Goal: Answer question/provide support: Share knowledge or assist other users

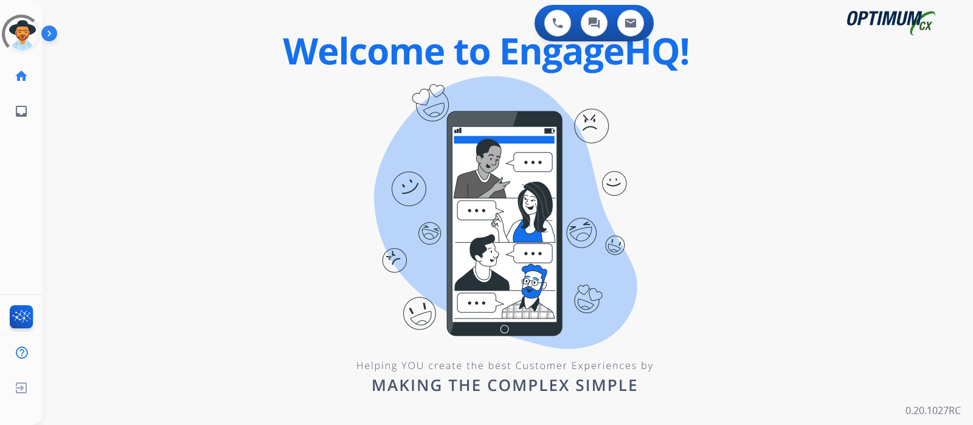
click at [46, 29] on img at bounding box center [51, 35] width 21 height 23
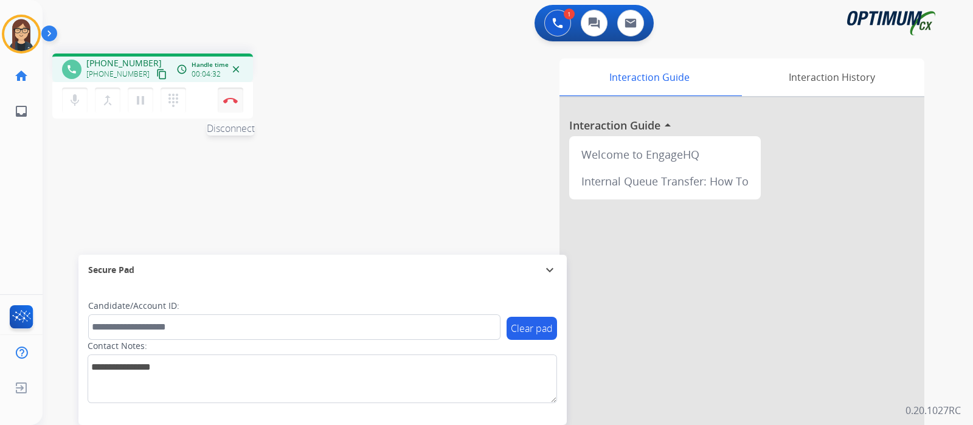
click at [230, 106] on button "Disconnect" at bounding box center [231, 101] width 26 height 26
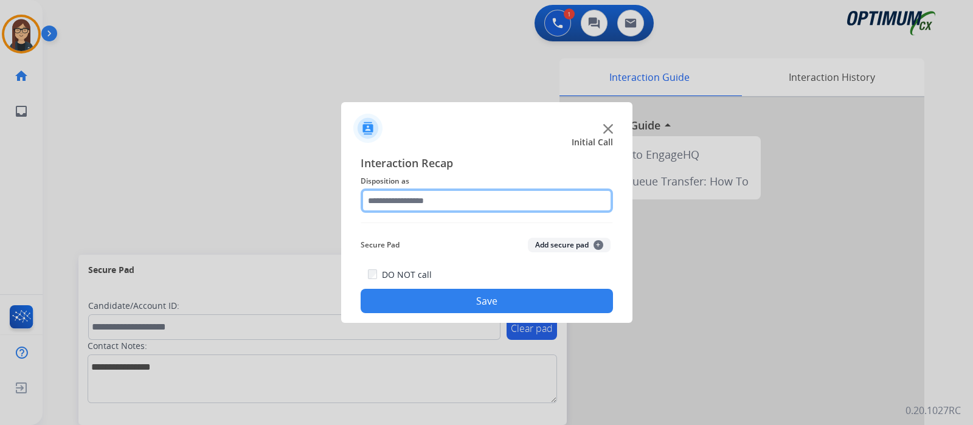
click at [482, 201] on input "text" at bounding box center [487, 200] width 252 height 24
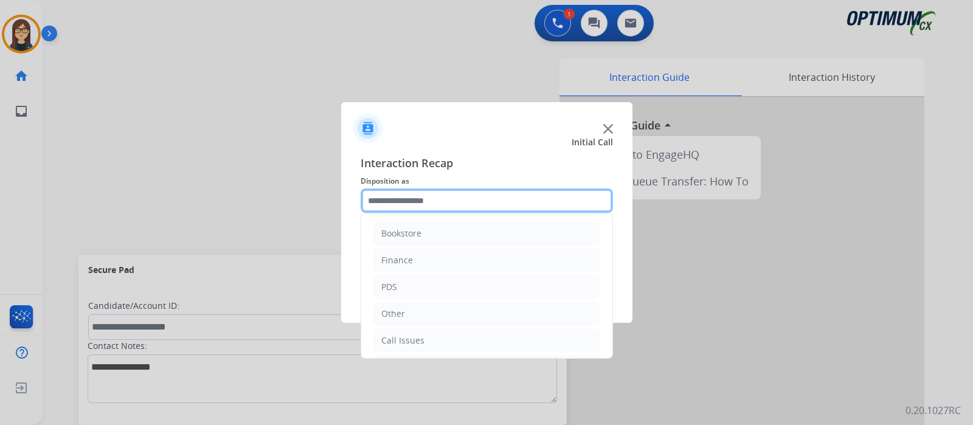
scroll to position [80, 0]
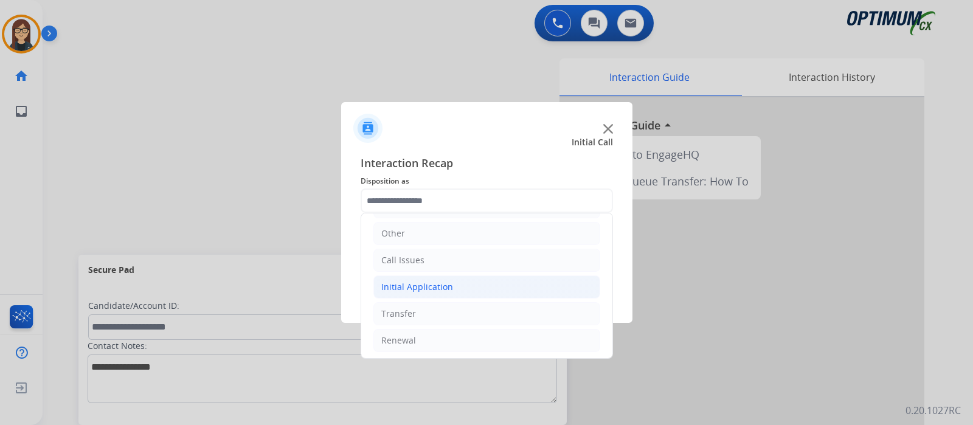
click at [415, 290] on div "Initial Application" at bounding box center [417, 287] width 72 height 12
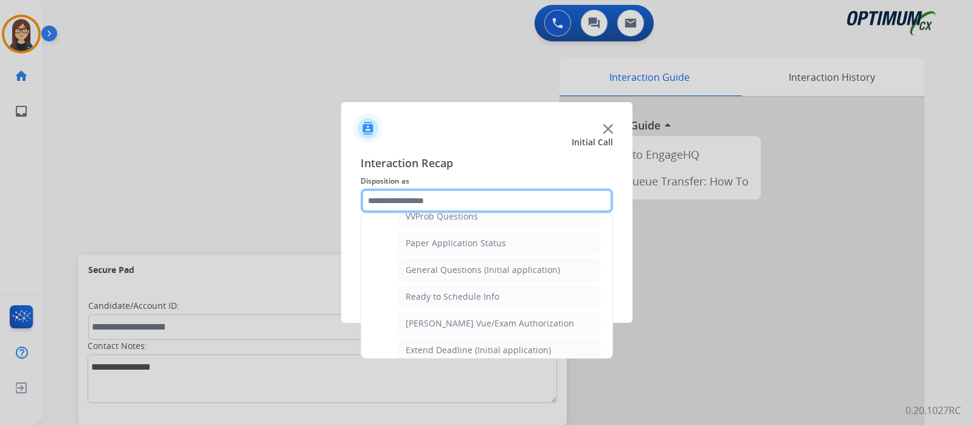
scroll to position [675, 0]
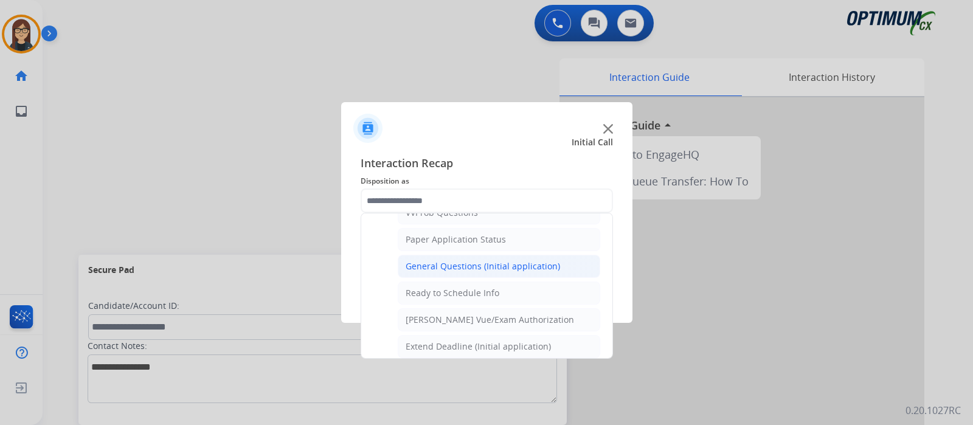
click at [484, 260] on div "General Questions (Initial application)" at bounding box center [483, 266] width 154 height 12
type input "**********"
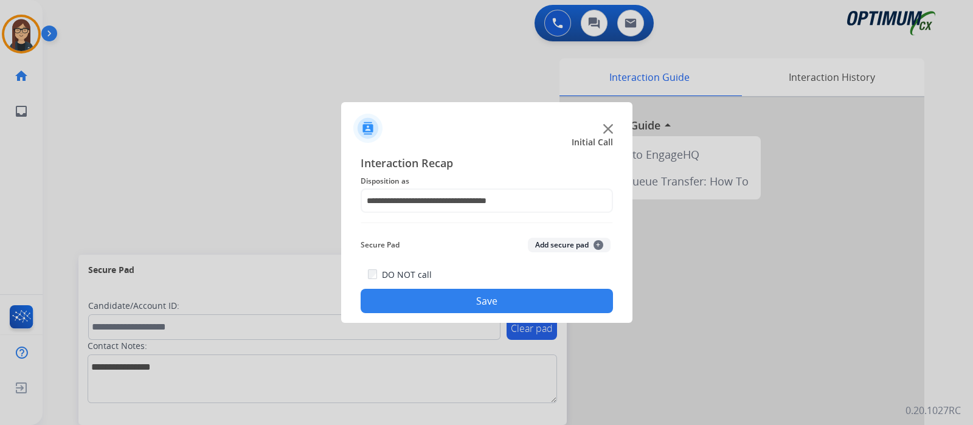
click at [451, 304] on button "Save" at bounding box center [487, 301] width 252 height 24
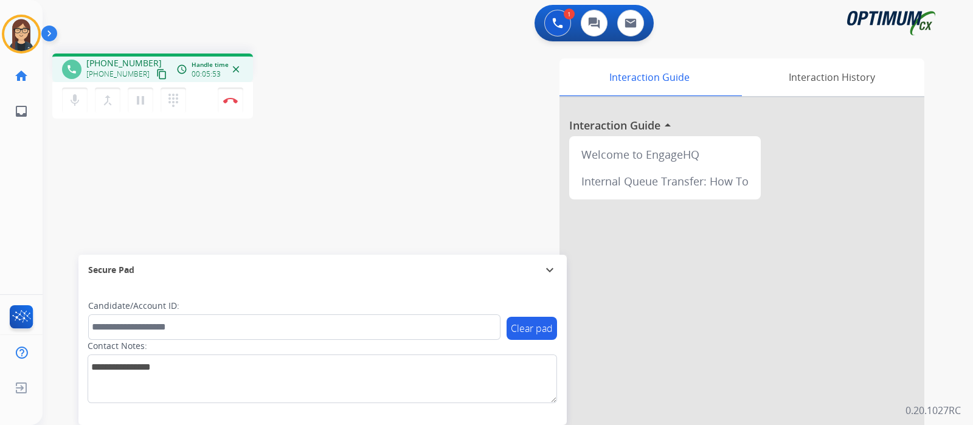
click at [351, 115] on div "phone [PHONE_NUMBER] [PHONE_NUMBER] content_copy access_time Call metrics Queue…" at bounding box center [213, 88] width 322 height 69
click at [346, 184] on div "phone [PHONE_NUMBER] [PHONE_NUMBER] content_copy access_time Call metrics Queue…" at bounding box center [493, 297] width 901 height 507
click at [232, 108] on button "Disconnect" at bounding box center [231, 101] width 26 height 26
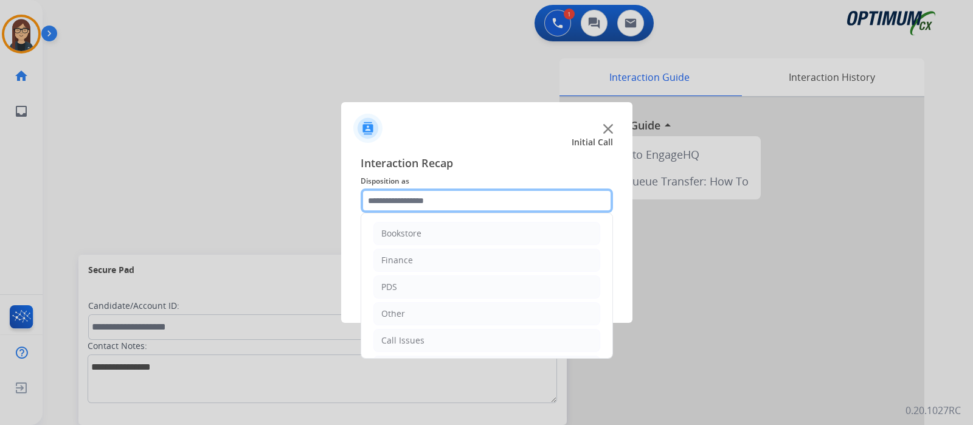
click at [474, 203] on input "text" at bounding box center [487, 200] width 252 height 24
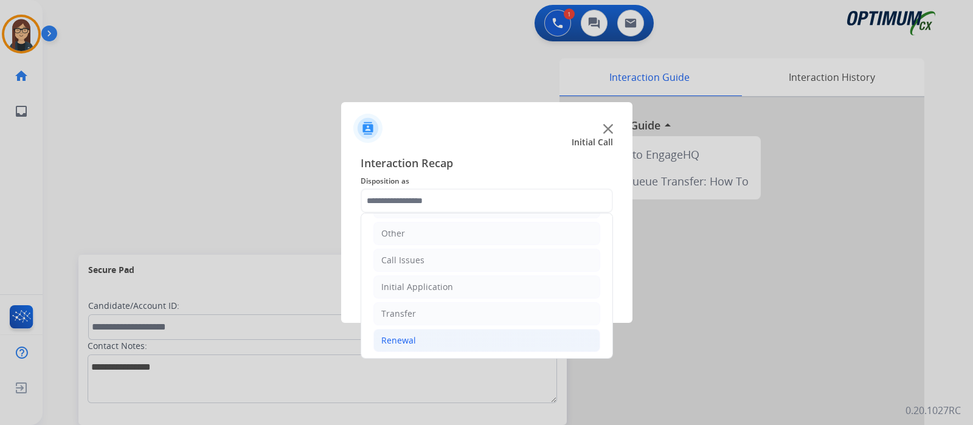
click at [429, 340] on li "Renewal" at bounding box center [486, 340] width 227 height 23
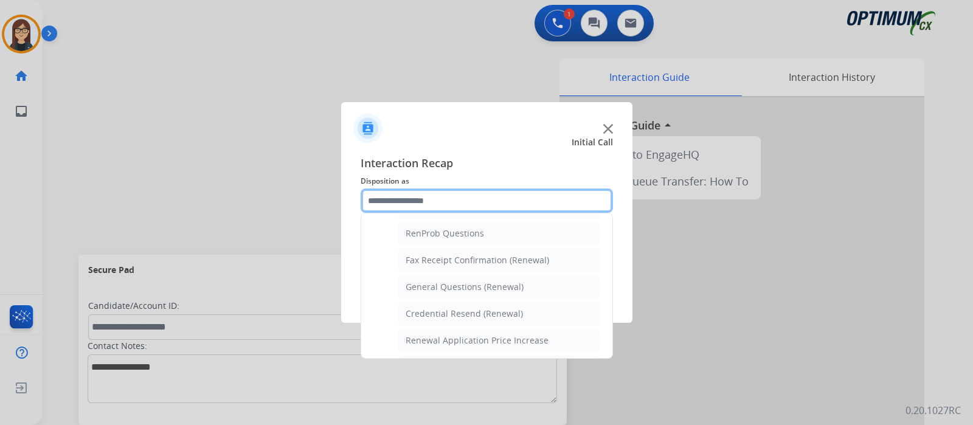
scroll to position [297, 0]
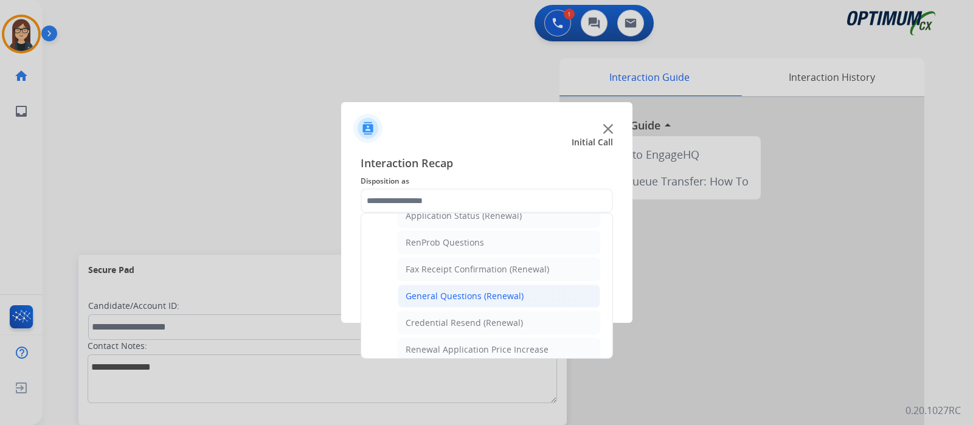
click at [511, 290] on div "General Questions (Renewal)" at bounding box center [465, 296] width 118 height 12
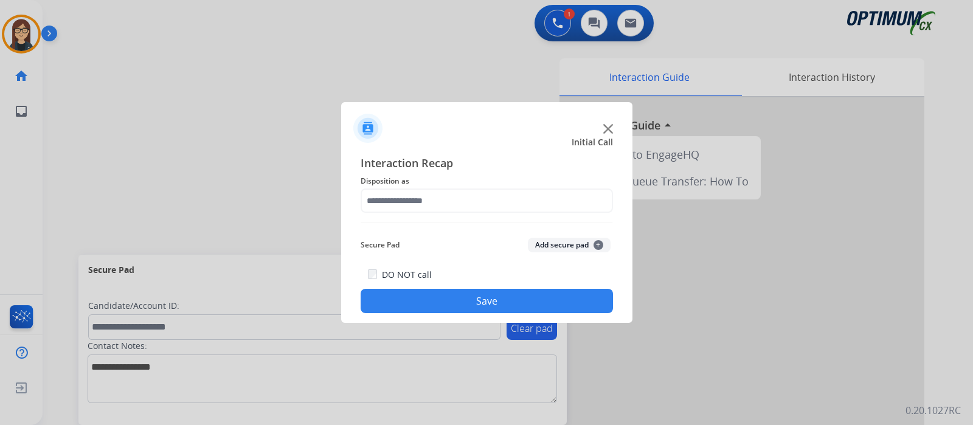
type input "**********"
click at [474, 303] on button "Save" at bounding box center [487, 301] width 252 height 24
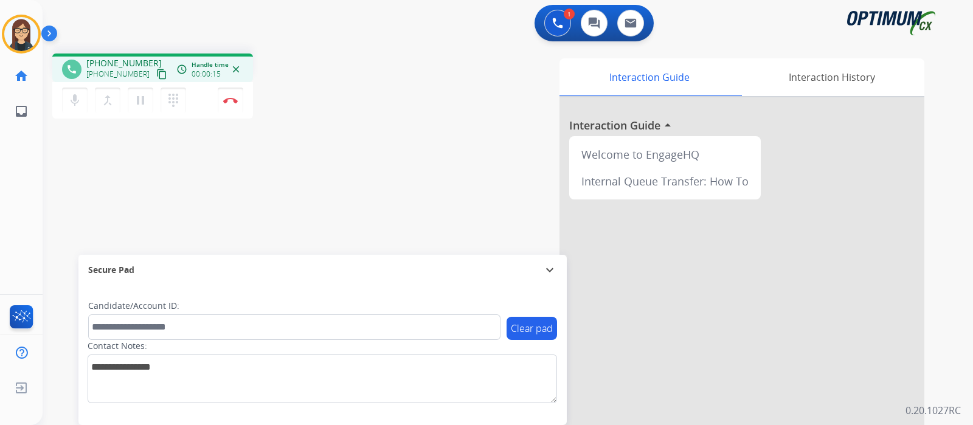
click at [156, 75] on mat-icon "content_copy" at bounding box center [161, 74] width 11 height 11
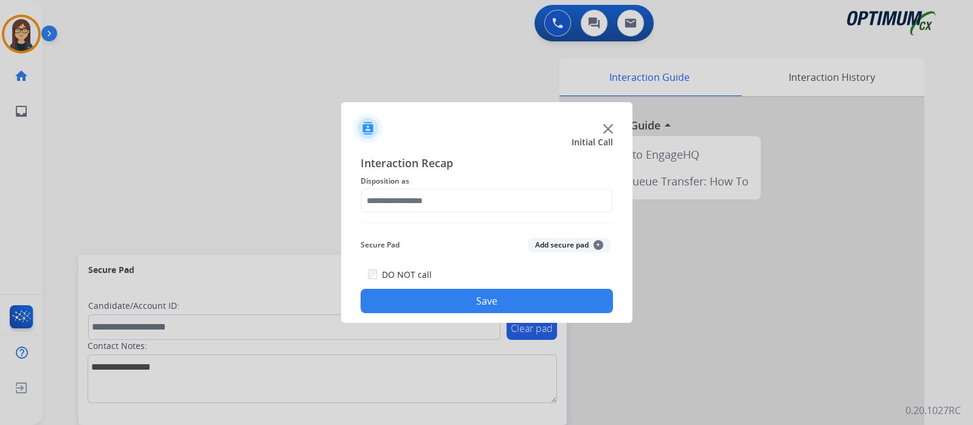
click at [134, 356] on div at bounding box center [486, 212] width 973 height 425
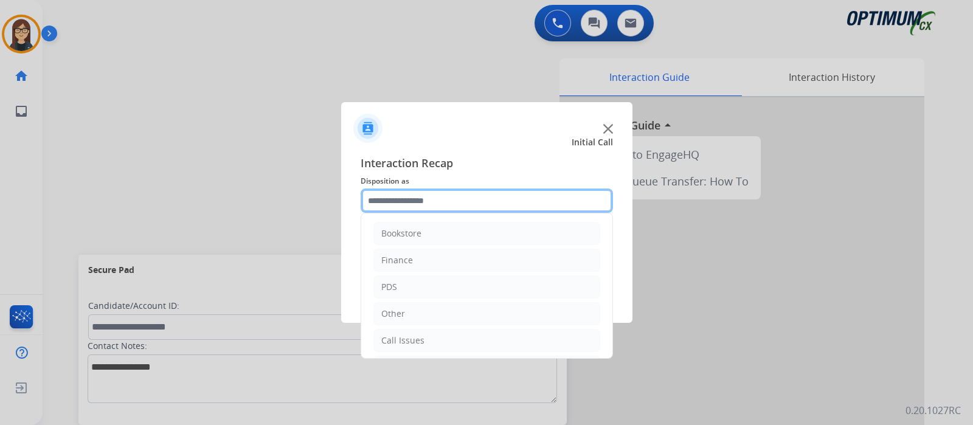
click at [427, 196] on input "text" at bounding box center [487, 200] width 252 height 24
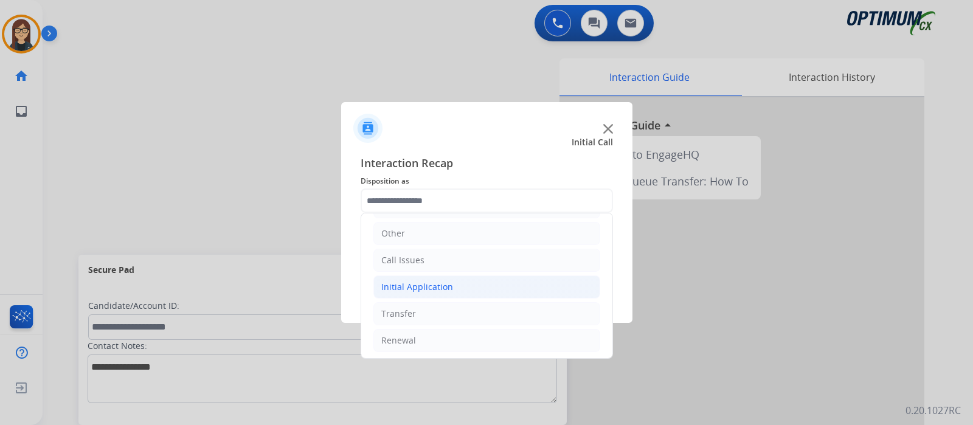
click at [473, 283] on li "Initial Application" at bounding box center [486, 286] width 227 height 23
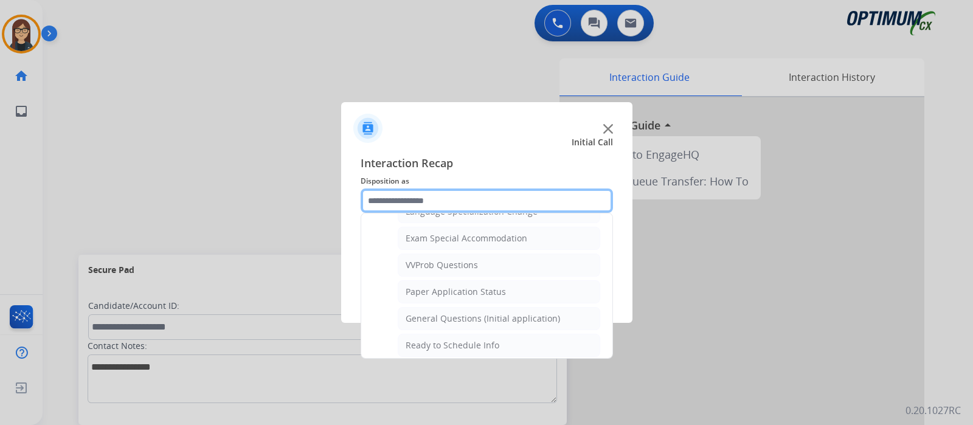
scroll to position [629, 0]
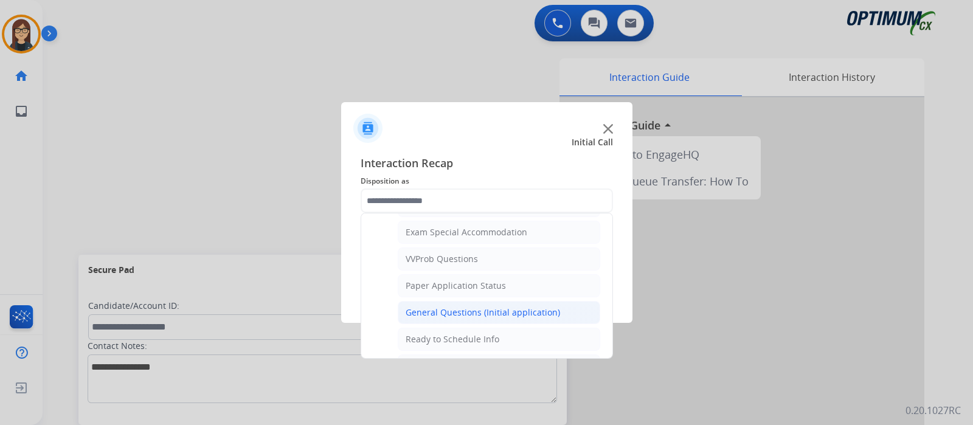
click at [495, 306] on div "General Questions (Initial application)" at bounding box center [483, 312] width 154 height 12
type input "**********"
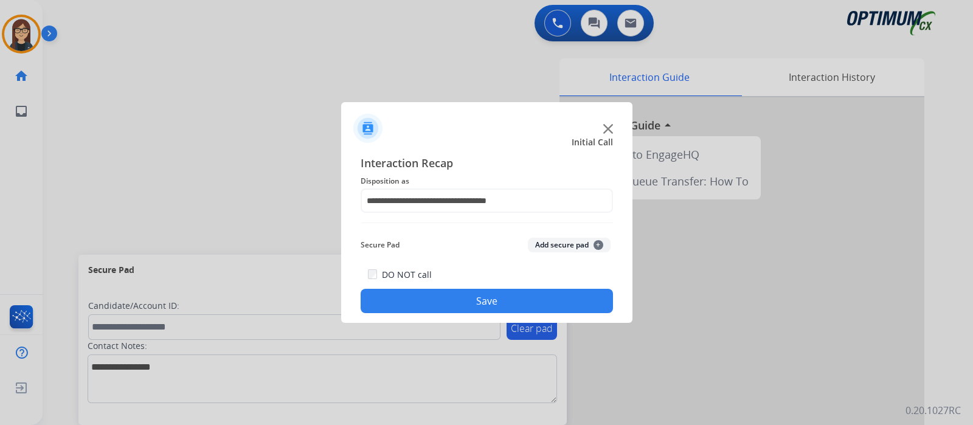
click at [462, 293] on button "Save" at bounding box center [487, 301] width 252 height 24
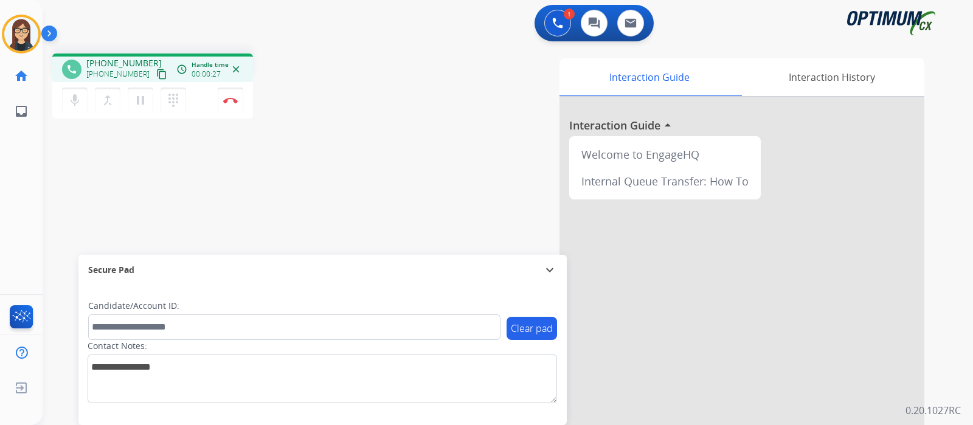
click at [156, 72] on mat-icon "content_copy" at bounding box center [161, 74] width 11 height 11
click at [76, 102] on mat-icon "mic" at bounding box center [74, 100] width 15 height 15
click at [71, 103] on mat-icon "mic_off" at bounding box center [74, 100] width 15 height 15
click at [336, 74] on div "phone [PHONE_NUMBER] [PHONE_NUMBER] content_copy access_time Call metrics Queue…" at bounding box center [213, 88] width 322 height 69
click at [415, 129] on div "Interaction Guide Interaction History Interaction Guide arrow_drop_up Welcome t…" at bounding box center [651, 304] width 545 height 492
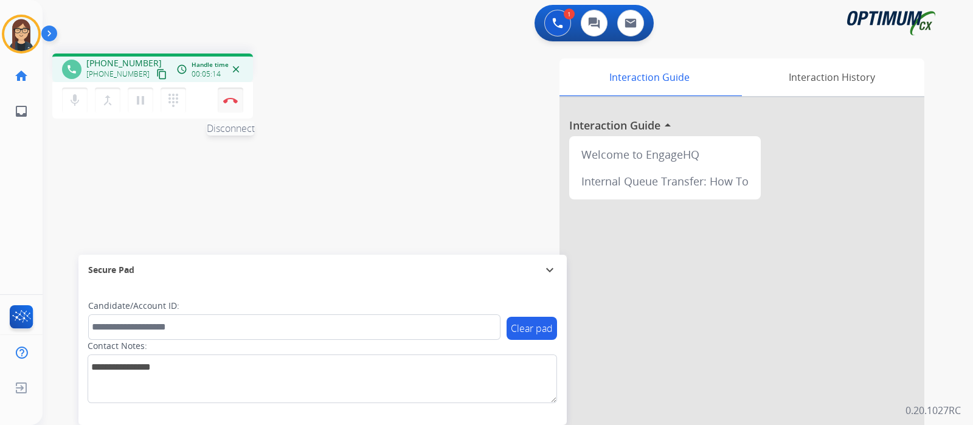
click at [233, 103] on img at bounding box center [230, 100] width 15 height 6
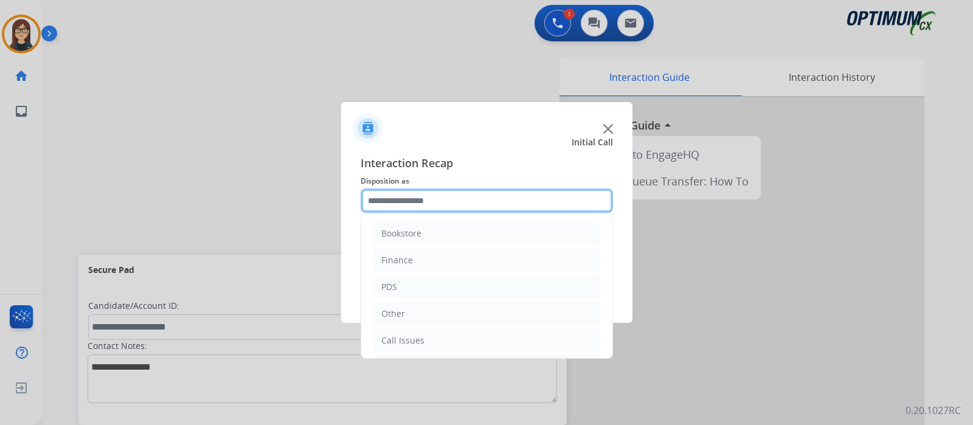
click at [474, 210] on input "text" at bounding box center [487, 200] width 252 height 24
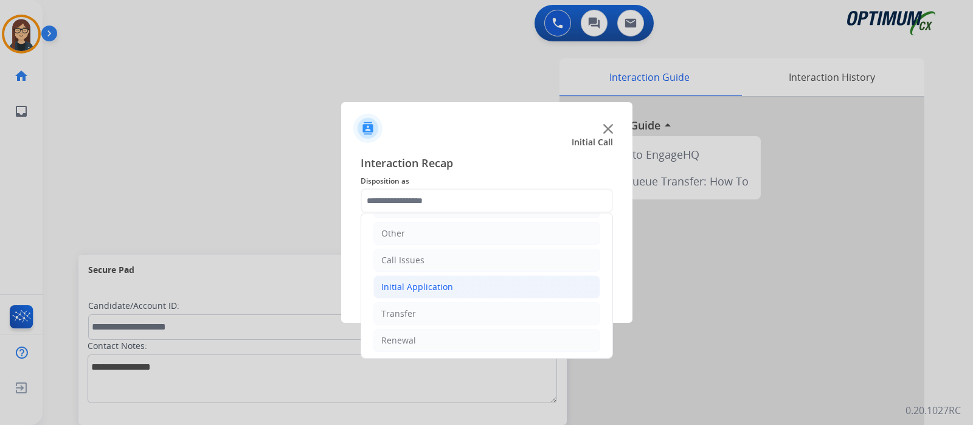
click at [419, 284] on div "Initial Application" at bounding box center [417, 287] width 72 height 12
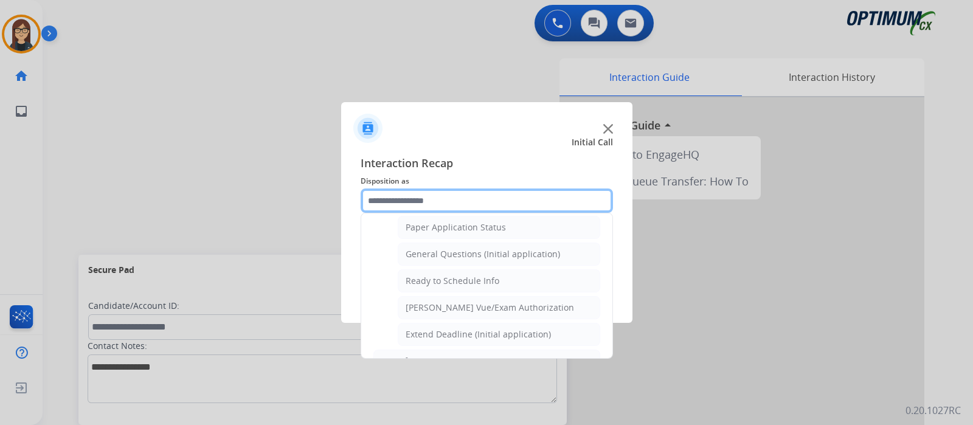
scroll to position [654, 0]
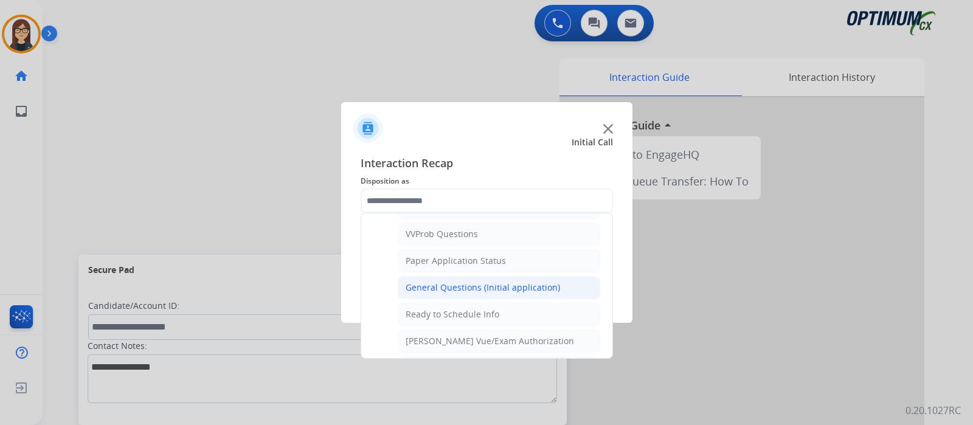
click at [474, 282] on div "General Questions (Initial application)" at bounding box center [483, 288] width 154 height 12
type input "**********"
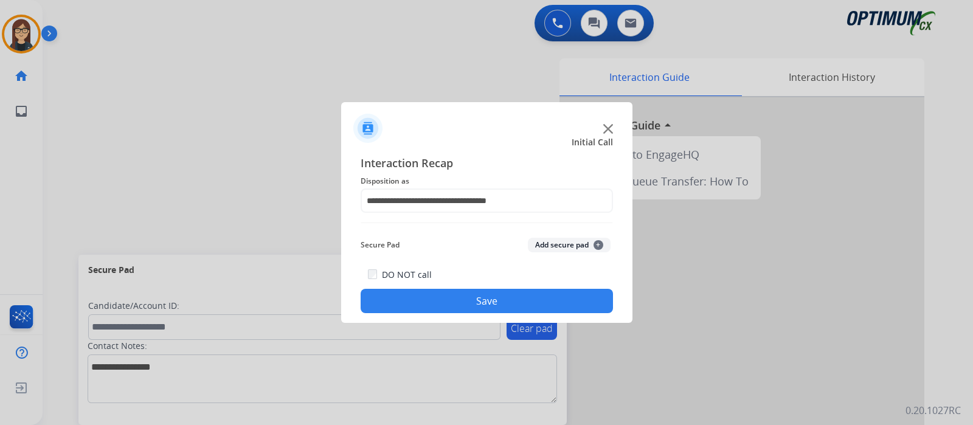
click at [455, 292] on button "Save" at bounding box center [487, 301] width 252 height 24
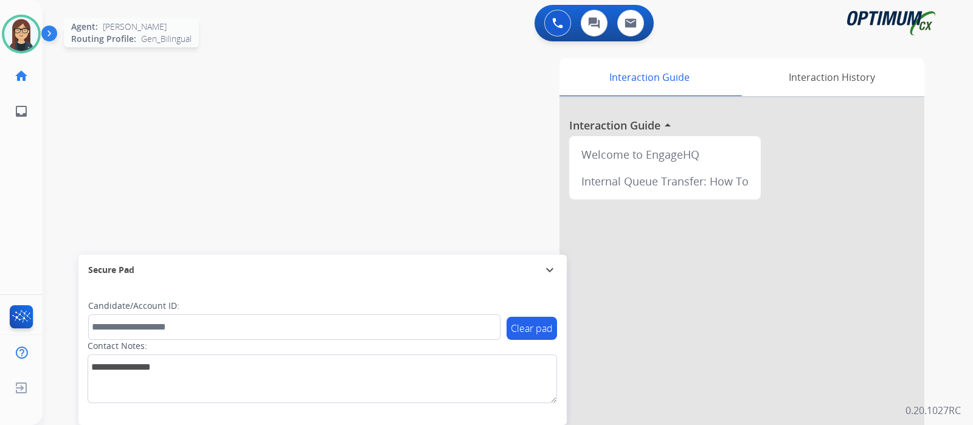
click at [27, 26] on img at bounding box center [21, 34] width 34 height 34
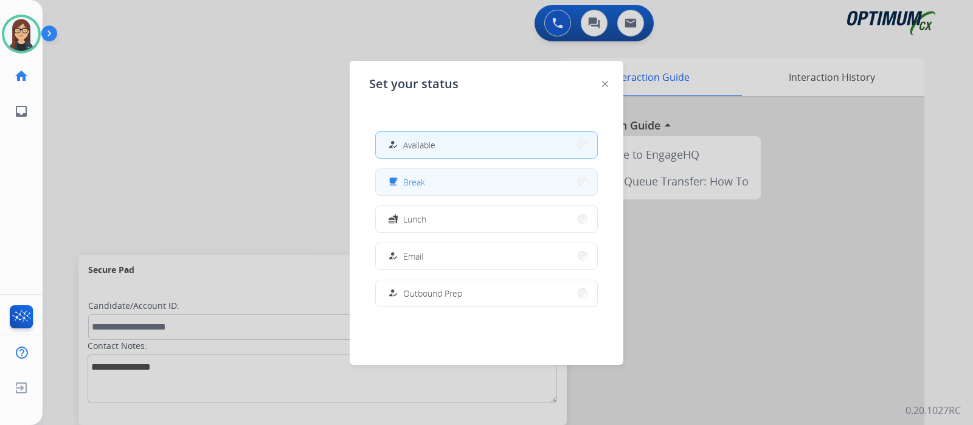
click at [399, 187] on div "free_breakfast" at bounding box center [394, 182] width 18 height 15
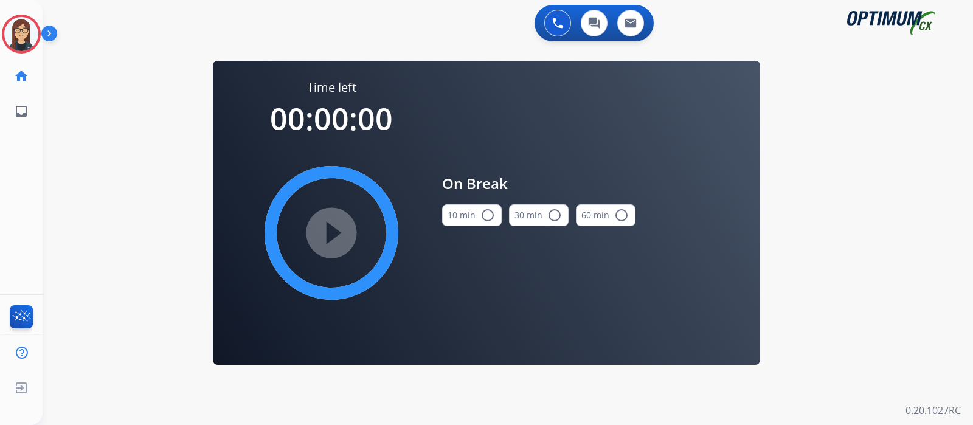
click at [492, 212] on mat-icon "radio_button_unchecked" at bounding box center [487, 215] width 15 height 15
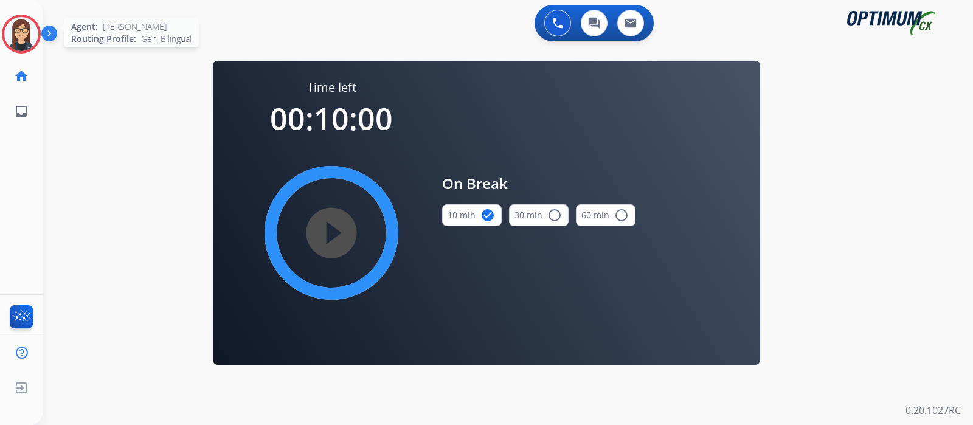
click at [24, 30] on img at bounding box center [21, 34] width 34 height 34
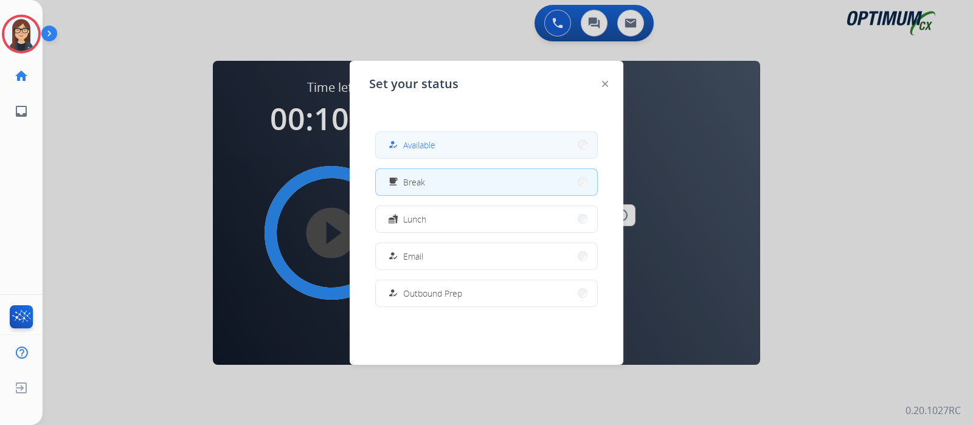
click at [392, 156] on button "how_to_reg Available" at bounding box center [486, 145] width 221 height 26
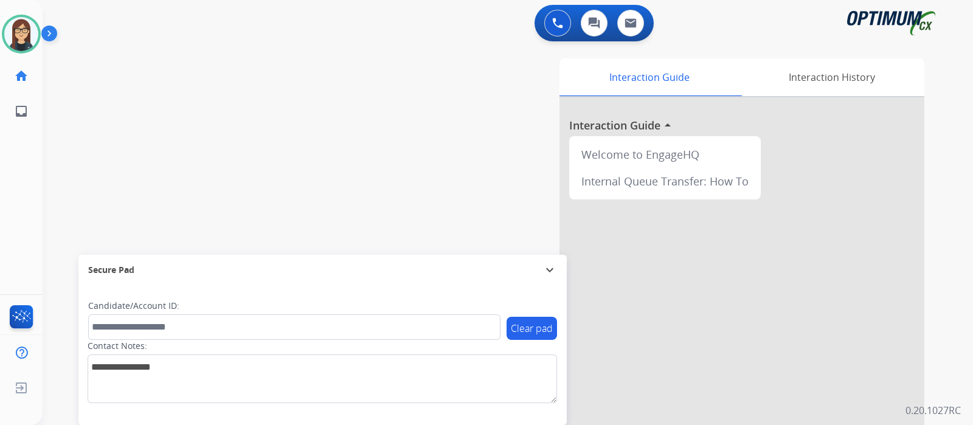
click at [142, 145] on div "swap_horiz Break voice bridge close_fullscreen Connect 3-Way Call merge_type Se…" at bounding box center [493, 297] width 901 height 507
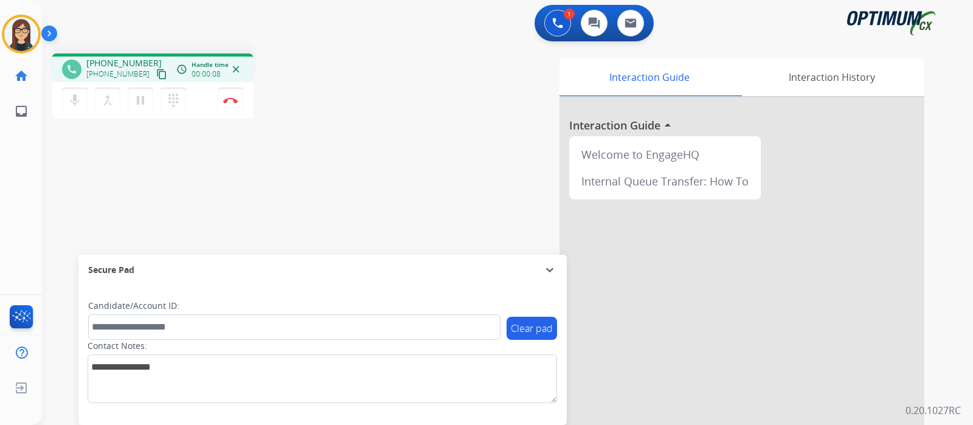
click at [156, 72] on mat-icon "content_copy" at bounding box center [161, 74] width 11 height 11
click at [156, 71] on mat-icon "content_copy" at bounding box center [161, 74] width 11 height 11
click at [321, 174] on div "phone [PHONE_NUMBER] [PHONE_NUMBER] content_copy access_time Call metrics Queue…" at bounding box center [493, 297] width 901 height 507
click at [230, 102] on img at bounding box center [230, 100] width 15 height 6
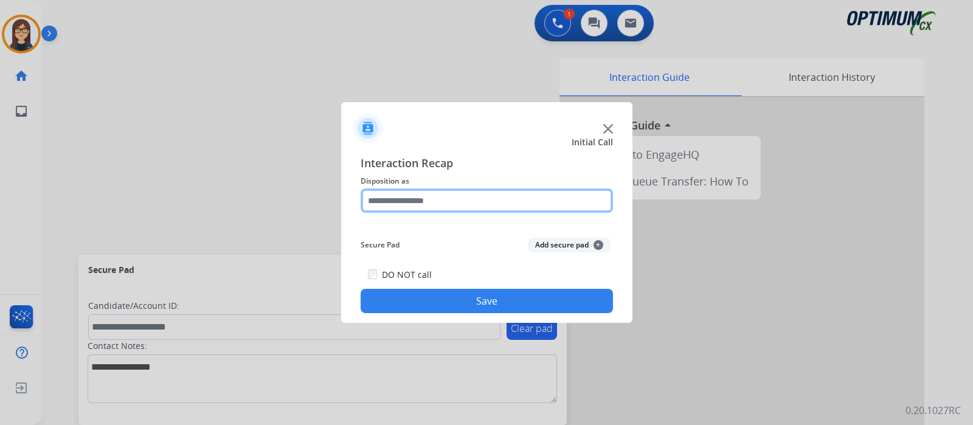
click at [466, 212] on input "text" at bounding box center [487, 200] width 252 height 24
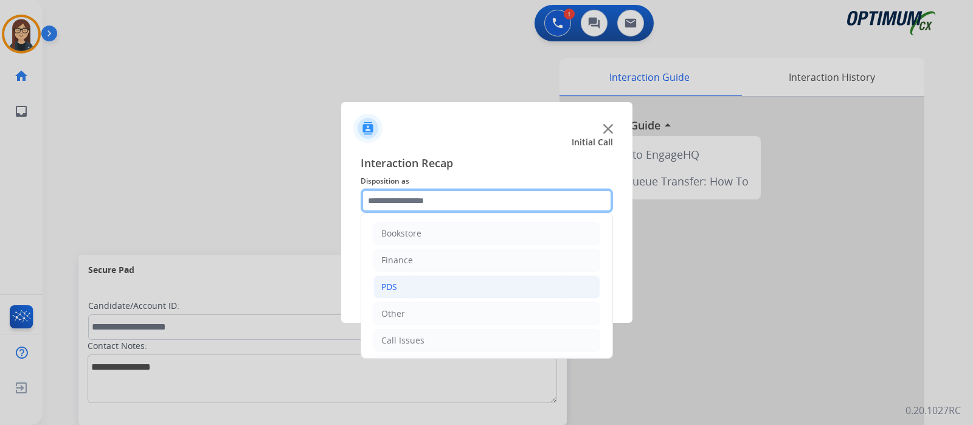
scroll to position [80, 0]
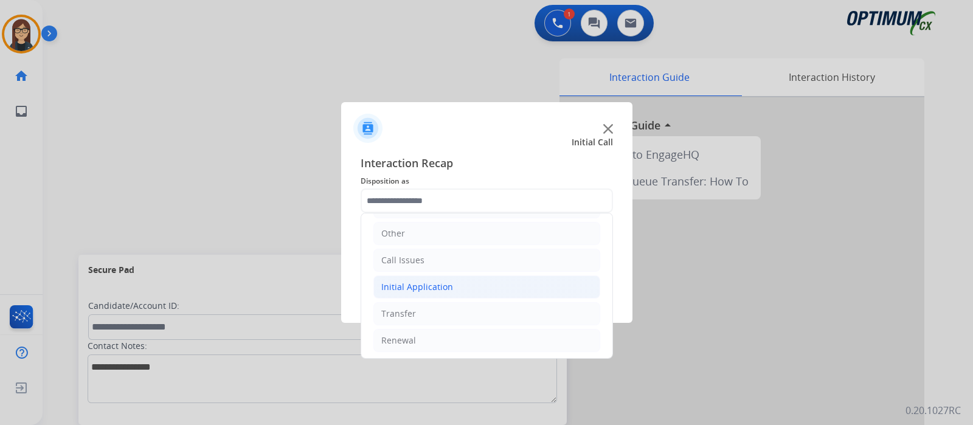
click at [430, 275] on li "Initial Application" at bounding box center [486, 286] width 227 height 23
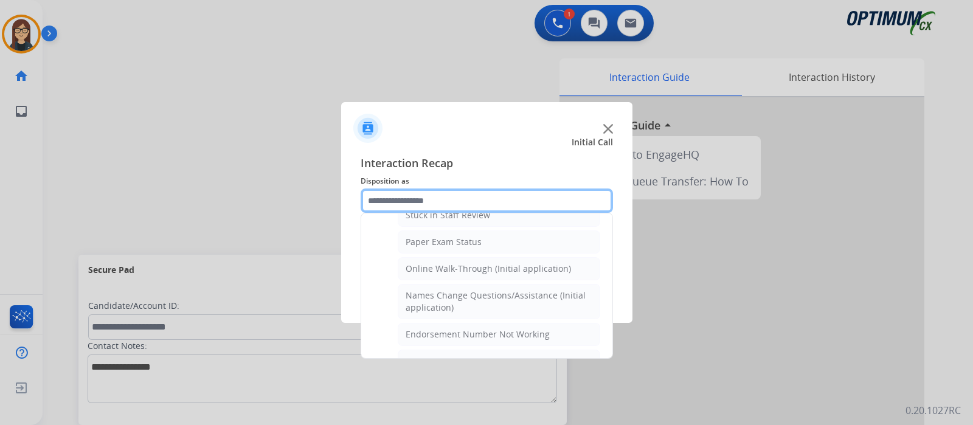
scroll to position [156, 0]
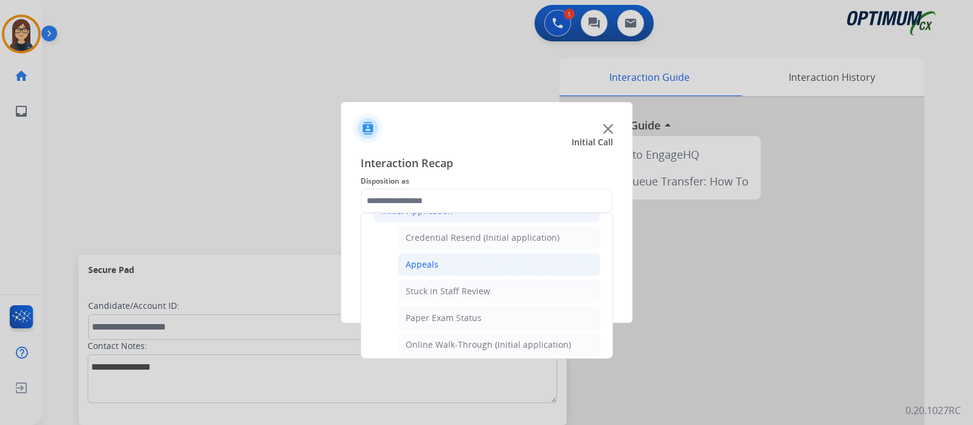
click at [423, 260] on div "Appeals" at bounding box center [422, 264] width 33 height 12
type input "*******"
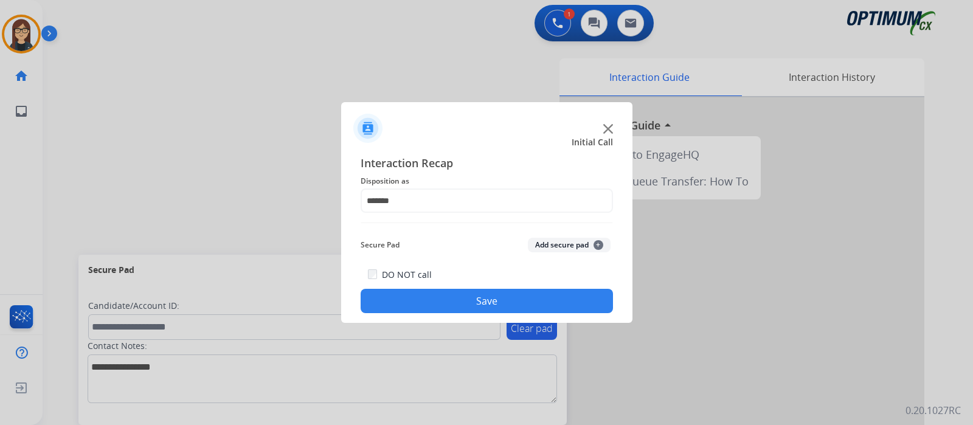
click at [413, 296] on button "Save" at bounding box center [487, 301] width 252 height 24
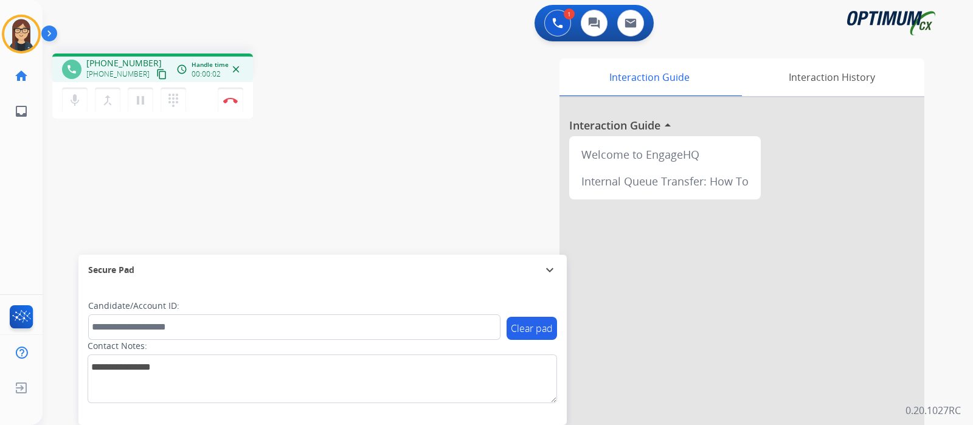
click at [156, 74] on mat-icon "content_copy" at bounding box center [161, 74] width 11 height 11
click at [83, 106] on button "mic Mute" at bounding box center [75, 101] width 26 height 26
click at [413, 122] on div "Interaction Guide Interaction History Interaction Guide arrow_drop_up Welcome t…" at bounding box center [651, 304] width 545 height 492
click at [73, 103] on mat-icon "mic_off" at bounding box center [74, 100] width 15 height 15
click at [401, 163] on div "Interaction Guide Interaction History Interaction Guide arrow_drop_up Welcome t…" at bounding box center [651, 304] width 545 height 492
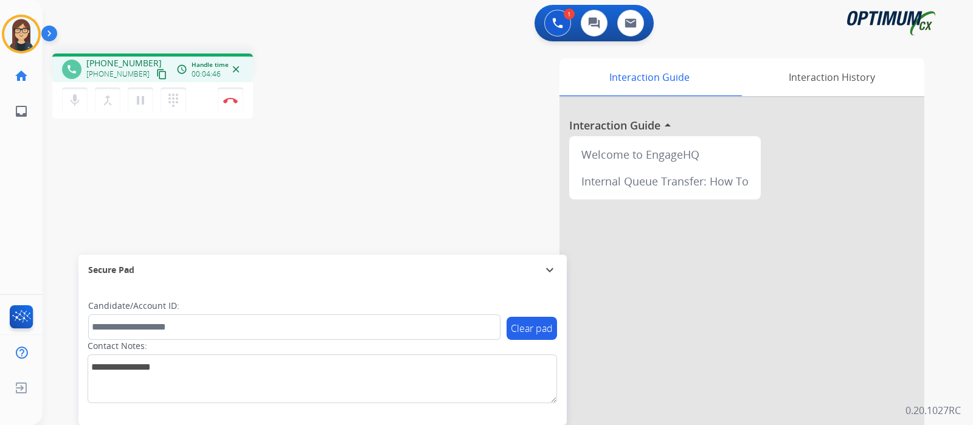
click at [392, 128] on div "Interaction Guide Interaction History Interaction Guide arrow_drop_up Welcome t…" at bounding box center [651, 304] width 545 height 492
click at [130, 176] on div "phone [PHONE_NUMBER] [PHONE_NUMBER] content_copy access_time Call metrics Queue…" at bounding box center [493, 297] width 901 height 507
click at [375, 139] on div "phone [PHONE_NUMBER] [PHONE_NUMBER] content_copy access_time Call metrics Queue…" at bounding box center [493, 297] width 901 height 507
click at [289, 196] on div "phone [PHONE_NUMBER] [PHONE_NUMBER] content_copy access_time Call metrics Queue…" at bounding box center [493, 297] width 901 height 507
click at [77, 109] on button "mic Mute" at bounding box center [75, 101] width 26 height 26
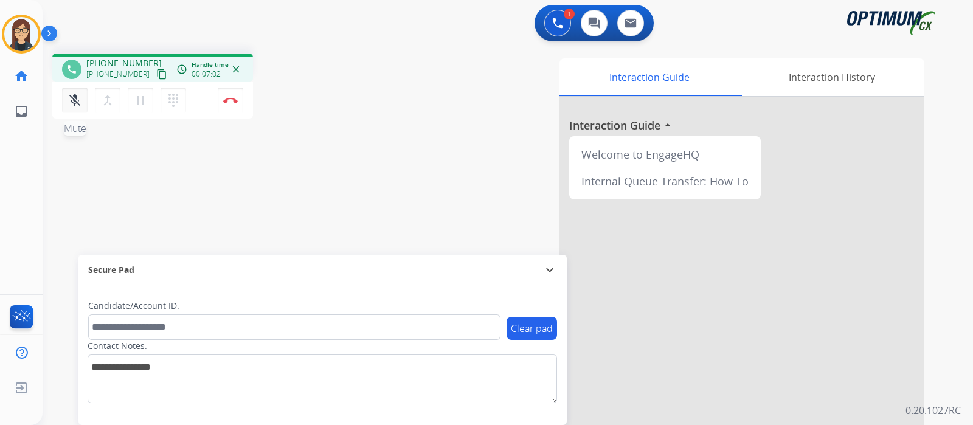
click at [70, 97] on mat-icon "mic_off" at bounding box center [74, 100] width 15 height 15
click at [301, 185] on div "phone [PHONE_NUMBER] [PHONE_NUMBER] content_copy access_time Call metrics Queue…" at bounding box center [493, 297] width 901 height 507
click at [235, 102] on img at bounding box center [230, 100] width 15 height 6
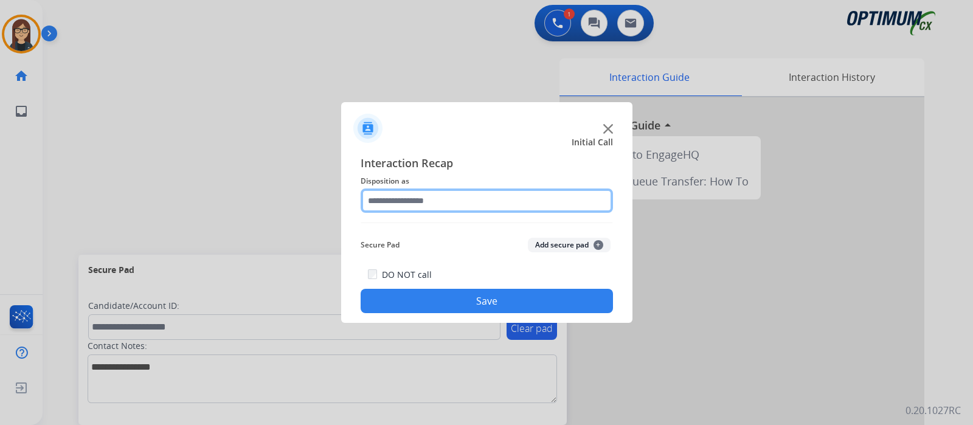
click at [406, 205] on input "text" at bounding box center [487, 200] width 252 height 24
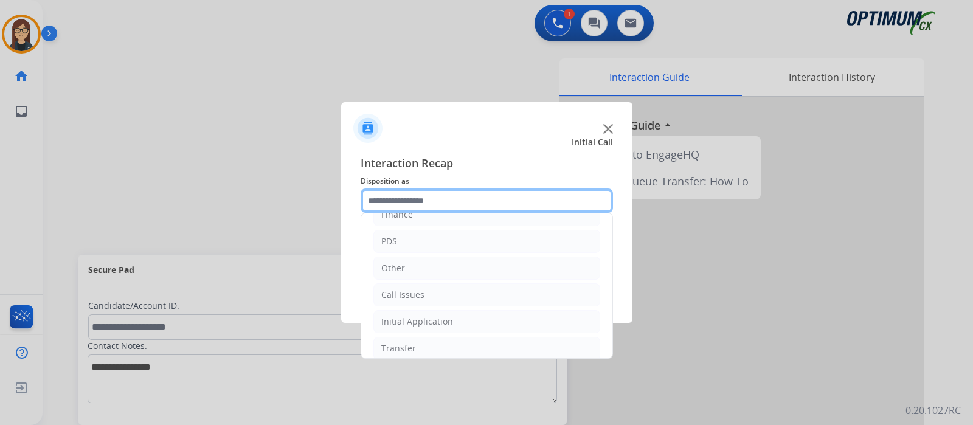
scroll to position [80, 0]
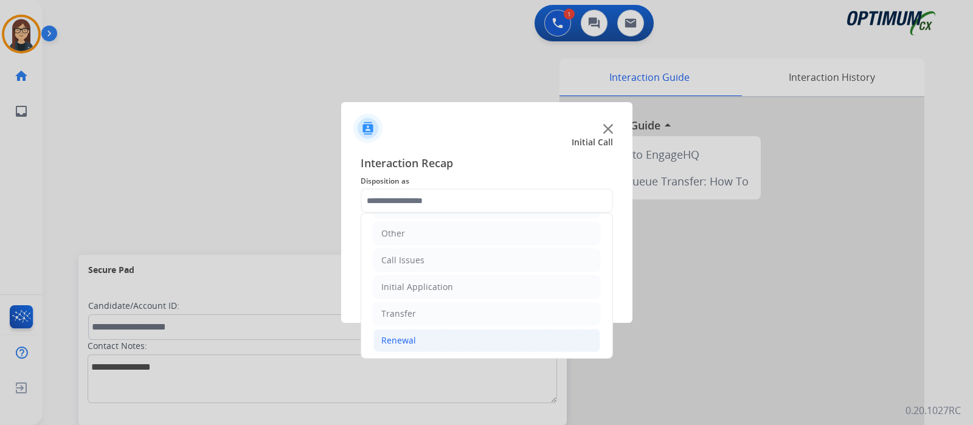
click at [399, 339] on div "Renewal" at bounding box center [398, 340] width 35 height 12
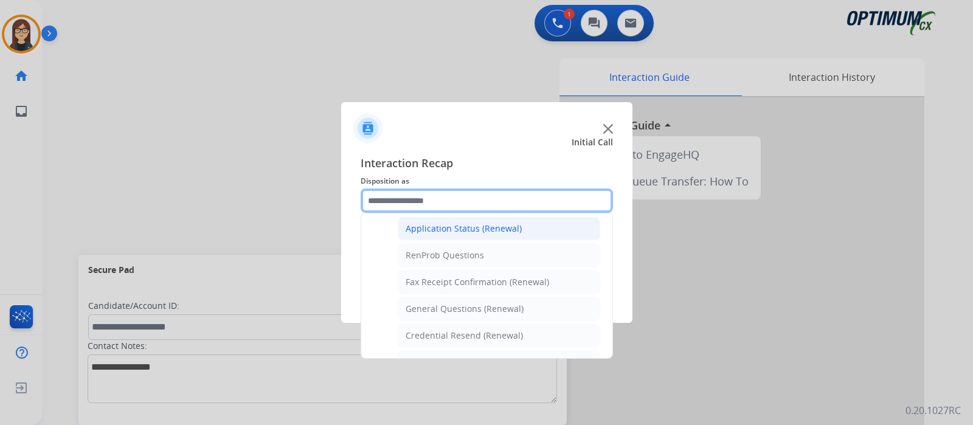
scroll to position [308, 0]
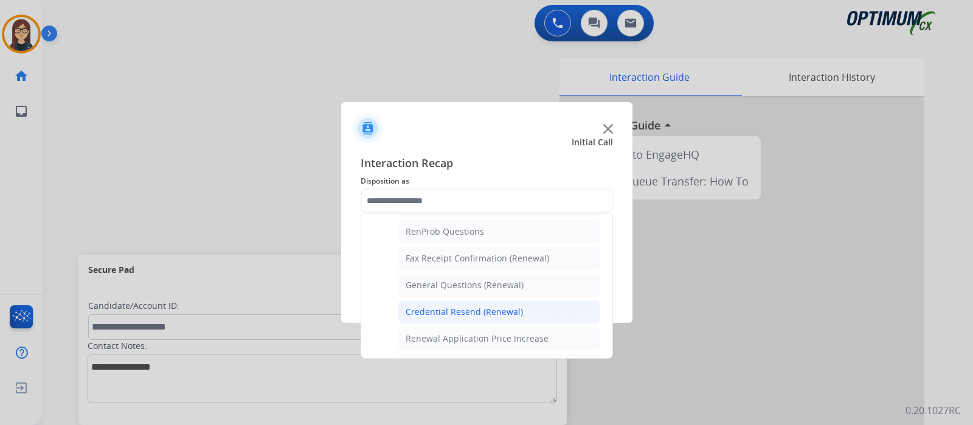
click at [497, 306] on div "Credential Resend (Renewal)" at bounding box center [464, 312] width 117 height 12
type input "**********"
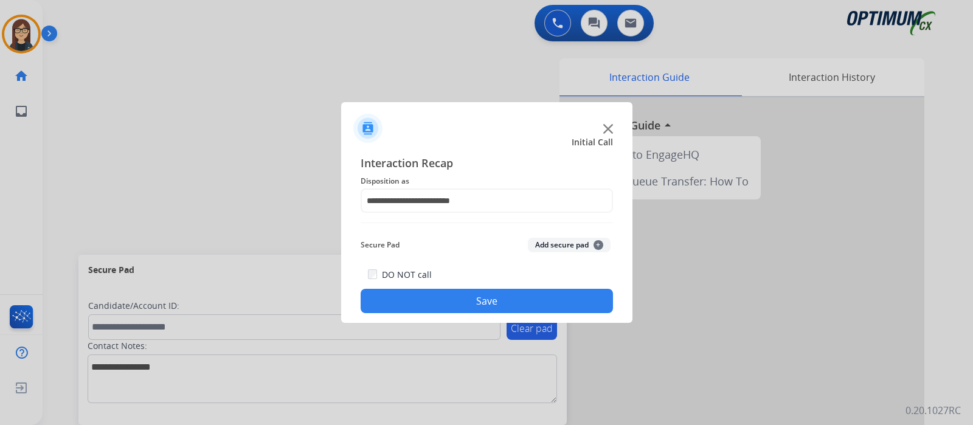
click at [487, 300] on button "Save" at bounding box center [487, 301] width 252 height 24
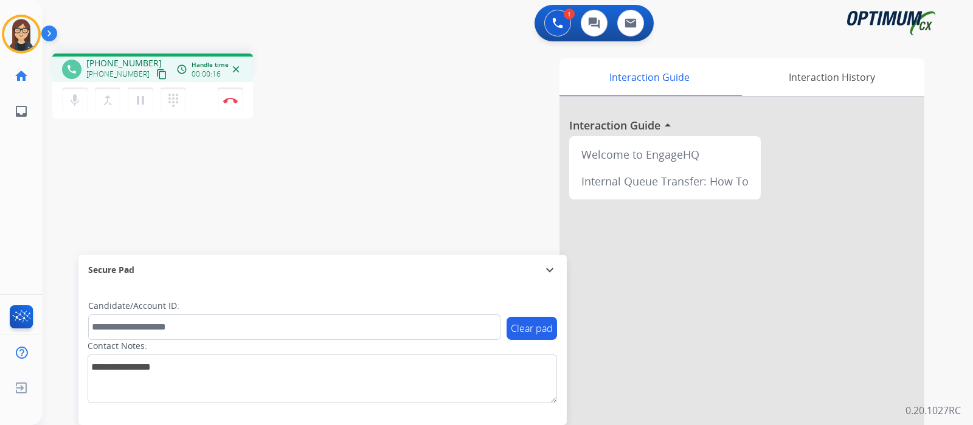
click at [156, 69] on mat-icon "content_copy" at bounding box center [161, 74] width 11 height 11
click at [334, 145] on div "phone [PHONE_NUMBER] [PHONE_NUMBER] content_copy access_time Call metrics Queue…" at bounding box center [493, 297] width 901 height 507
click at [228, 101] on img at bounding box center [230, 100] width 15 height 6
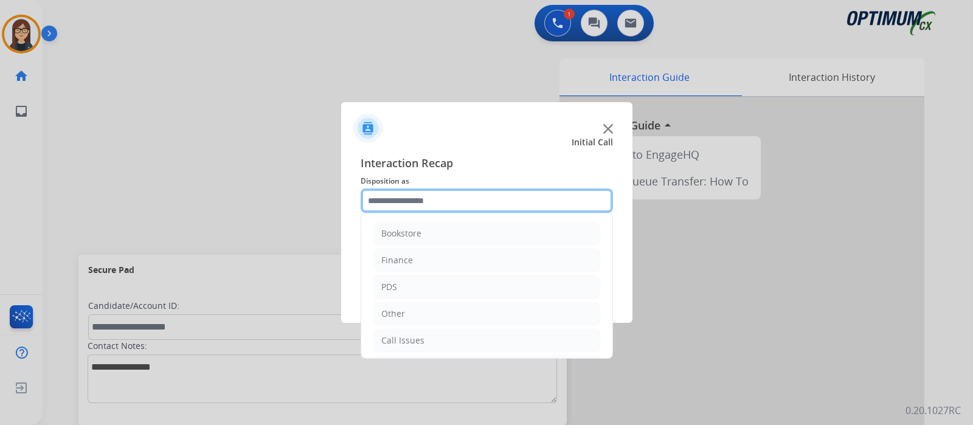
click at [412, 199] on input "text" at bounding box center [487, 200] width 252 height 24
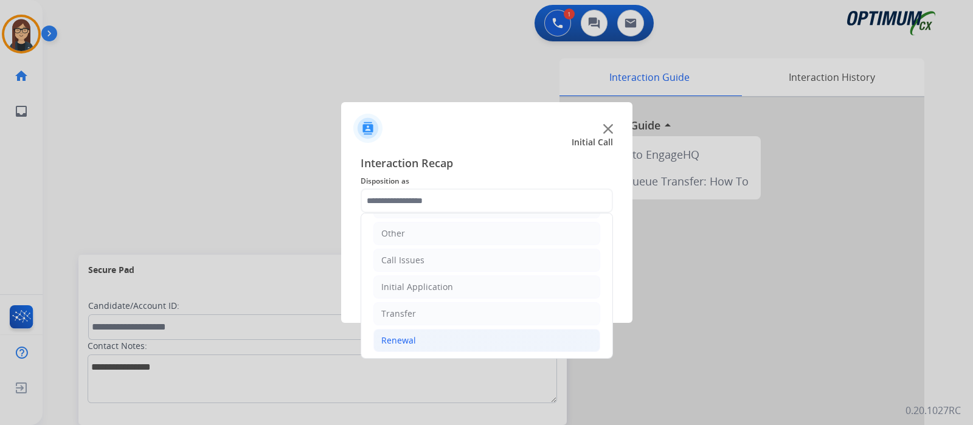
click at [407, 338] on div "Renewal" at bounding box center [398, 340] width 35 height 12
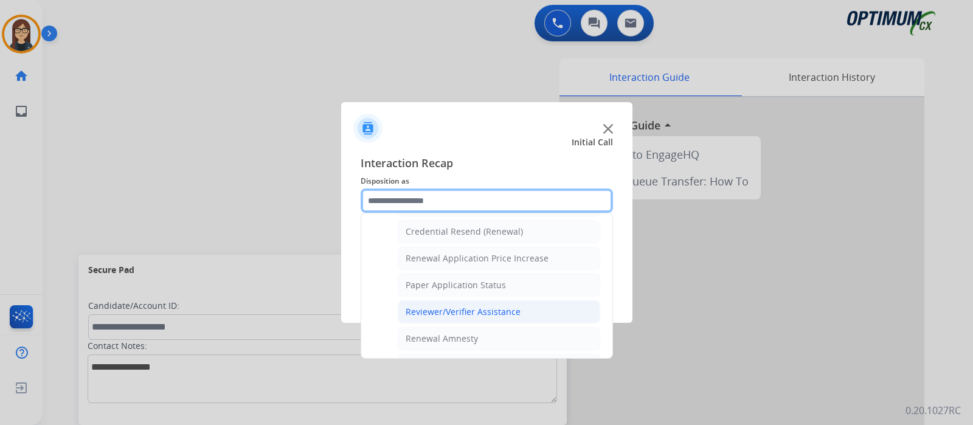
scroll to position [313, 0]
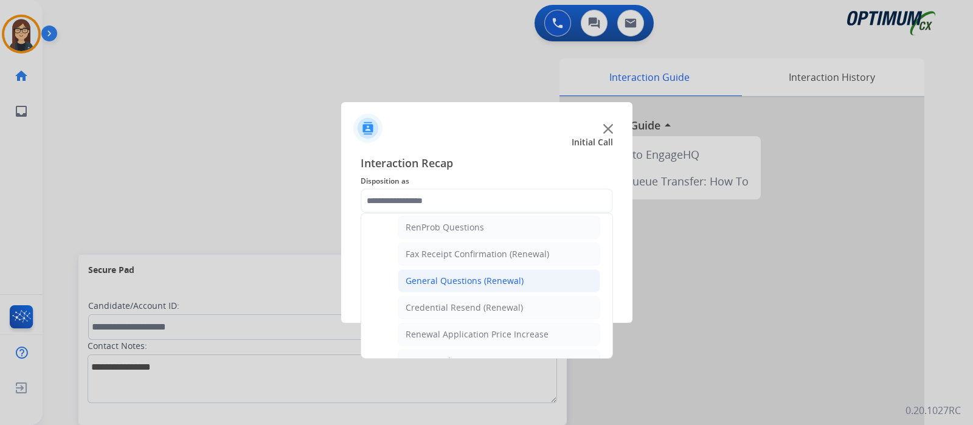
click at [463, 275] on div "General Questions (Renewal)" at bounding box center [465, 281] width 118 height 12
type input "**********"
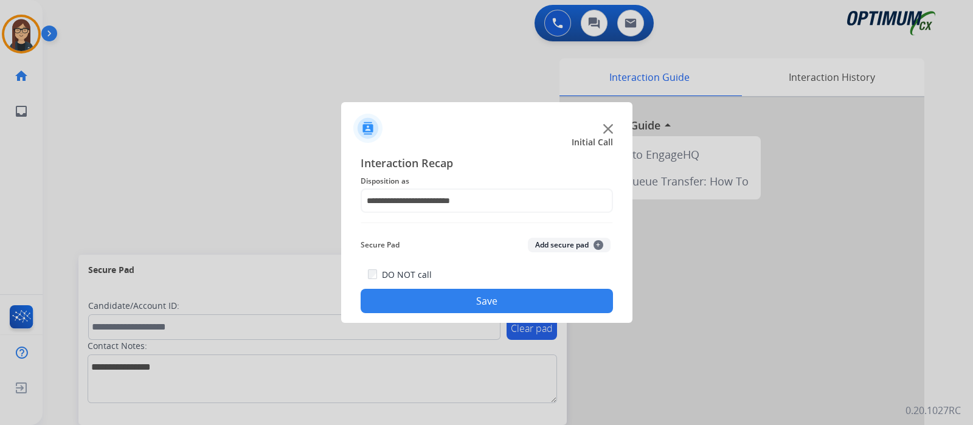
click at [521, 300] on button "Save" at bounding box center [487, 301] width 252 height 24
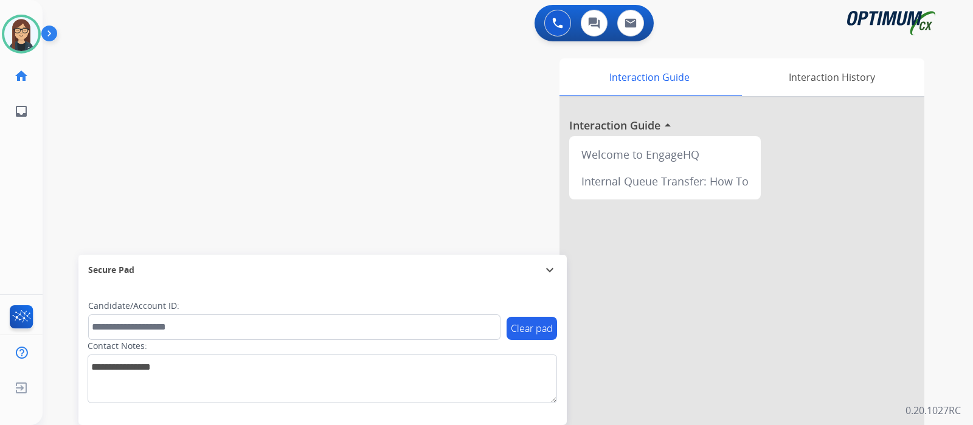
click at [85, 124] on div "swap_horiz Break voice bridge close_fullscreen Connect 3-Way Call merge_type Se…" at bounding box center [493, 297] width 901 height 507
click at [103, 139] on div "swap_horiz Break voice bridge close_fullscreen Connect 3-Way Call merge_type Se…" at bounding box center [493, 297] width 901 height 507
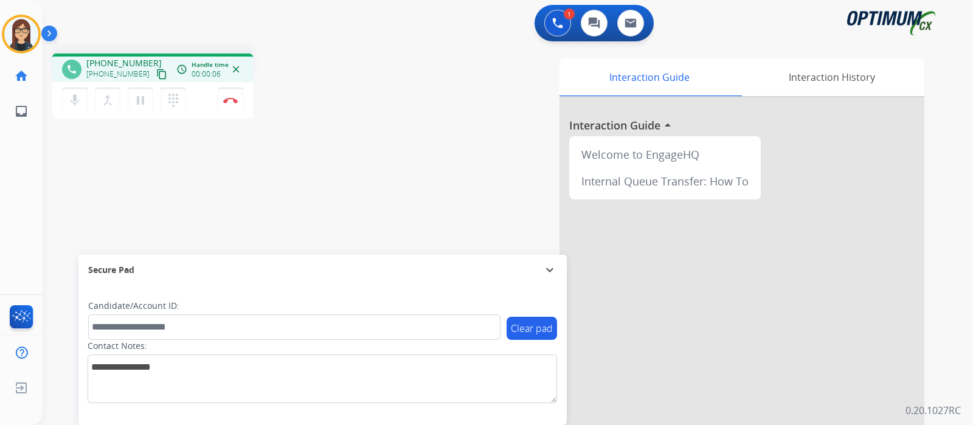
click at [156, 75] on mat-icon "content_copy" at bounding box center [161, 74] width 11 height 11
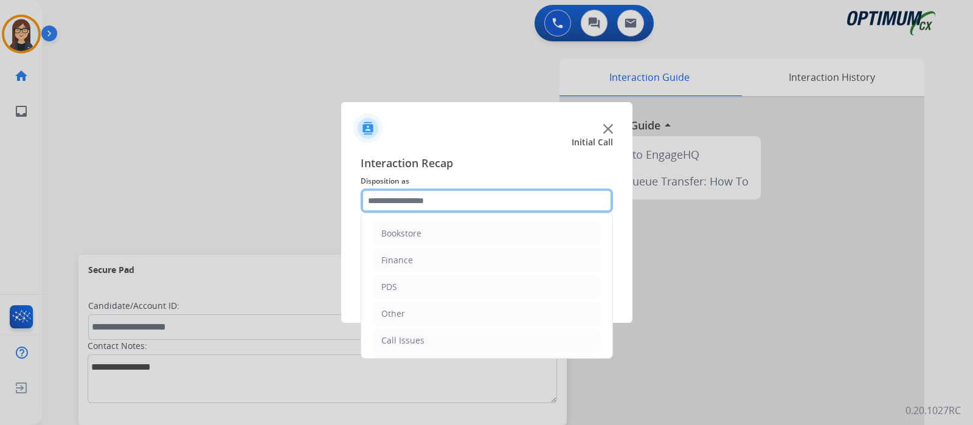
click at [430, 201] on input "text" at bounding box center [487, 200] width 252 height 24
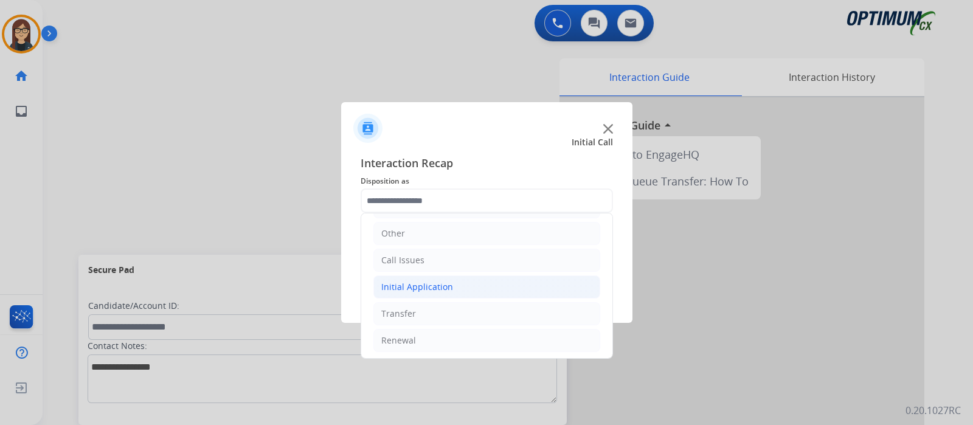
click at [450, 286] on li "Initial Application" at bounding box center [486, 286] width 227 height 23
click at [452, 286] on li "Initial Application" at bounding box center [486, 286] width 227 height 23
click at [437, 334] on li "Renewal" at bounding box center [486, 340] width 227 height 23
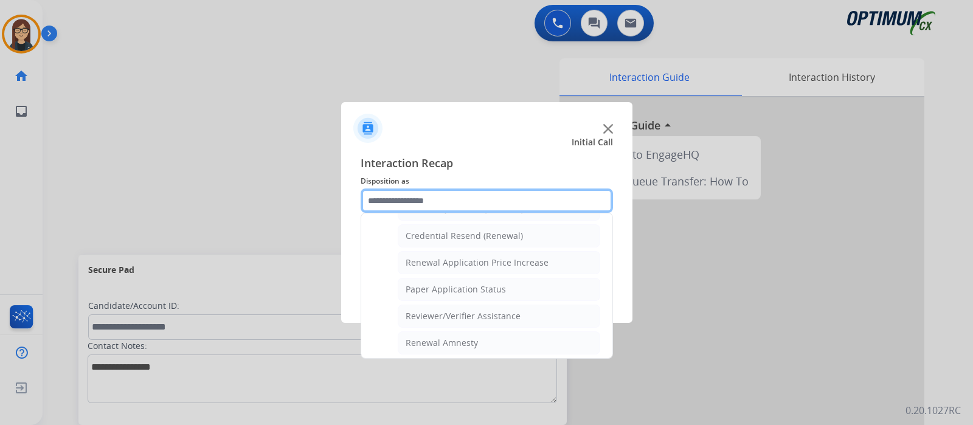
scroll to position [460, 0]
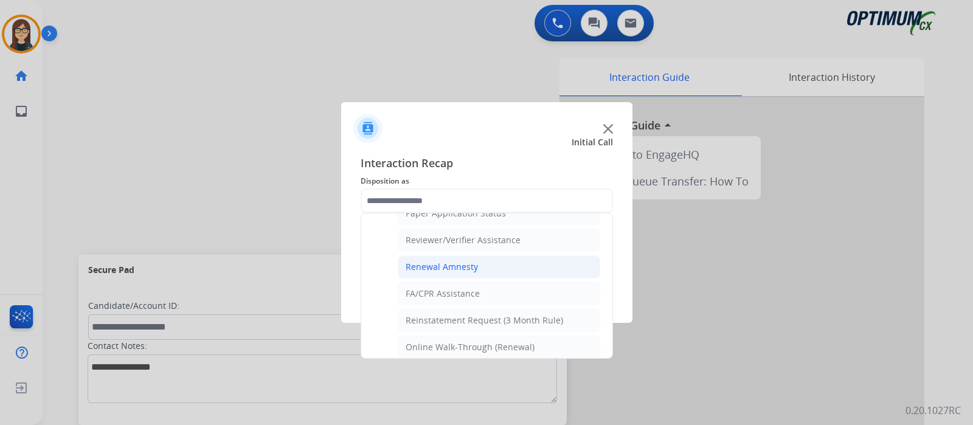
click at [460, 263] on div "Renewal Amnesty" at bounding box center [442, 267] width 72 height 12
type input "**********"
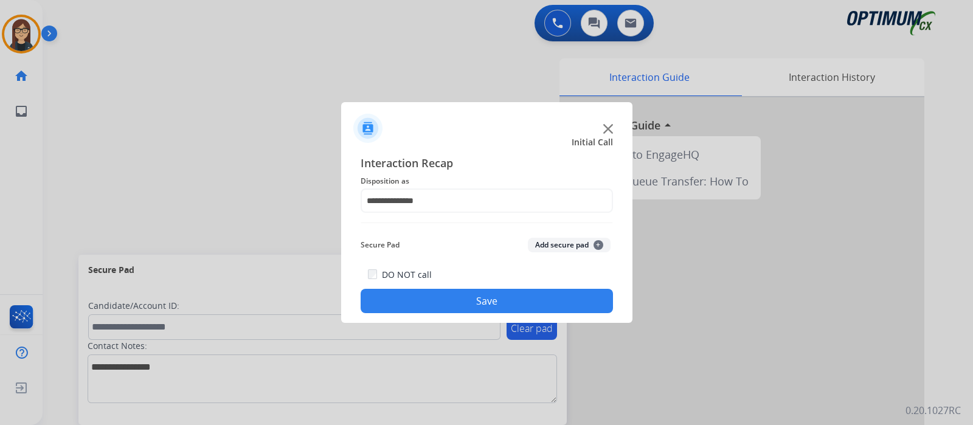
click at [459, 302] on button "Save" at bounding box center [487, 301] width 252 height 24
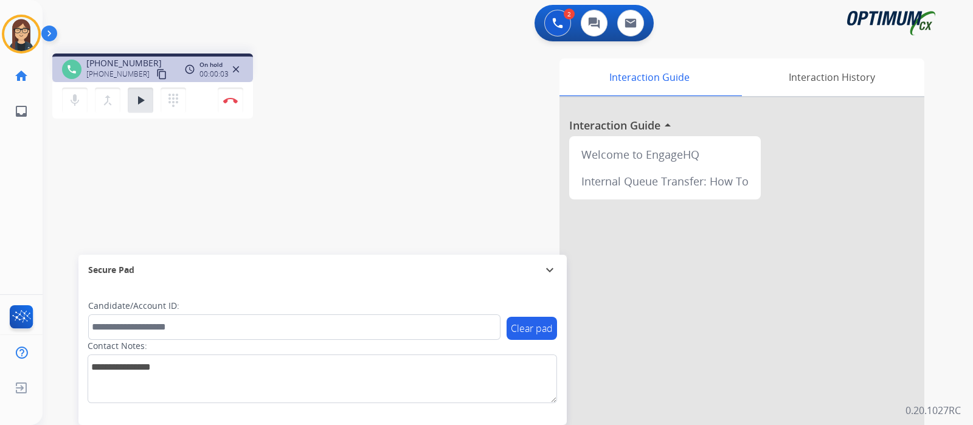
click at [437, 80] on div "Interaction Guide Interaction History Interaction Guide arrow_drop_up Welcome t…" at bounding box center [651, 304] width 545 height 492
click at [156, 72] on mat-icon "content_copy" at bounding box center [161, 74] width 11 height 11
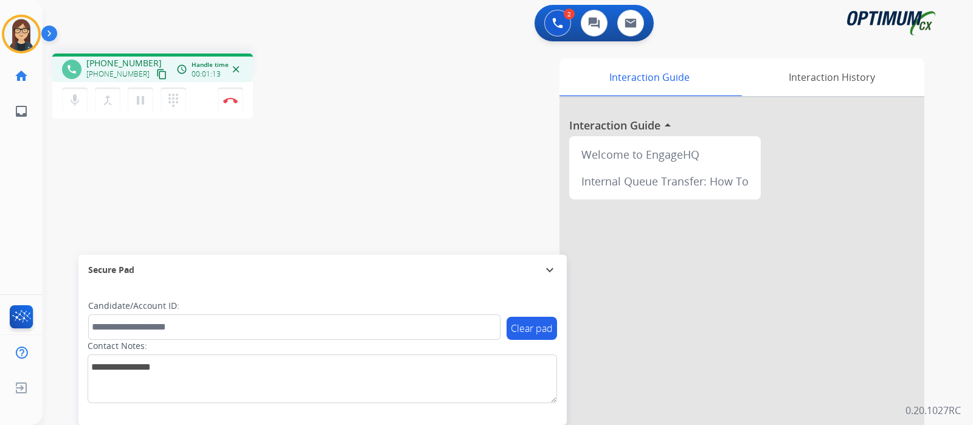
click at [140, 178] on div "phone [PHONE_NUMBER] [PHONE_NUMBER] content_copy access_time Call metrics Queue…" at bounding box center [493, 297] width 901 height 507
click at [157, 208] on div "phone [PHONE_NUMBER] [PHONE_NUMBER] content_copy access_time Call metrics Queue…" at bounding box center [493, 297] width 901 height 507
click at [71, 101] on mat-icon "mic" at bounding box center [74, 100] width 15 height 15
click at [134, 186] on div "phone [PHONE_NUMBER] [PHONE_NUMBER] content_copy access_time Call metrics Queue…" at bounding box center [493, 297] width 901 height 507
click at [407, 80] on div "Interaction Guide Interaction History Interaction Guide arrow_drop_up Welcome t…" at bounding box center [651, 304] width 545 height 492
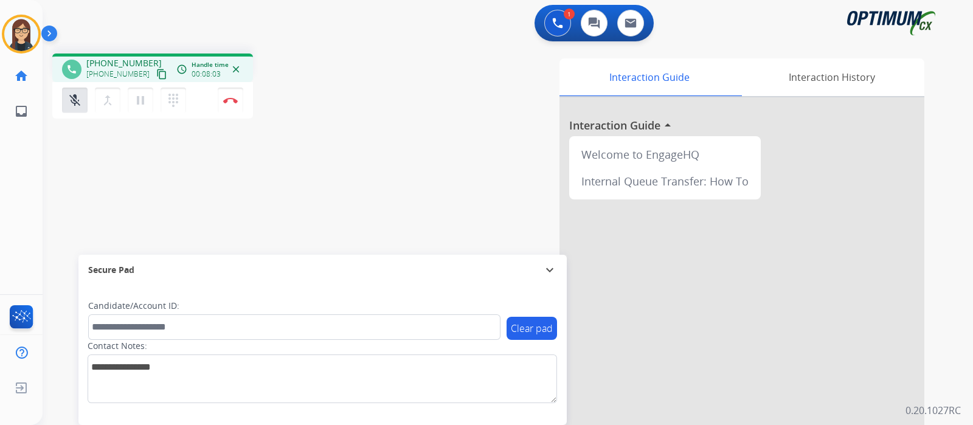
click at [105, 193] on div "phone [PHONE_NUMBER] [PHONE_NUMBER] content_copy access_time Call metrics Queue…" at bounding box center [493, 297] width 901 height 507
click at [73, 105] on mat-icon "mic_off" at bounding box center [74, 100] width 15 height 15
click at [111, 188] on div "phone [PHONE_NUMBER] [PHONE_NUMBER] content_copy access_time Call metrics Queue…" at bounding box center [493, 297] width 901 height 507
click at [234, 100] on img at bounding box center [230, 100] width 15 height 6
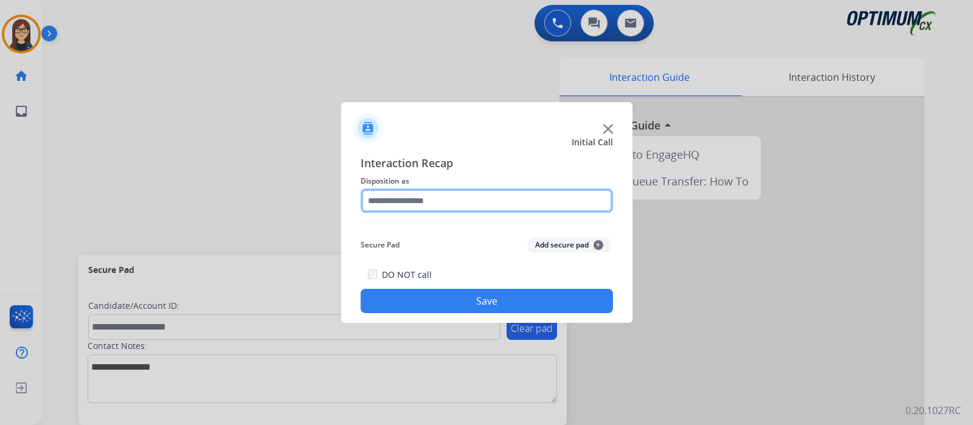
click at [403, 191] on input "text" at bounding box center [487, 200] width 252 height 24
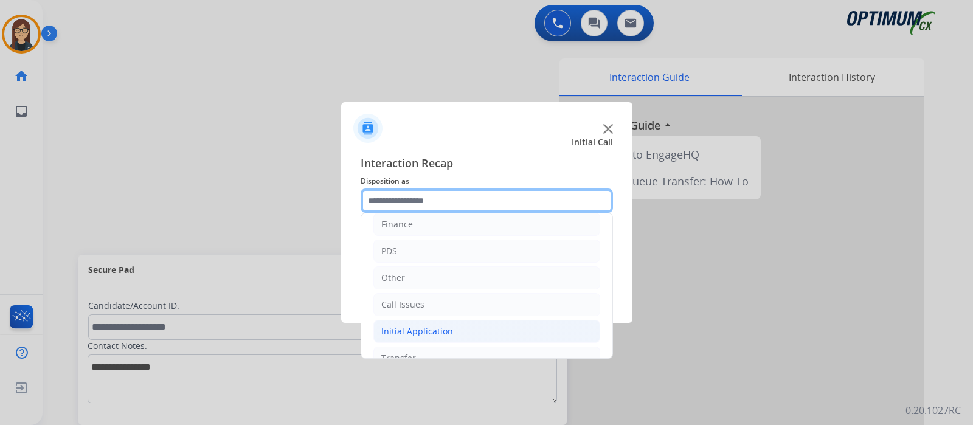
scroll to position [0, 0]
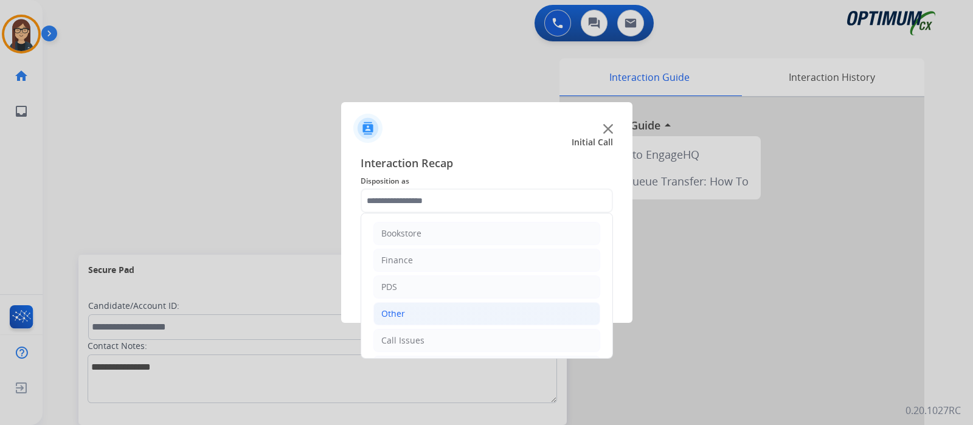
click at [390, 308] on div "Other" at bounding box center [393, 314] width 24 height 12
click at [393, 290] on div "PDS" at bounding box center [389, 287] width 16 height 12
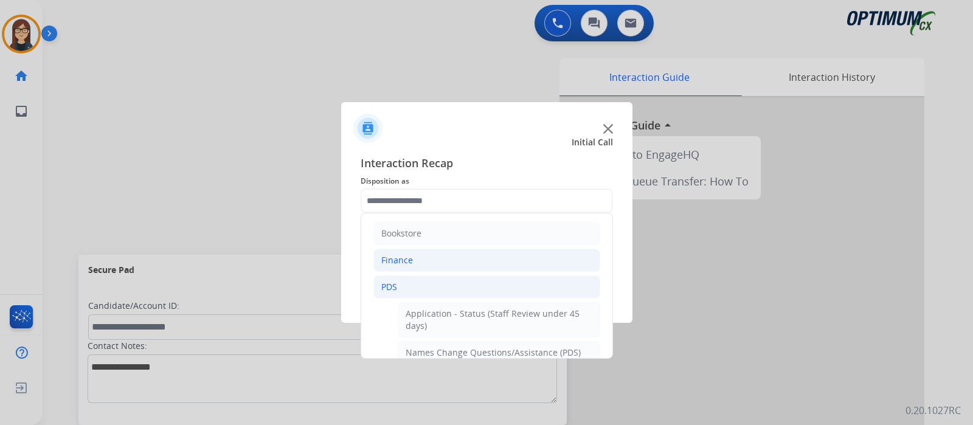
click at [409, 257] on div "Finance" at bounding box center [397, 260] width 32 height 12
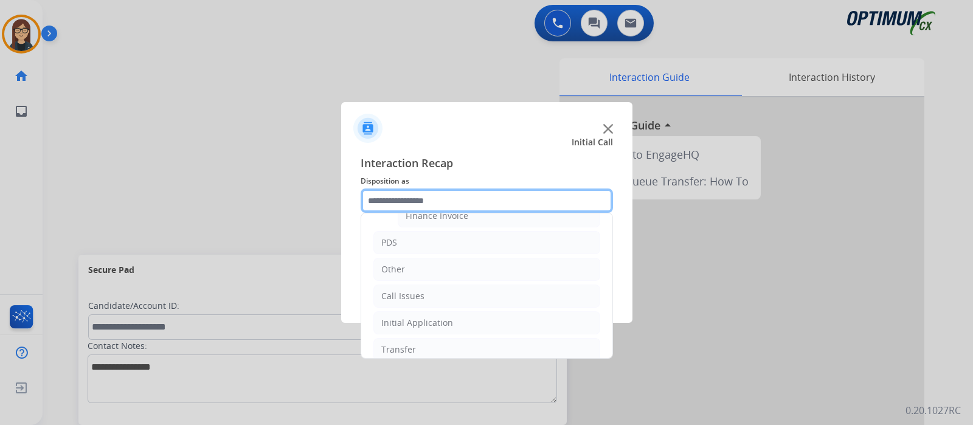
scroll to position [75, 0]
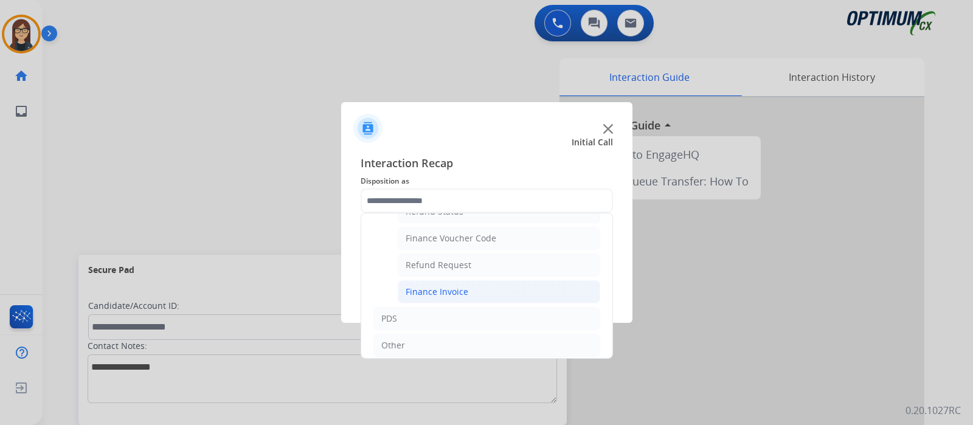
click at [449, 286] on div "Finance Invoice" at bounding box center [437, 292] width 63 height 12
type input "**********"
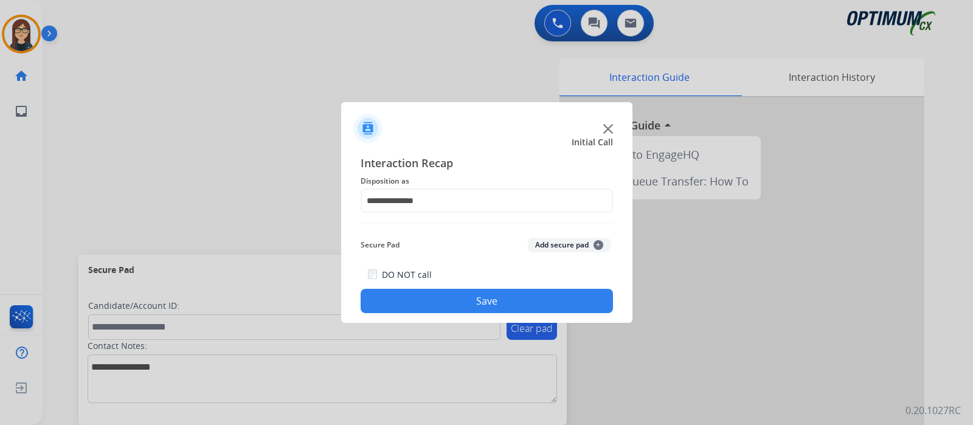
click at [435, 311] on button "Save" at bounding box center [487, 301] width 252 height 24
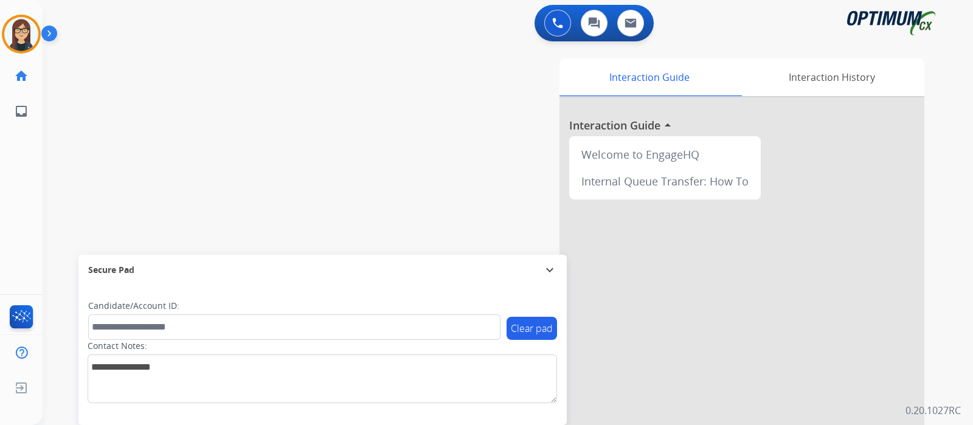
click at [114, 134] on div "swap_horiz Break voice bridge close_fullscreen Connect 3-Way Call merge_type Se…" at bounding box center [493, 297] width 901 height 507
click at [147, 173] on div "swap_horiz Break voice bridge close_fullscreen Connect 3-Way Call merge_type Se…" at bounding box center [493, 297] width 901 height 507
click at [13, 34] on img at bounding box center [21, 34] width 34 height 34
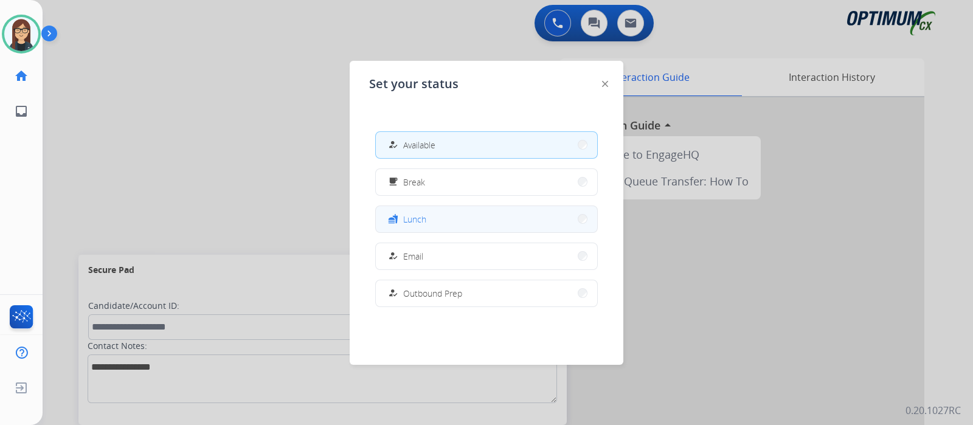
click at [431, 214] on button "fastfood Lunch" at bounding box center [486, 219] width 221 height 26
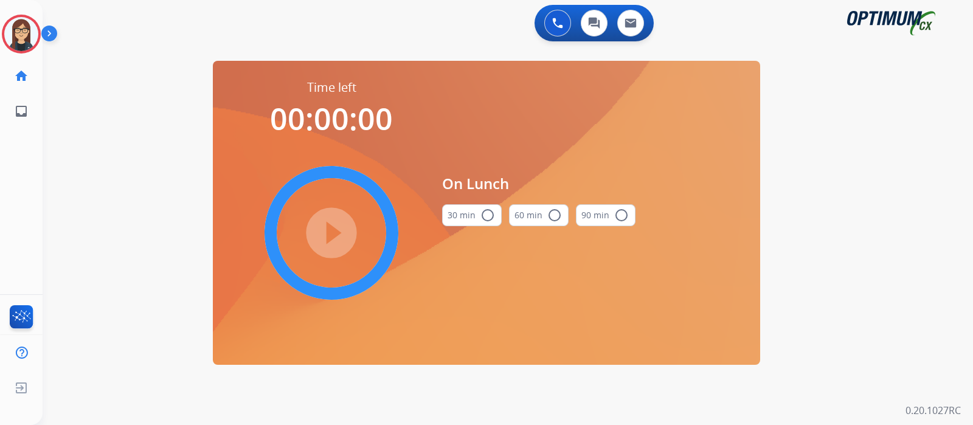
click at [489, 214] on mat-icon "radio_button_unchecked" at bounding box center [487, 215] width 15 height 15
click at [339, 232] on mat-icon "play_circle_filled" at bounding box center [331, 233] width 15 height 15
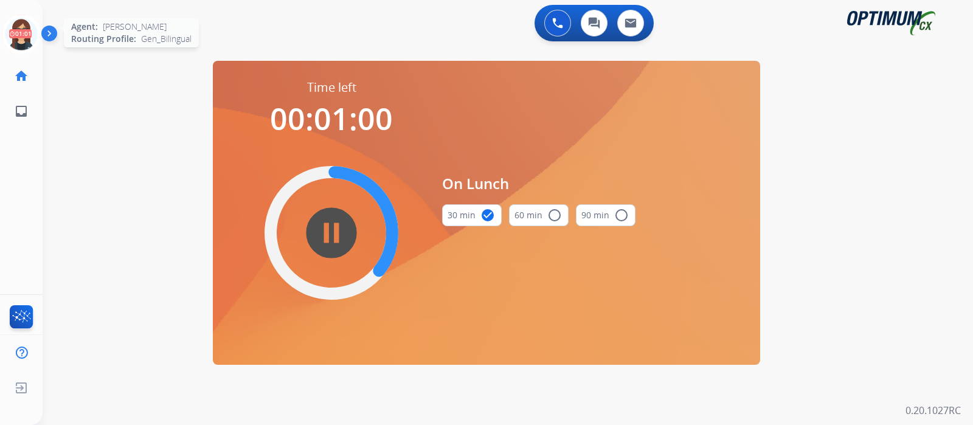
click at [19, 29] on icon at bounding box center [22, 35] width 40 height 40
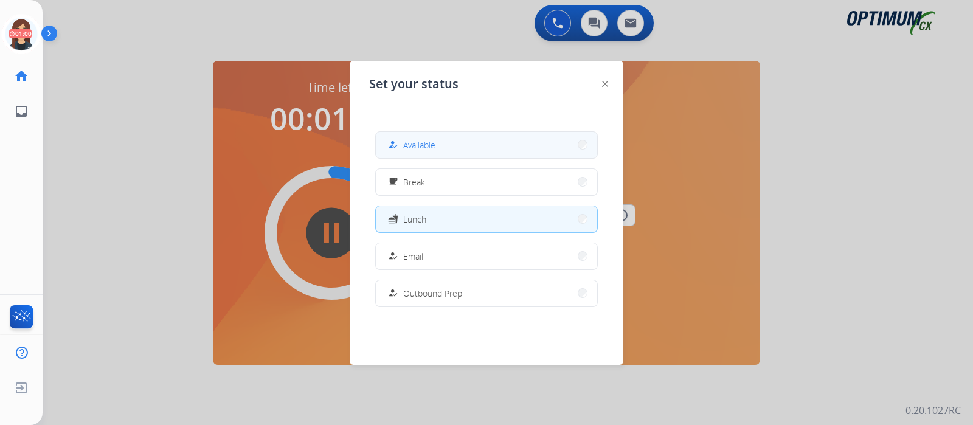
click at [450, 150] on button "how_to_reg Available" at bounding box center [486, 145] width 221 height 26
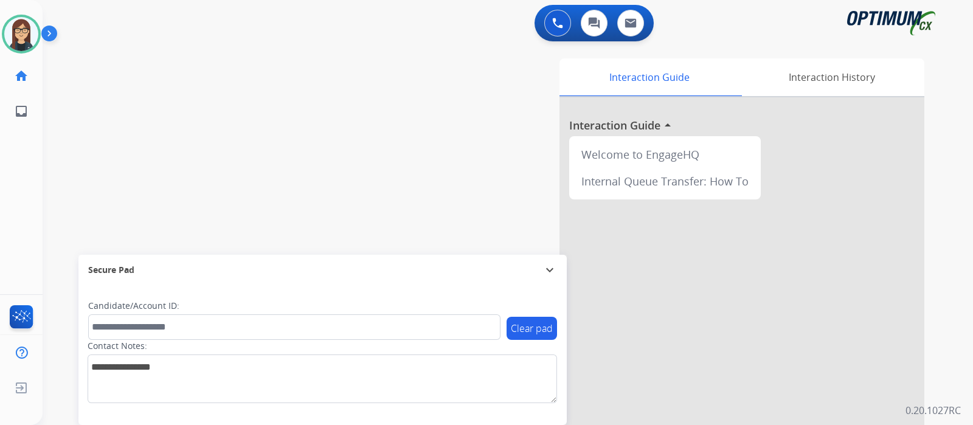
click at [274, 64] on div "swap_horiz Break voice bridge close_fullscreen Connect 3-Way Call merge_type Se…" at bounding box center [493, 297] width 901 height 507
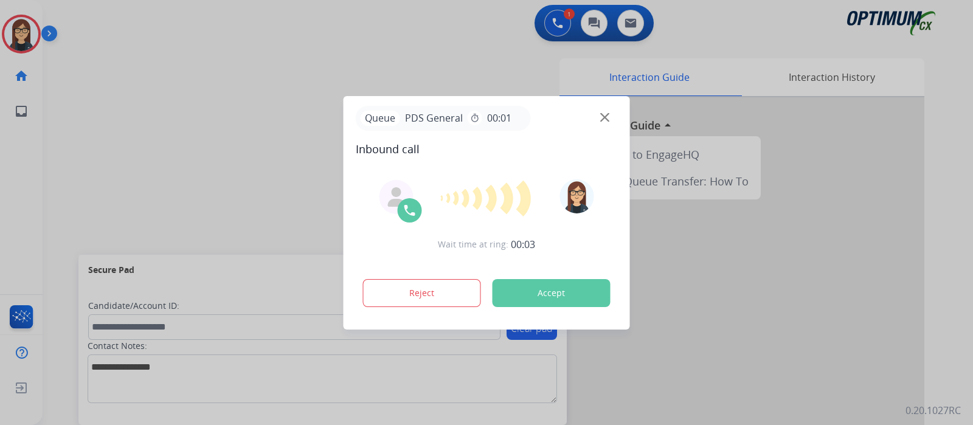
click at [231, 134] on div at bounding box center [486, 212] width 973 height 425
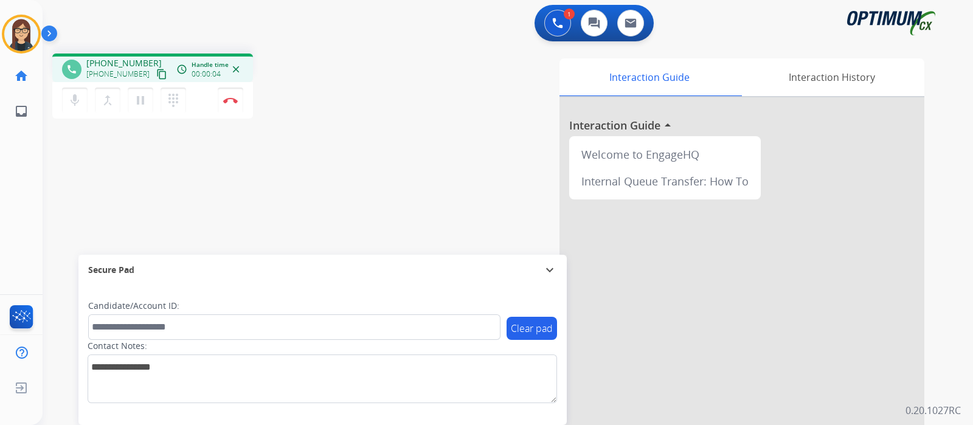
click at [156, 73] on mat-icon "content_copy" at bounding box center [161, 74] width 11 height 11
click at [362, 69] on div "phone [PHONE_NUMBER] [PHONE_NUMBER] content_copy access_time Call metrics Queue…" at bounding box center [213, 88] width 322 height 69
click at [292, 13] on div "1 Voice Interactions 0 Chat Interactions 0 Email Interactions" at bounding box center [500, 24] width 886 height 39
click at [230, 102] on img at bounding box center [230, 100] width 15 height 6
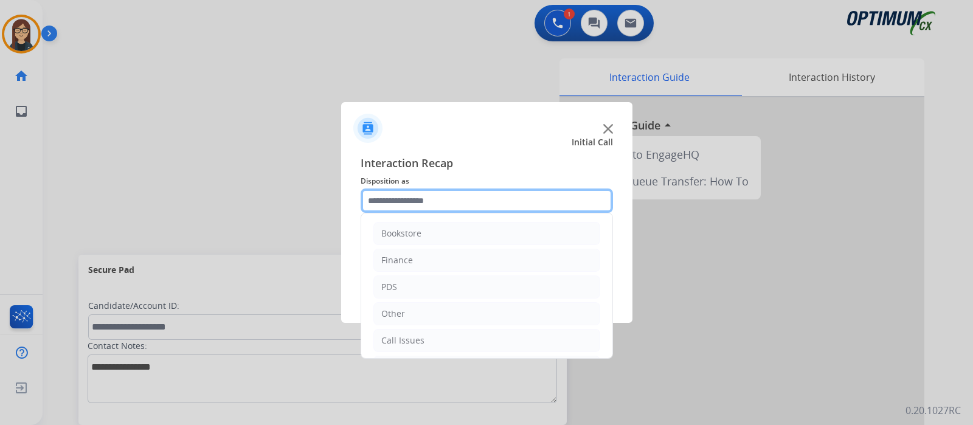
click at [398, 205] on input "text" at bounding box center [487, 200] width 252 height 24
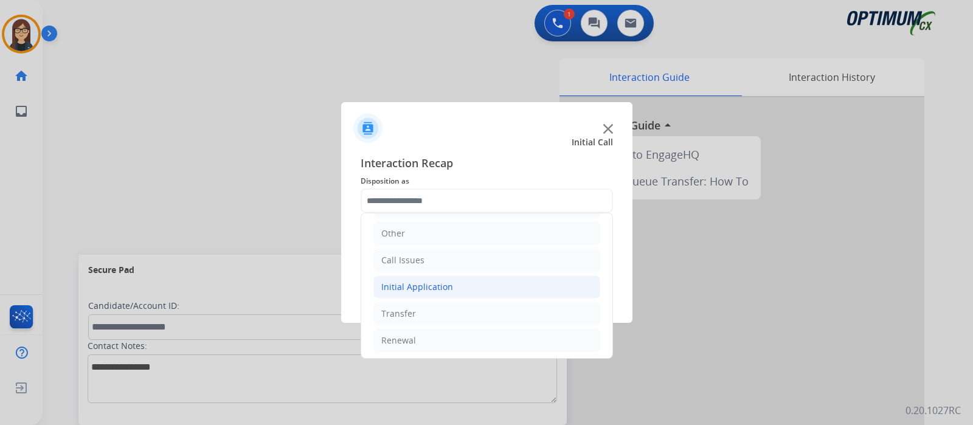
click at [422, 282] on div "Initial Application" at bounding box center [417, 287] width 72 height 12
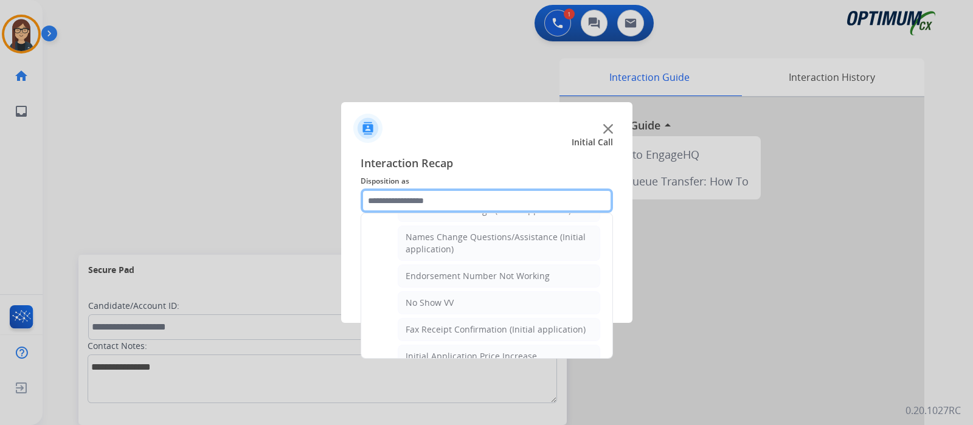
scroll to position [308, 0]
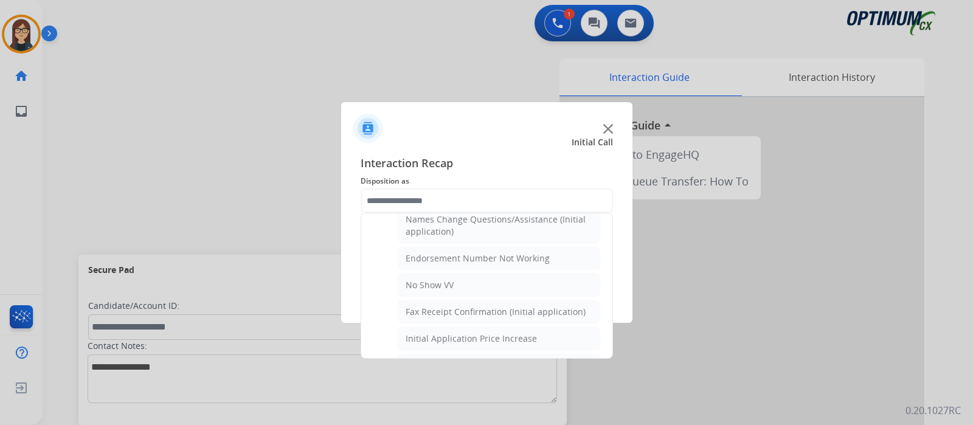
click at [209, 203] on div at bounding box center [486, 212] width 973 height 425
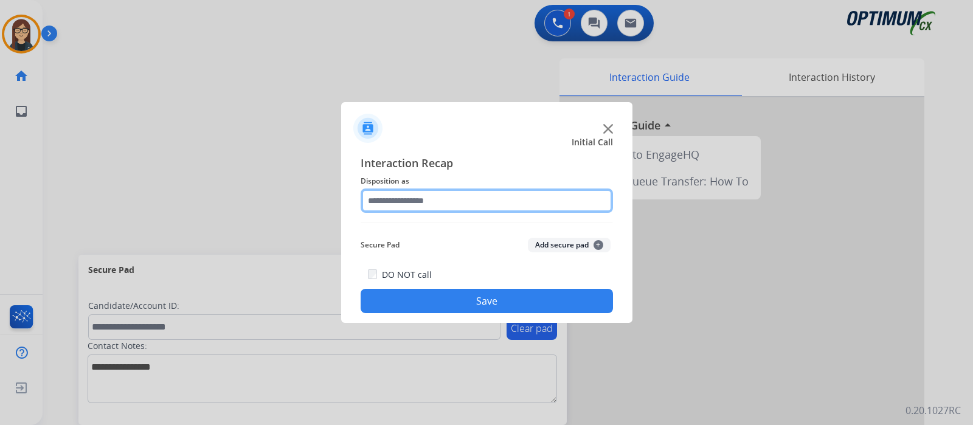
click at [407, 196] on input "text" at bounding box center [487, 200] width 252 height 24
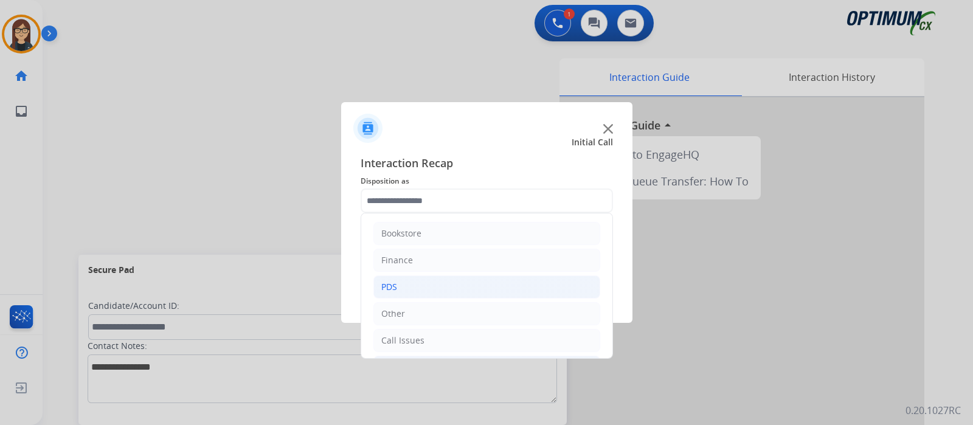
click at [391, 284] on div "PDS" at bounding box center [389, 287] width 16 height 12
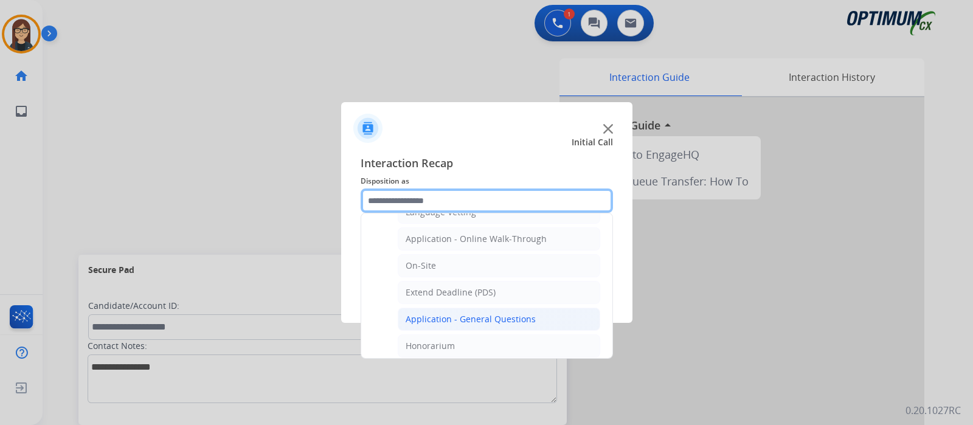
scroll to position [303, 0]
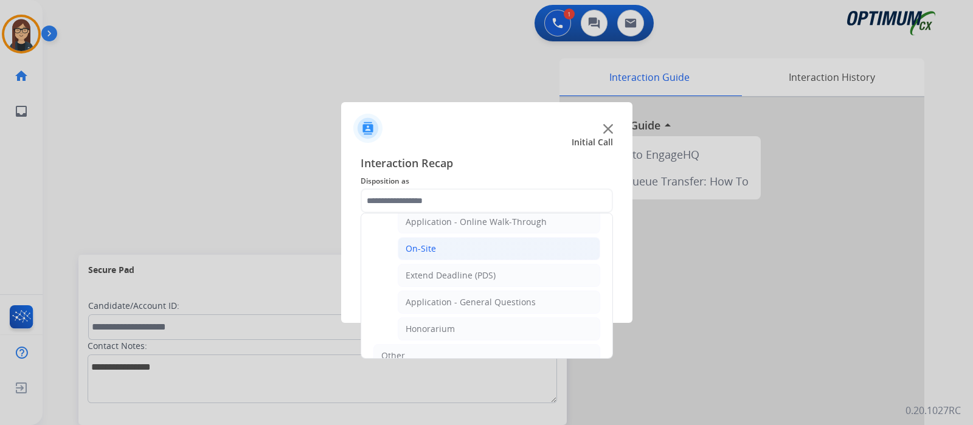
click at [420, 249] on div "On-Site" at bounding box center [421, 249] width 30 height 12
type input "*******"
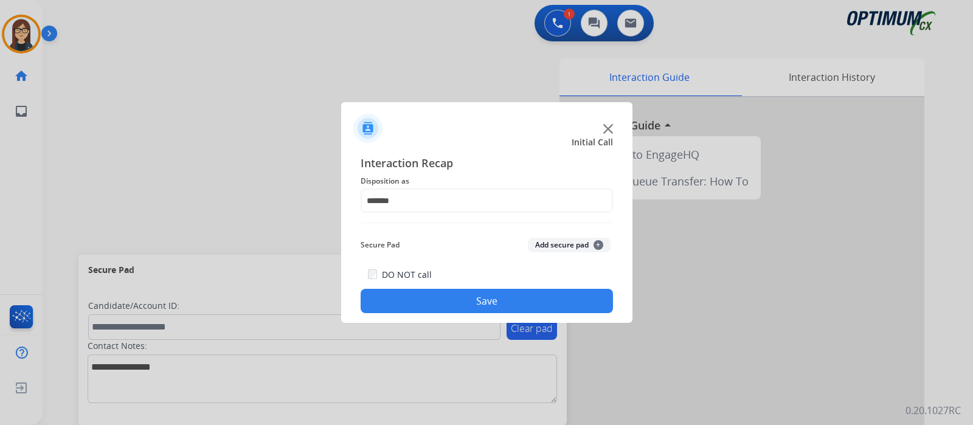
click at [432, 299] on button "Save" at bounding box center [487, 301] width 252 height 24
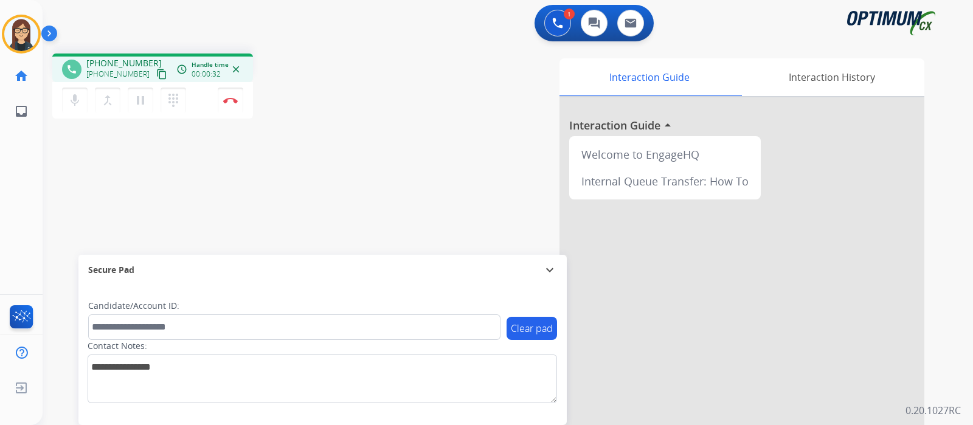
click at [156, 73] on mat-icon "content_copy" at bounding box center [161, 74] width 11 height 11
click at [88, 150] on div "phone [PHONE_NUMBER] [PHONE_NUMBER] content_copy access_time Call metrics Queue…" at bounding box center [493, 297] width 901 height 507
click at [230, 102] on img at bounding box center [230, 100] width 15 height 6
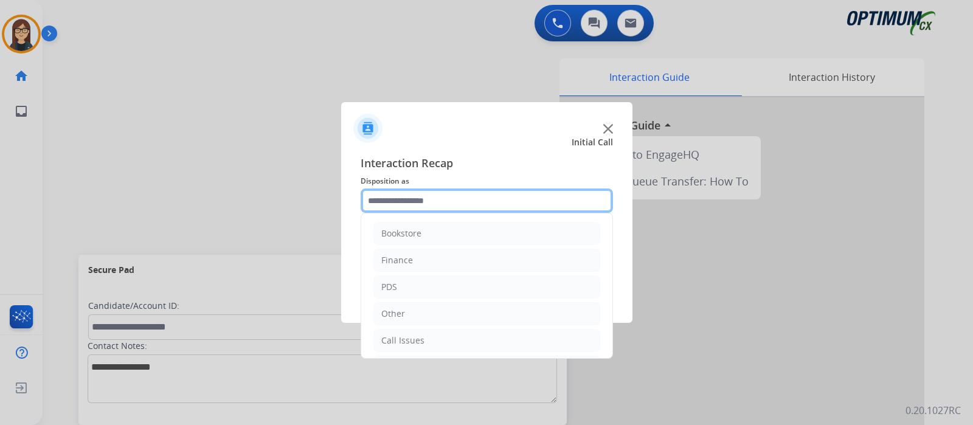
click at [432, 190] on input "text" at bounding box center [487, 200] width 252 height 24
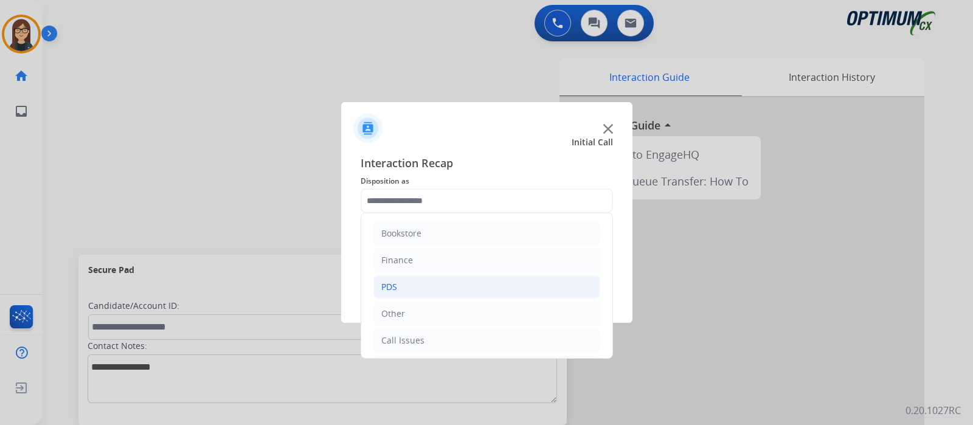
click at [429, 283] on li "PDS" at bounding box center [486, 286] width 227 height 23
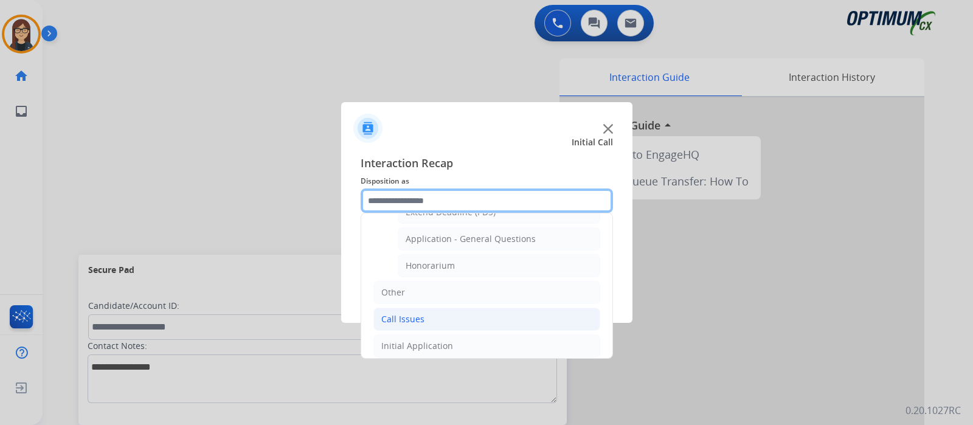
scroll to position [347, 0]
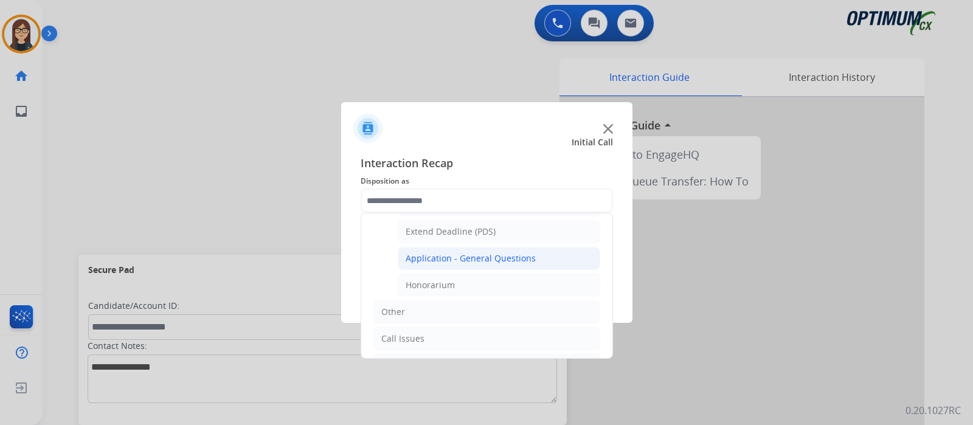
click at [492, 253] on div "Application - General Questions" at bounding box center [471, 258] width 130 height 12
type input "**********"
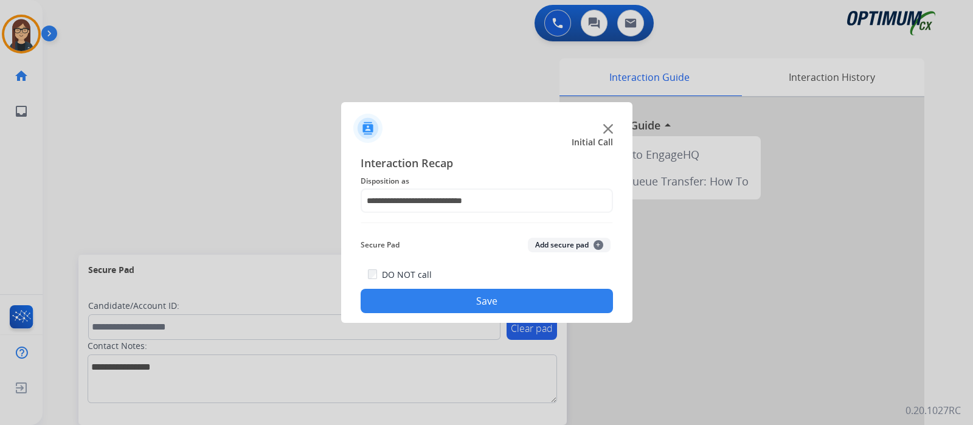
click at [459, 295] on button "Save" at bounding box center [487, 301] width 252 height 24
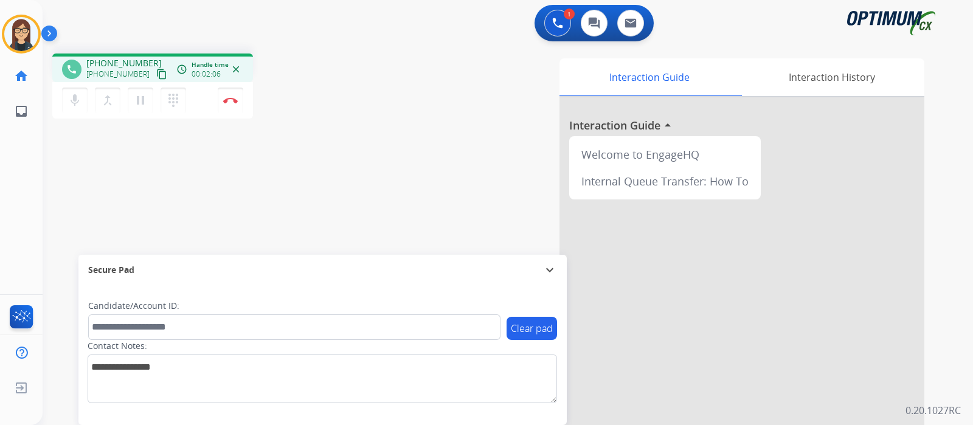
click at [156, 77] on mat-icon "content_copy" at bounding box center [161, 74] width 11 height 11
click at [341, 182] on div "phone [PHONE_NUMBER] [PHONE_NUMBER] content_copy access_time Call metrics Queue…" at bounding box center [493, 297] width 901 height 507
click at [228, 100] on img at bounding box center [230, 100] width 15 height 6
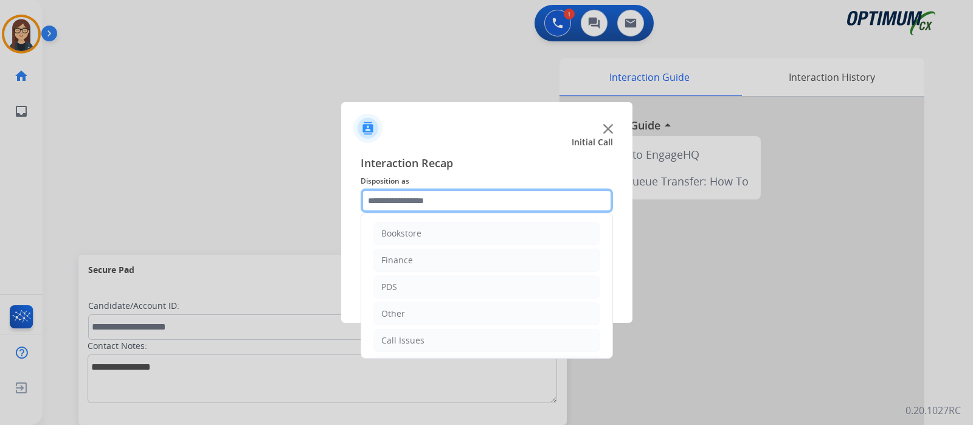
click at [396, 207] on input "text" at bounding box center [487, 200] width 252 height 24
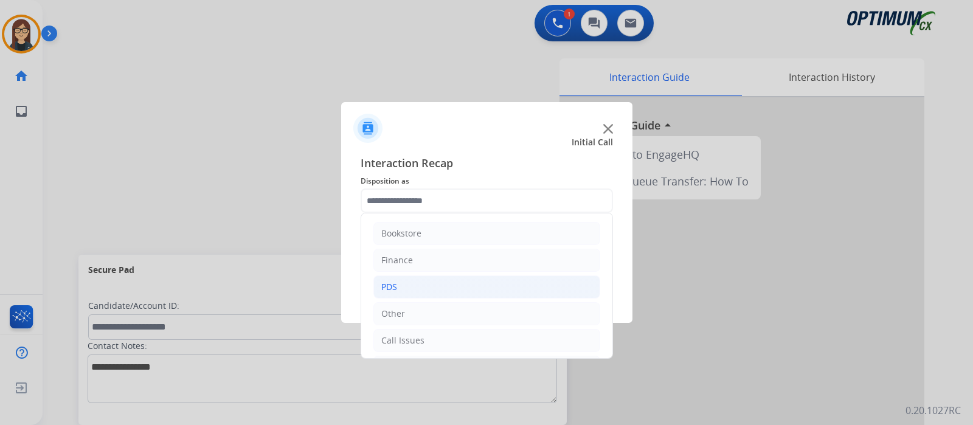
click at [398, 284] on li "PDS" at bounding box center [486, 286] width 227 height 23
click at [447, 280] on div "Honorarium" at bounding box center [430, 285] width 49 height 12
type input "**********"
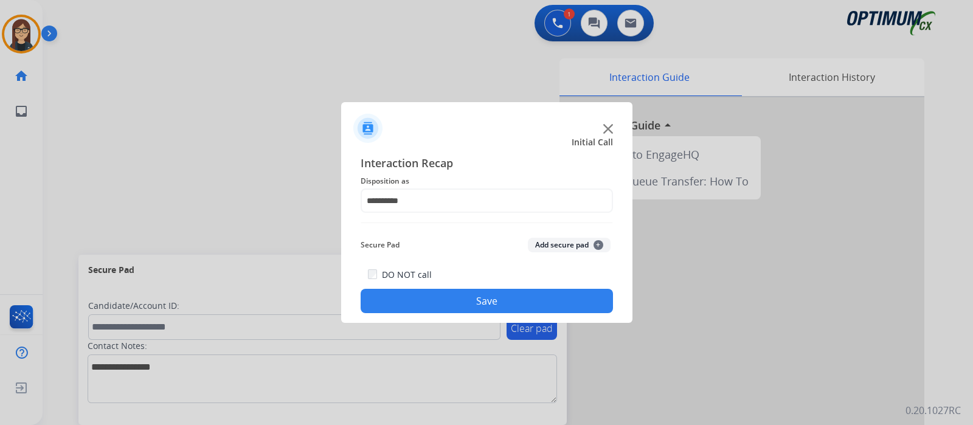
click at [445, 295] on button "Save" at bounding box center [487, 301] width 252 height 24
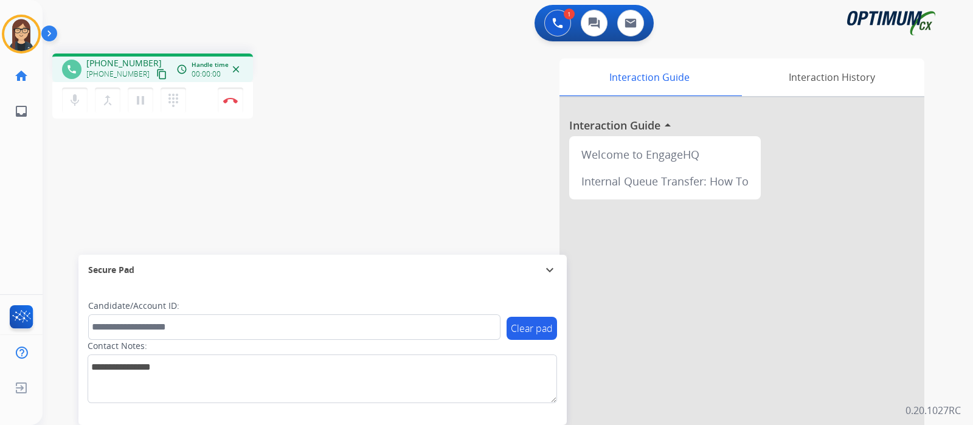
click at [156, 72] on mat-icon "content_copy" at bounding box center [161, 74] width 11 height 11
click at [87, 108] on div "mic Mute merge_type Bridge pause Hold dialpad Dialpad" at bounding box center [127, 101] width 131 height 26
click at [72, 100] on mat-icon "mic" at bounding box center [74, 100] width 15 height 15
click at [110, 151] on div "phone [PHONE_NUMBER] [PHONE_NUMBER] content_copy access_time Call metrics Queue…" at bounding box center [493, 297] width 901 height 507
click at [74, 94] on mat-icon "mic_off" at bounding box center [74, 100] width 15 height 15
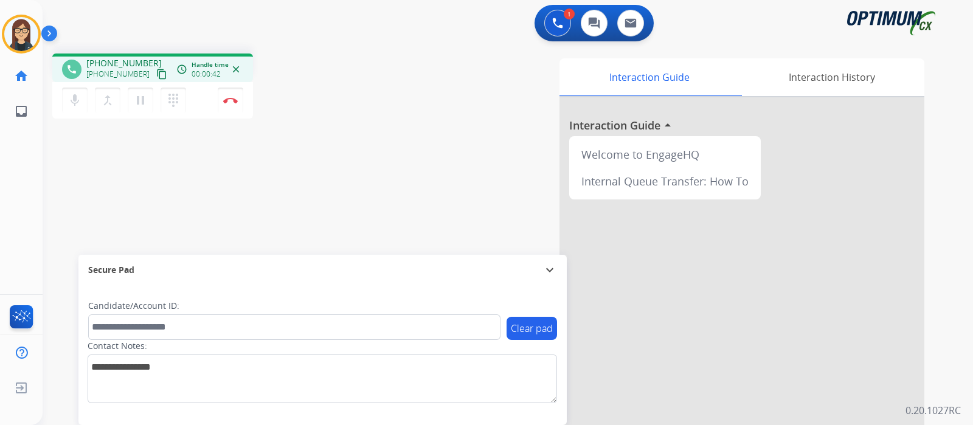
click at [124, 184] on div "phone [PHONE_NUMBER] [PHONE_NUMBER] content_copy access_time Call metrics Queue…" at bounding box center [493, 297] width 901 height 507
click at [80, 102] on mat-icon "mic" at bounding box center [74, 100] width 15 height 15
click at [73, 98] on mat-icon "mic_off" at bounding box center [74, 100] width 15 height 15
click at [429, 177] on div "Interaction Guide Interaction History Interaction Guide arrow_drop_up Welcome t…" at bounding box center [651, 304] width 545 height 492
click at [435, 173] on div "Interaction Guide Interaction History Interaction Guide arrow_drop_up Welcome t…" at bounding box center [651, 304] width 545 height 492
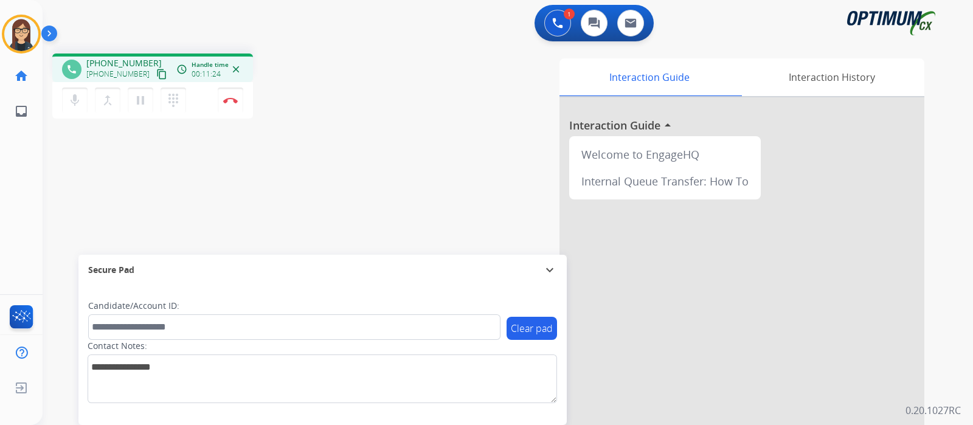
click at [122, 153] on div "phone [PHONE_NUMBER] [PHONE_NUMBER] content_copy access_time Call metrics Queue…" at bounding box center [493, 297] width 901 height 507
click at [362, 69] on div "phone [PHONE_NUMBER] [PHONE_NUMBER] content_copy access_time Call metrics Queue…" at bounding box center [213, 88] width 322 height 69
click at [229, 100] on img at bounding box center [230, 100] width 15 height 6
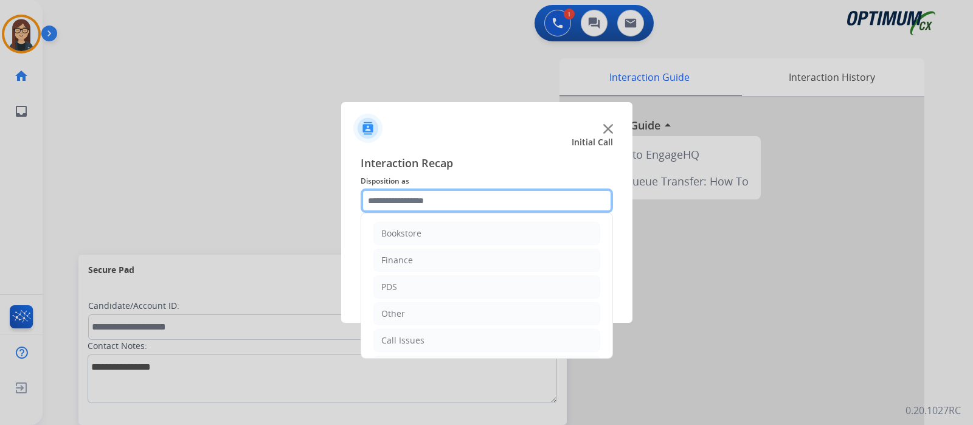
click at [411, 205] on input "text" at bounding box center [487, 200] width 252 height 24
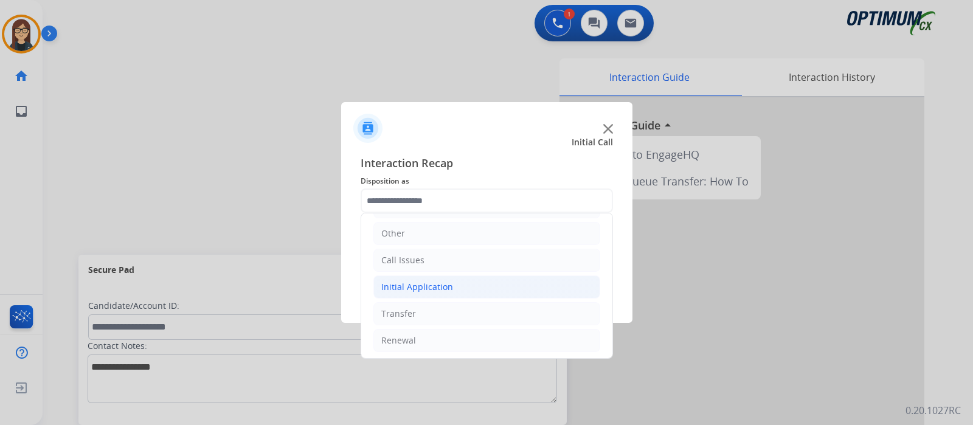
click at [400, 283] on div "Initial Application" at bounding box center [417, 287] width 72 height 12
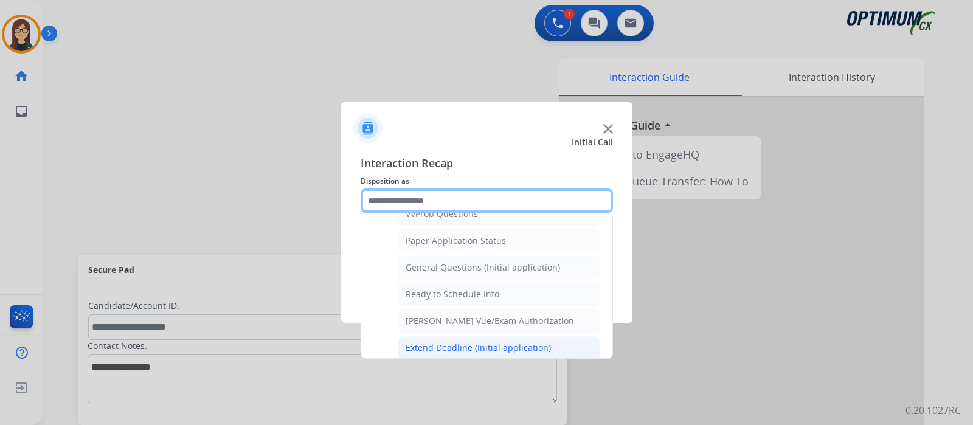
scroll to position [654, 0]
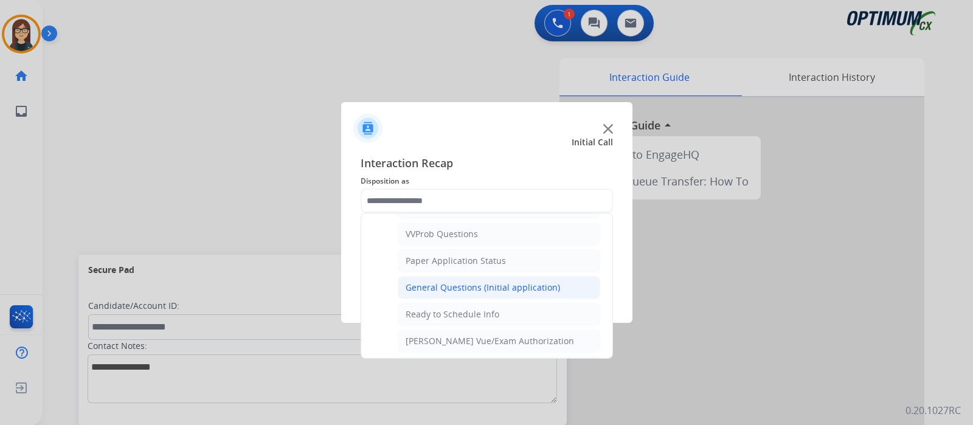
click at [458, 282] on div "General Questions (Initial application)" at bounding box center [483, 288] width 154 height 12
type input "**********"
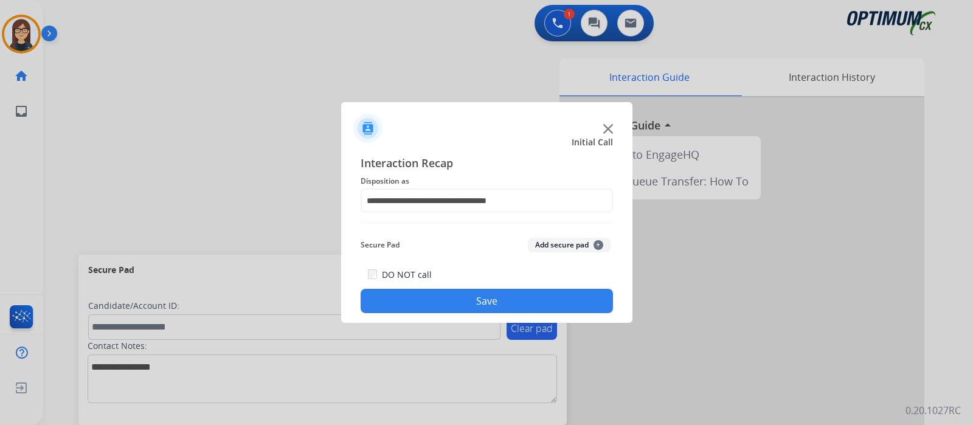
drag, startPoint x: 434, startPoint y: 303, endPoint x: 413, endPoint y: 333, distance: 37.1
click at [434, 303] on button "Save" at bounding box center [487, 301] width 252 height 24
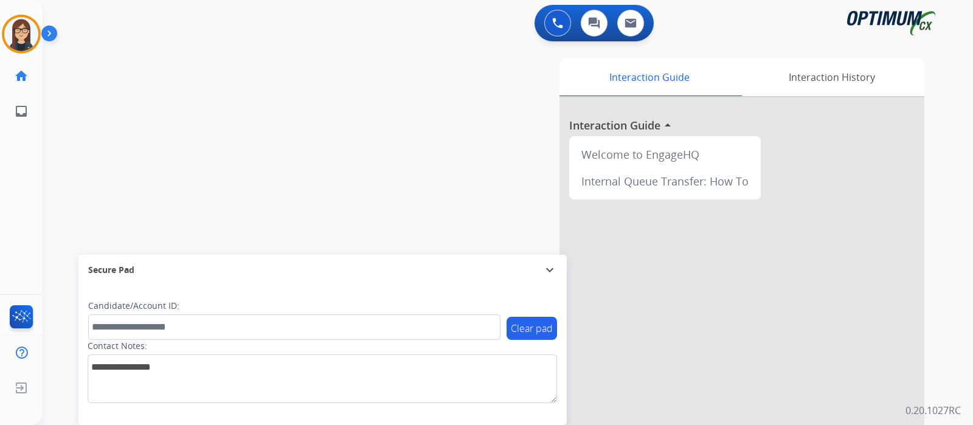
click at [96, 178] on div "swap_horiz Break voice bridge close_fullscreen Connect 3-Way Call merge_type Se…" at bounding box center [493, 297] width 901 height 507
click at [21, 49] on img at bounding box center [21, 34] width 34 height 34
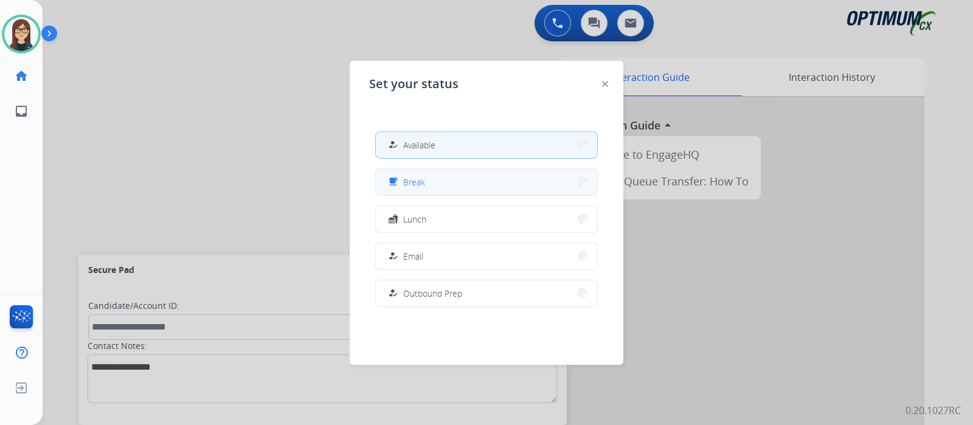
click at [447, 190] on button "free_breakfast Break" at bounding box center [486, 182] width 221 height 26
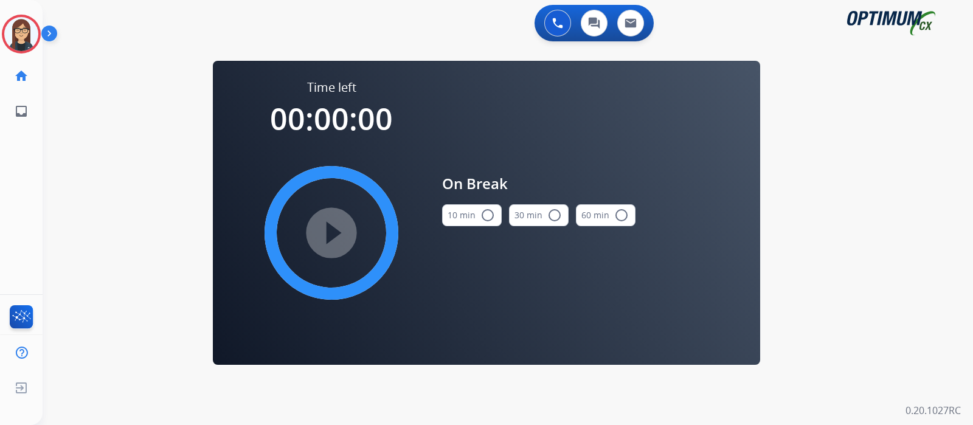
click at [492, 216] on mat-icon "radio_button_unchecked" at bounding box center [487, 215] width 15 height 15
click at [332, 235] on mat-icon "play_circle_filled" at bounding box center [331, 233] width 15 height 15
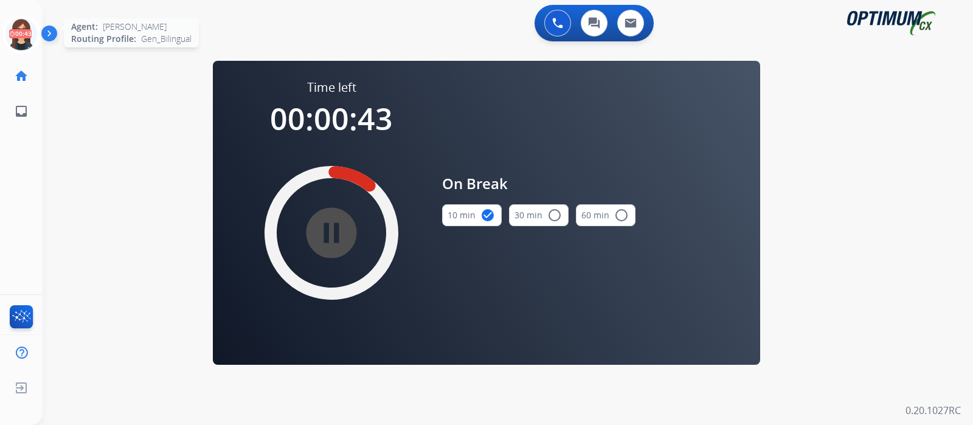
click at [28, 33] on icon at bounding box center [22, 35] width 40 height 40
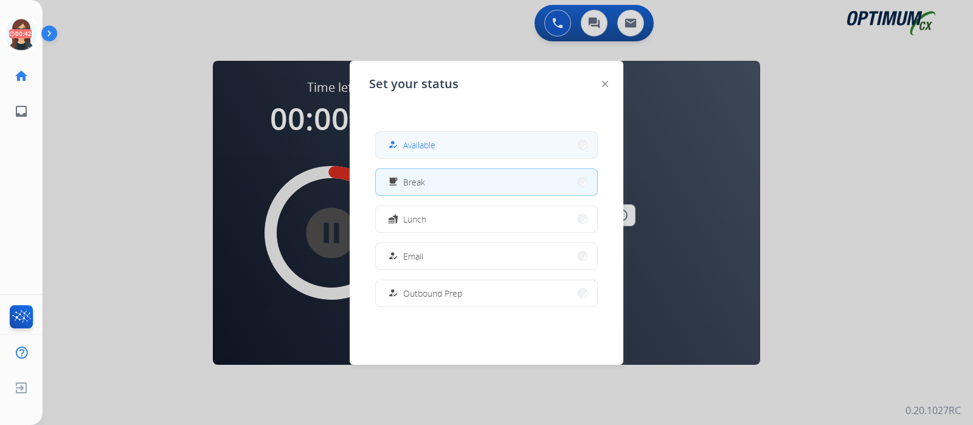
click at [406, 141] on div "how_to_reg Available" at bounding box center [410, 144] width 50 height 15
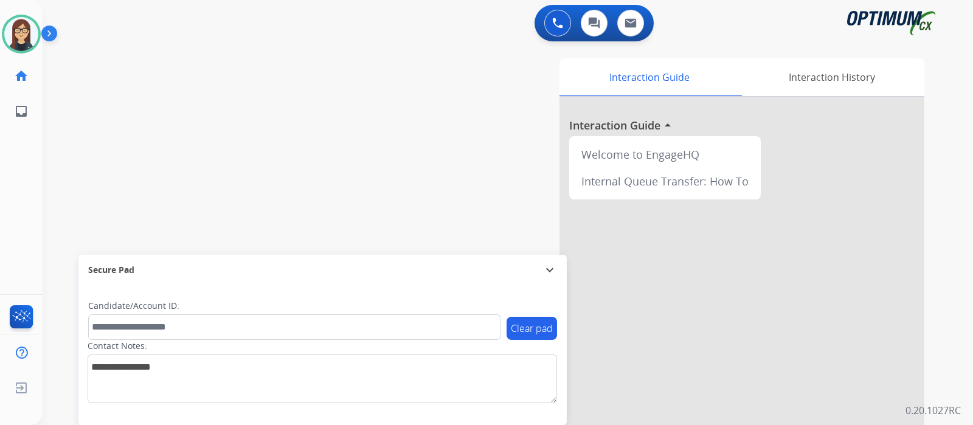
click at [109, 91] on div "swap_horiz Break voice bridge close_fullscreen Connect 3-Way Call merge_type Se…" at bounding box center [493, 297] width 901 height 507
click at [554, 26] on img at bounding box center [557, 23] width 11 height 11
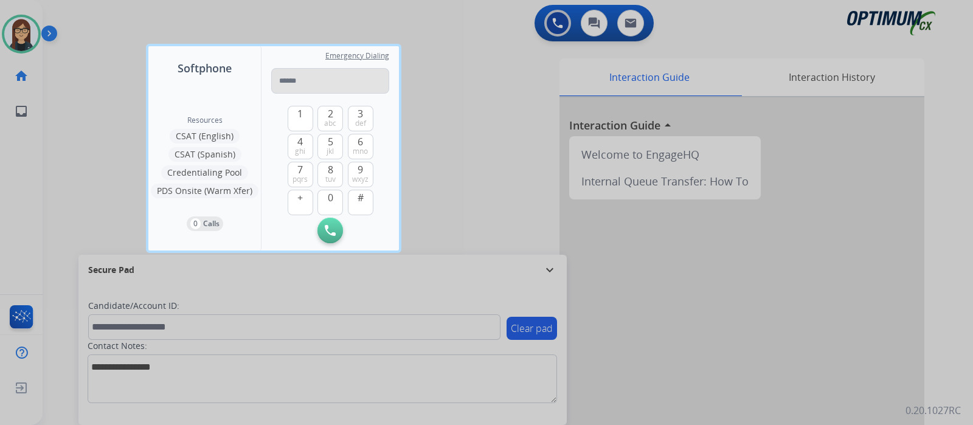
click at [359, 85] on input "tel" at bounding box center [330, 81] width 118 height 26
type input "**********"
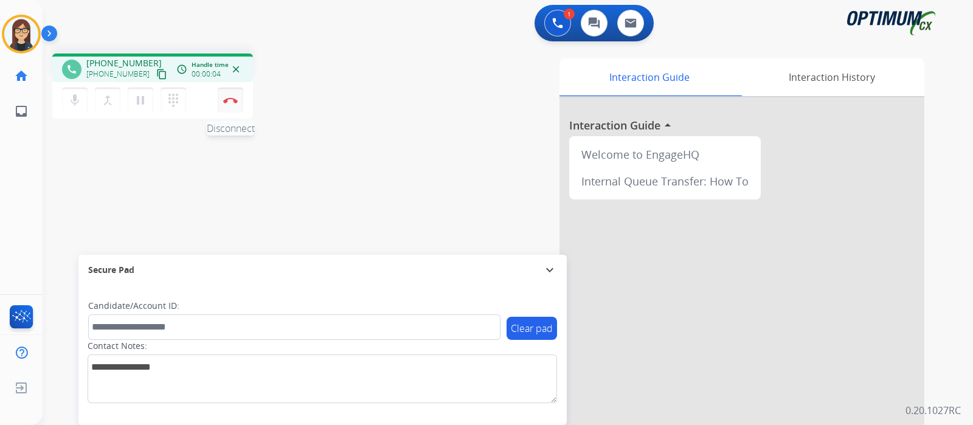
click at [229, 97] on img at bounding box center [230, 100] width 15 height 6
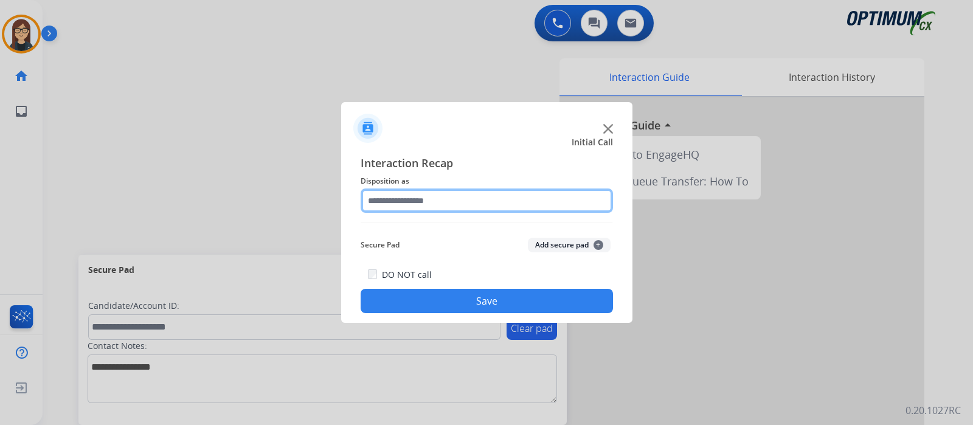
click at [404, 198] on input "text" at bounding box center [487, 200] width 252 height 24
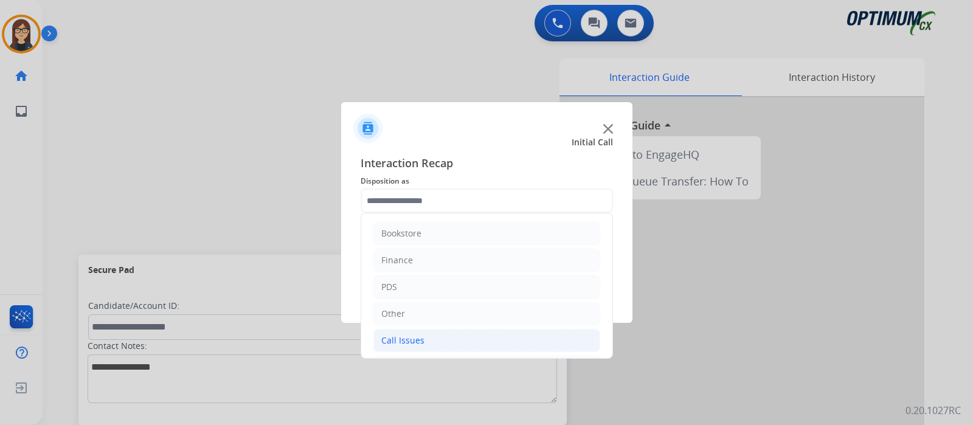
click at [421, 339] on div "Call Issues" at bounding box center [402, 340] width 43 height 12
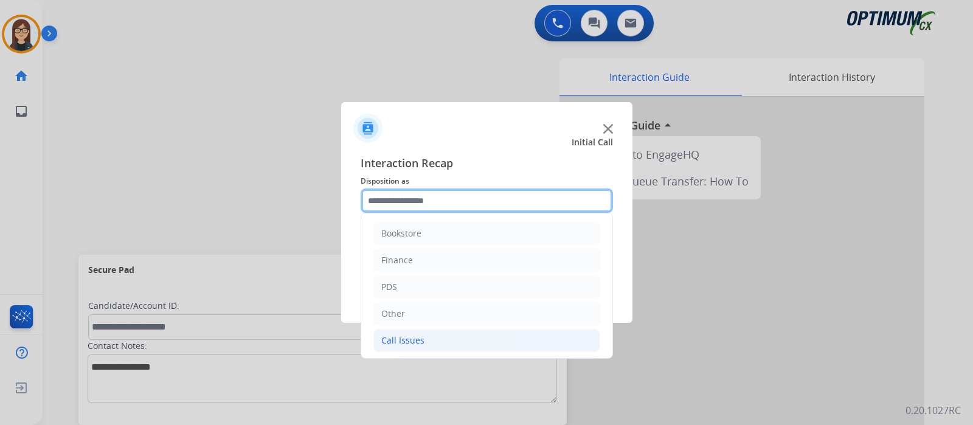
scroll to position [64, 0]
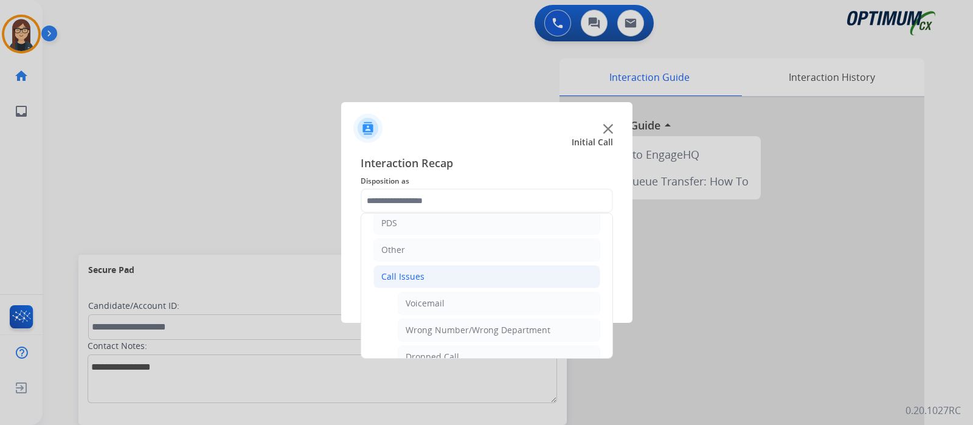
drag, startPoint x: 613, startPoint y: 257, endPoint x: 617, endPoint y: 311, distance: 54.9
click at [617, 311] on div "Interaction Recap Disposition as Bookstore Finance PDS Other Call Issues Voicem…" at bounding box center [486, 234] width 291 height 178
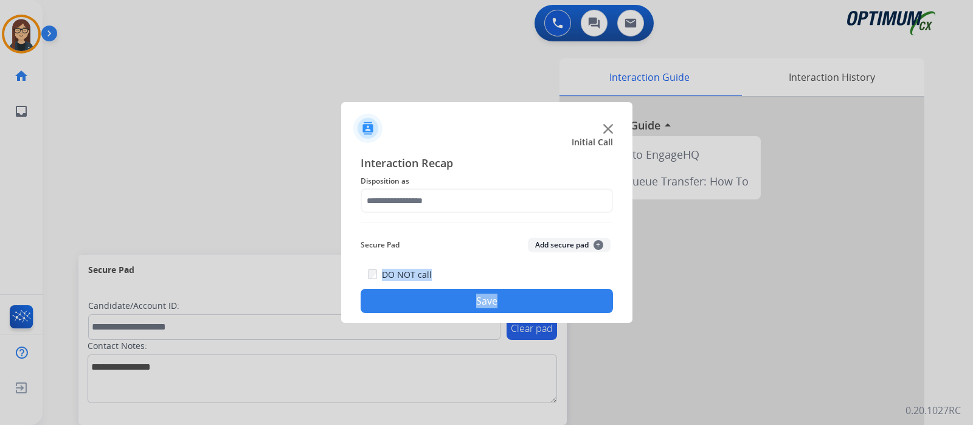
click at [617, 311] on div "Interaction Recap Disposition as Secure Pad Add secure pad + DO NOT call Save" at bounding box center [486, 234] width 291 height 178
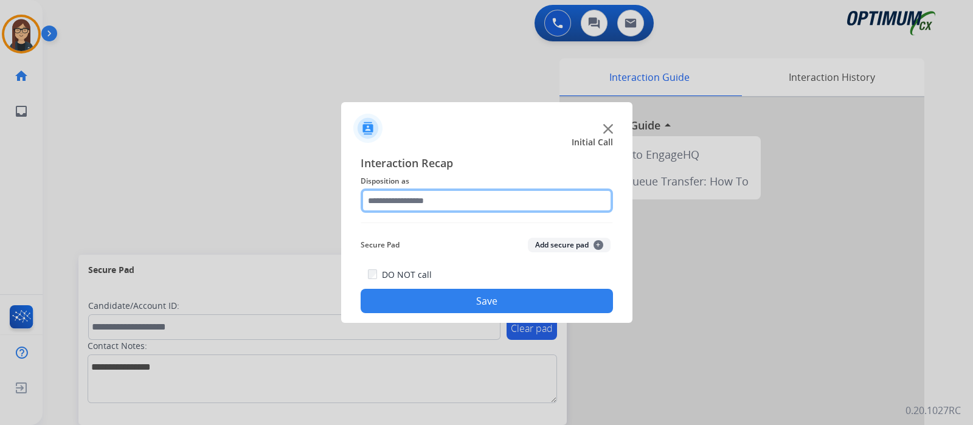
click at [532, 193] on input "text" at bounding box center [487, 200] width 252 height 24
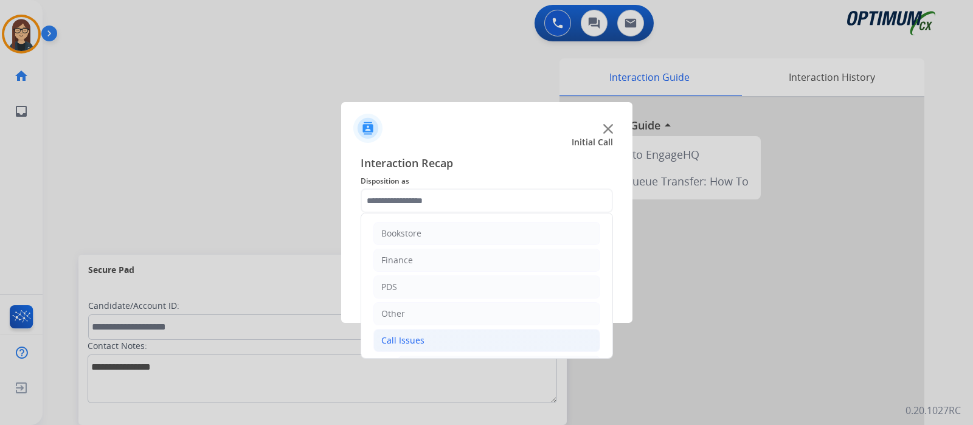
click at [430, 331] on li "Call Issues" at bounding box center [486, 340] width 227 height 23
click at [413, 336] on div "Call Issues" at bounding box center [402, 340] width 43 height 12
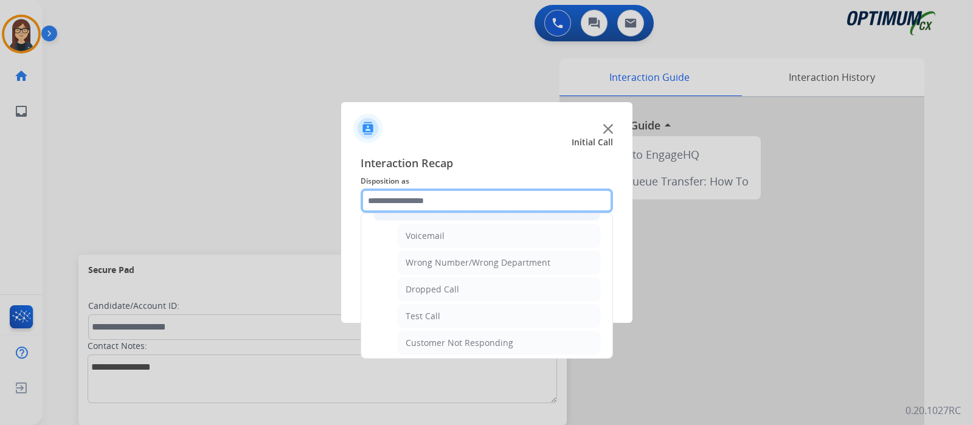
scroll to position [150, 0]
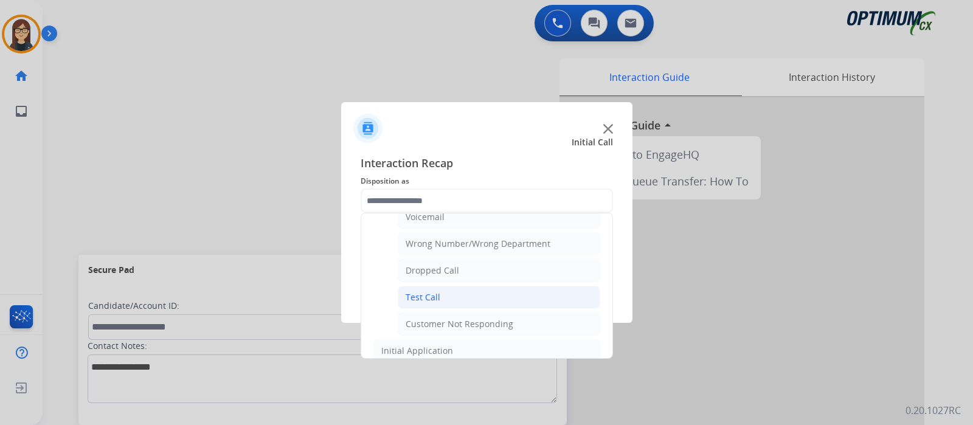
click at [477, 297] on li "Test Call" at bounding box center [499, 297] width 202 height 23
type input "*********"
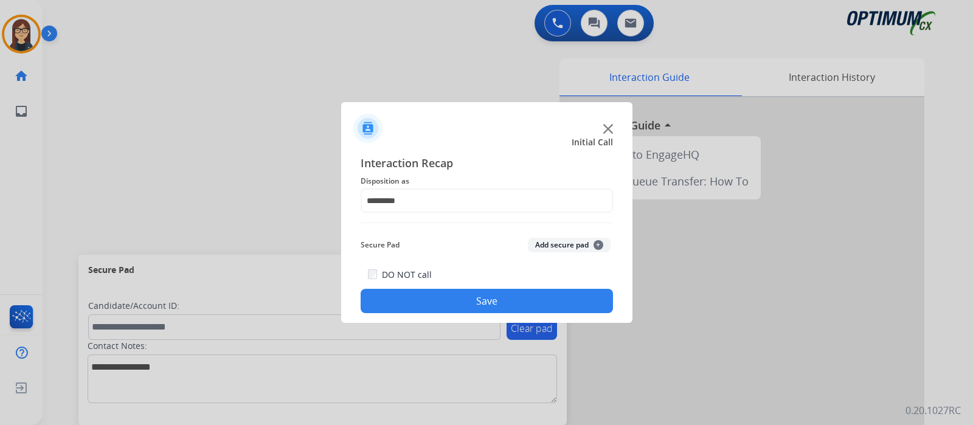
click at [477, 297] on button "Save" at bounding box center [487, 301] width 252 height 24
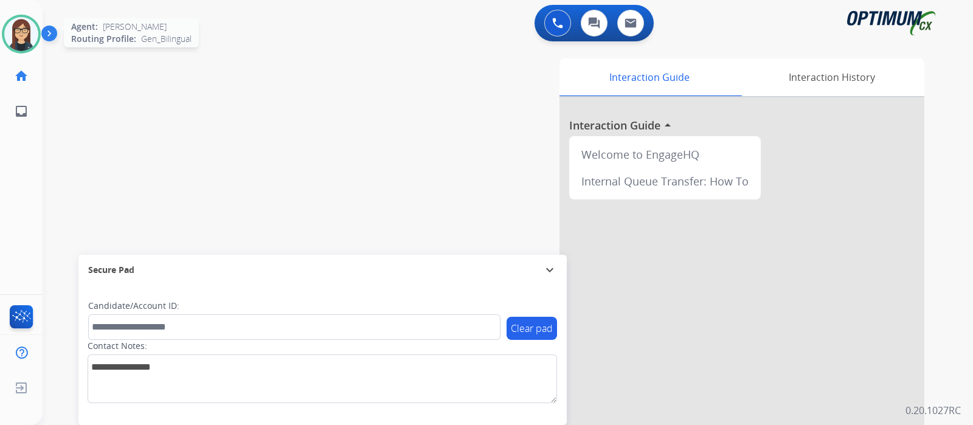
click at [26, 30] on img at bounding box center [21, 34] width 34 height 34
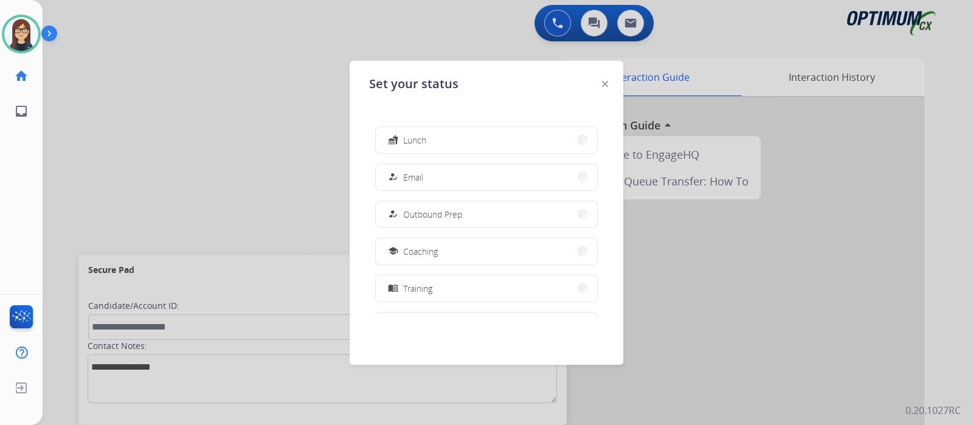
scroll to position [85, 0]
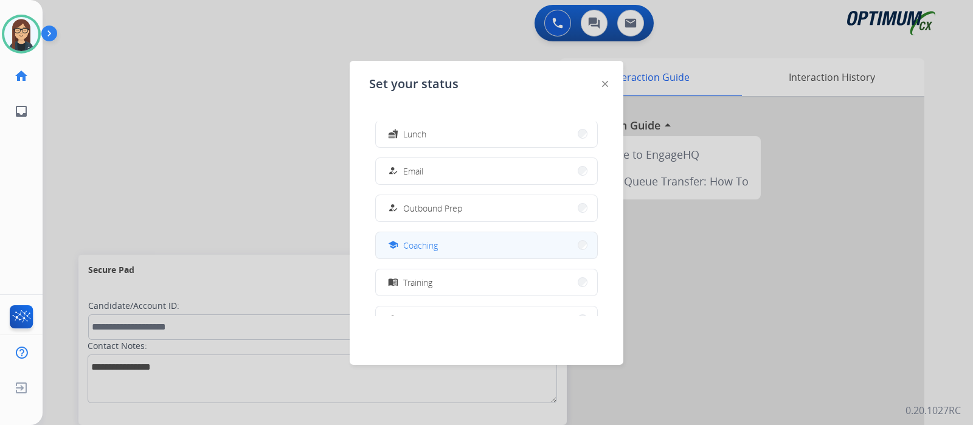
click at [475, 242] on button "school Coaching" at bounding box center [486, 245] width 221 height 26
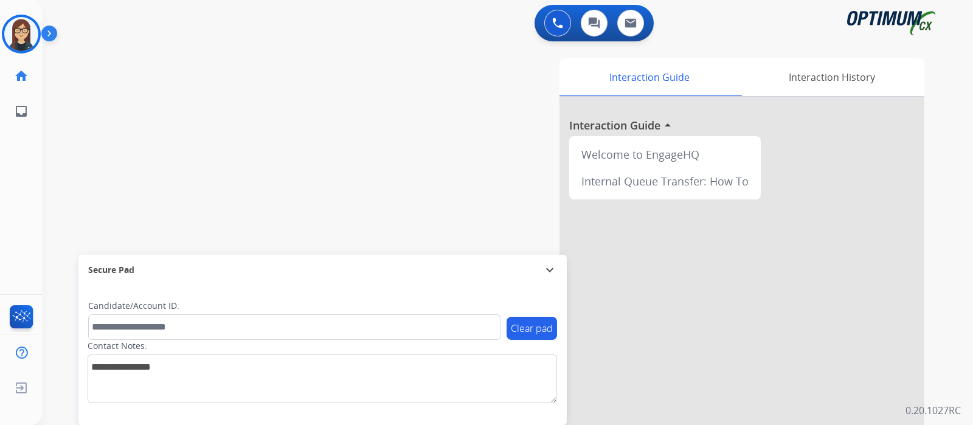
click at [158, 123] on div "swap_horiz Break voice bridge close_fullscreen Connect 3-Way Call merge_type Se…" at bounding box center [493, 297] width 901 height 507
click at [123, 105] on div "swap_horiz Break voice bridge close_fullscreen Connect 3-Way Call merge_type Se…" at bounding box center [493, 297] width 901 height 507
drag, startPoint x: 324, startPoint y: 311, endPoint x: 340, endPoint y: 413, distance: 104.1
click at [340, 413] on div "Clear pad Candidate/Account ID: Contact Notes:" at bounding box center [322, 355] width 488 height 140
click at [143, 159] on div "swap_horiz Break voice bridge close_fullscreen Connect 3-Way Call merge_type Se…" at bounding box center [493, 297] width 901 height 507
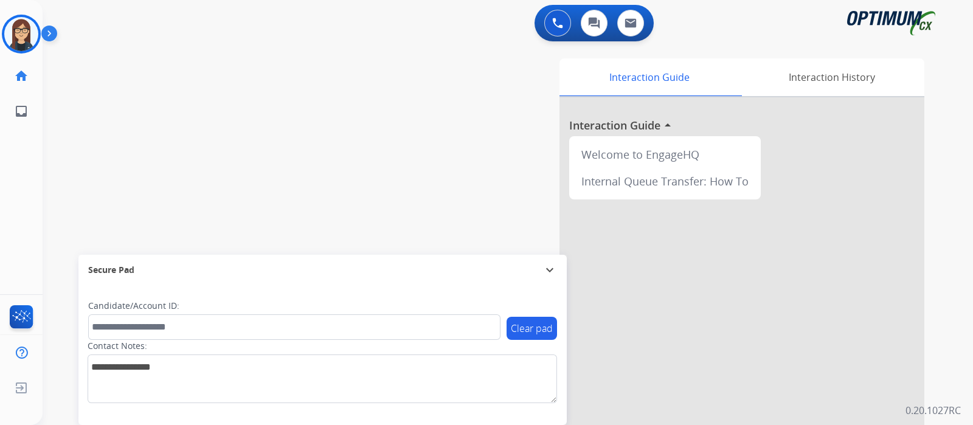
click at [130, 182] on div "swap_horiz Break voice bridge close_fullscreen Connect 3-Way Call merge_type Se…" at bounding box center [493, 297] width 901 height 507
click at [126, 162] on div "swap_horiz Break voice bridge close_fullscreen Connect 3-Way Call merge_type Se…" at bounding box center [493, 297] width 901 height 507
click at [147, 105] on div "swap_horiz Break voice bridge close_fullscreen Connect 3-Way Call merge_type Se…" at bounding box center [493, 297] width 901 height 507
click at [136, 67] on div "swap_horiz Break voice bridge close_fullscreen Connect 3-Way Call merge_type Se…" at bounding box center [493, 297] width 901 height 507
click at [229, 129] on div "swap_horiz Break voice bridge close_fullscreen Connect 3-Way Call merge_type Se…" at bounding box center [493, 297] width 901 height 507
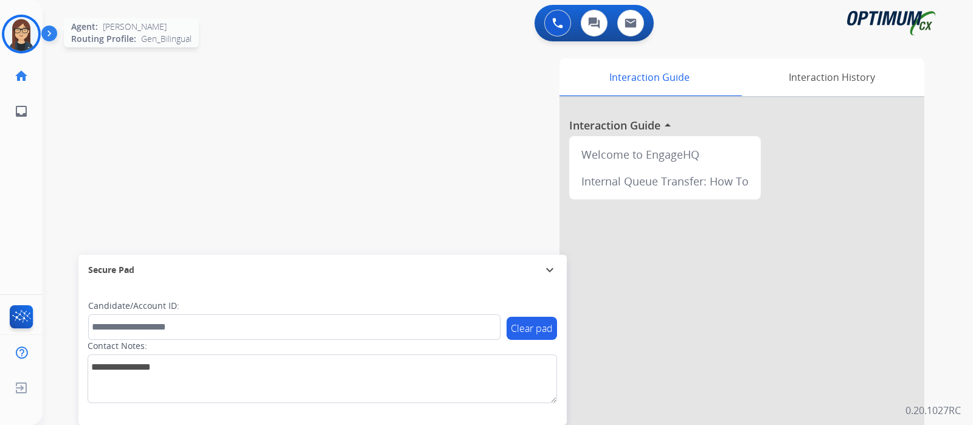
click at [12, 41] on img at bounding box center [21, 34] width 34 height 34
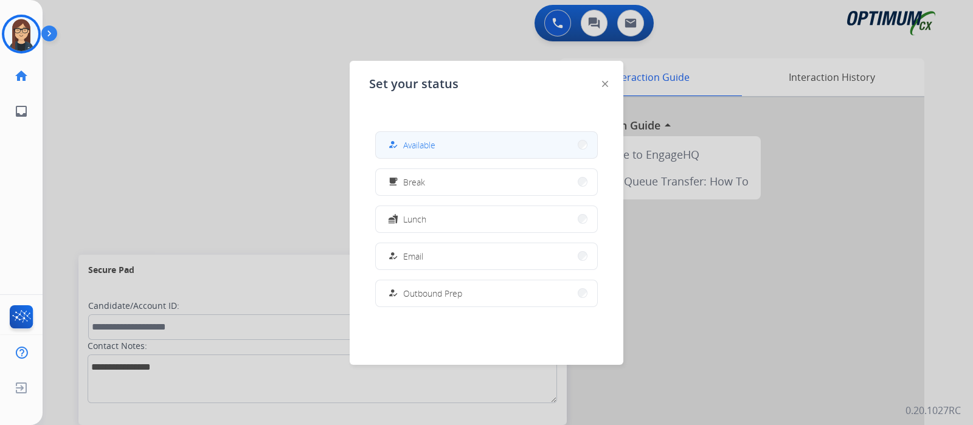
click at [413, 138] on div "how_to_reg Available" at bounding box center [410, 144] width 50 height 15
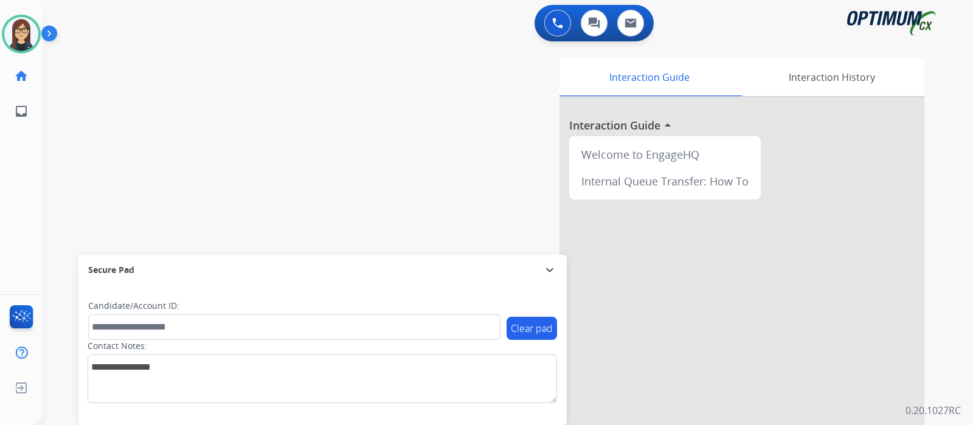
click at [260, 105] on div "swap_horiz Break voice bridge close_fullscreen Connect 3-Way Call merge_type Se…" at bounding box center [493, 297] width 901 height 507
click at [245, 113] on div "swap_horiz Break voice bridge close_fullscreen Connect 3-Way Call merge_type Se…" at bounding box center [493, 297] width 901 height 507
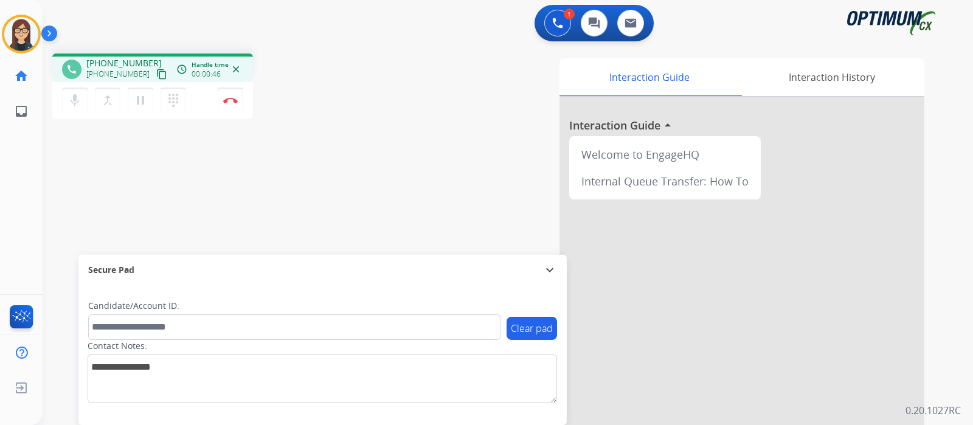
click at [156, 74] on mat-icon "content_copy" at bounding box center [161, 74] width 11 height 11
click at [486, 63] on div "Interaction Guide Interaction History Interaction Guide arrow_drop_up Welcome t…" at bounding box center [651, 304] width 545 height 492
click at [359, 149] on div "phone [PHONE_NUMBER] [PHONE_NUMBER] content_copy access_time Call metrics Queue…" at bounding box center [493, 297] width 901 height 507
click at [233, 95] on button "Disconnect" at bounding box center [231, 101] width 26 height 26
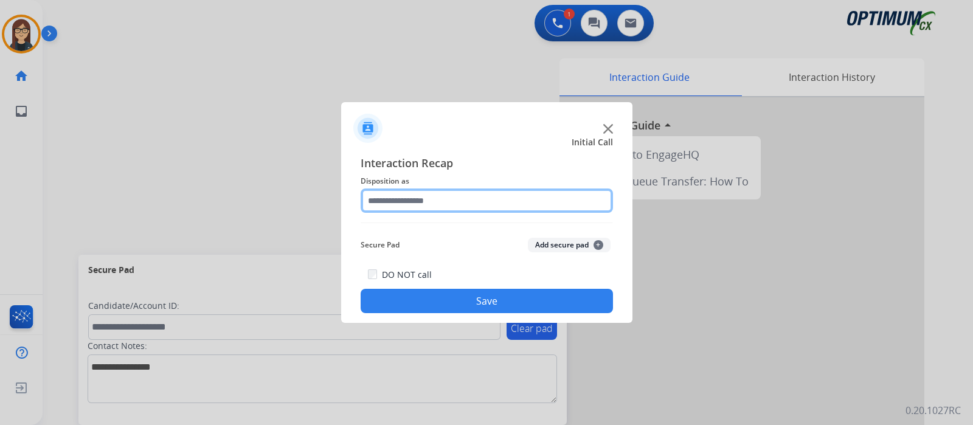
click at [447, 195] on input "text" at bounding box center [487, 200] width 252 height 24
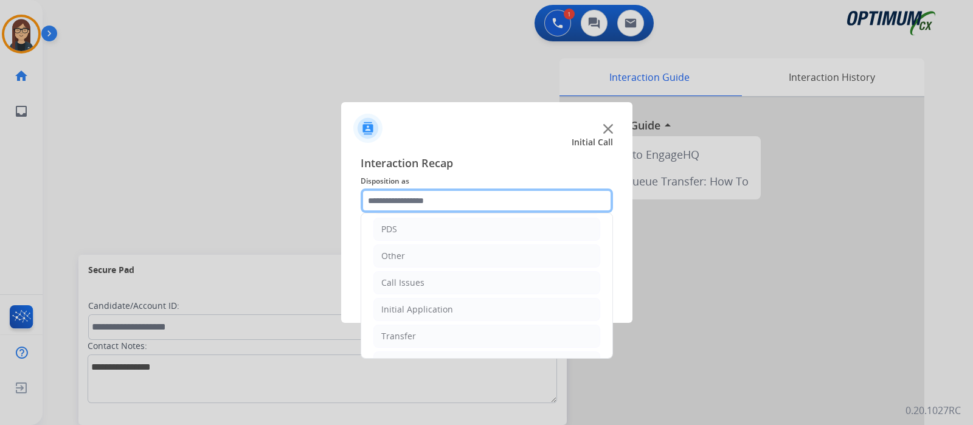
scroll to position [80, 0]
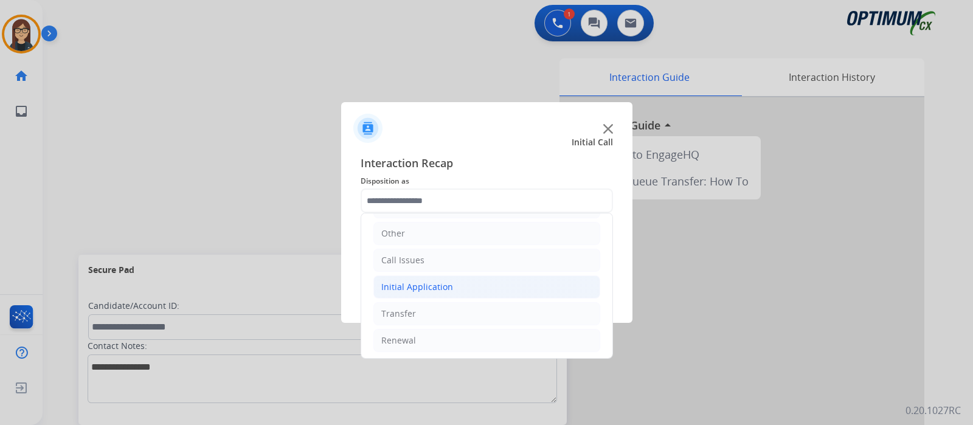
click at [489, 286] on li "Initial Application" at bounding box center [486, 286] width 227 height 23
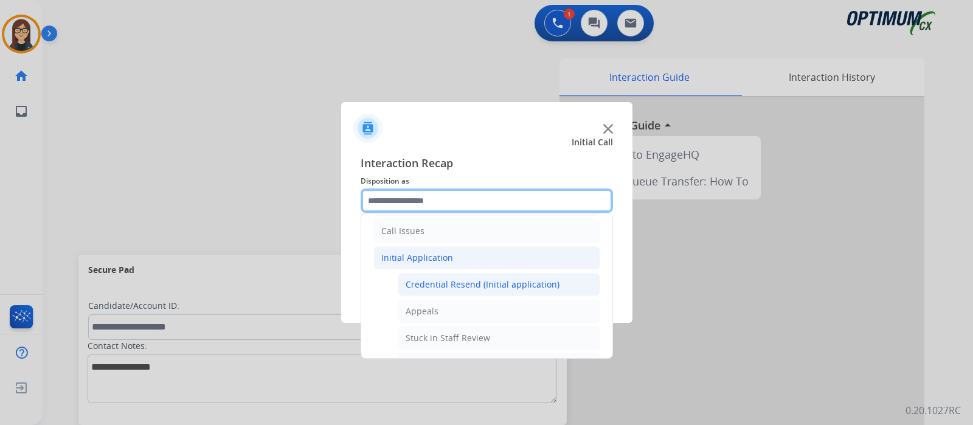
scroll to position [112, 0]
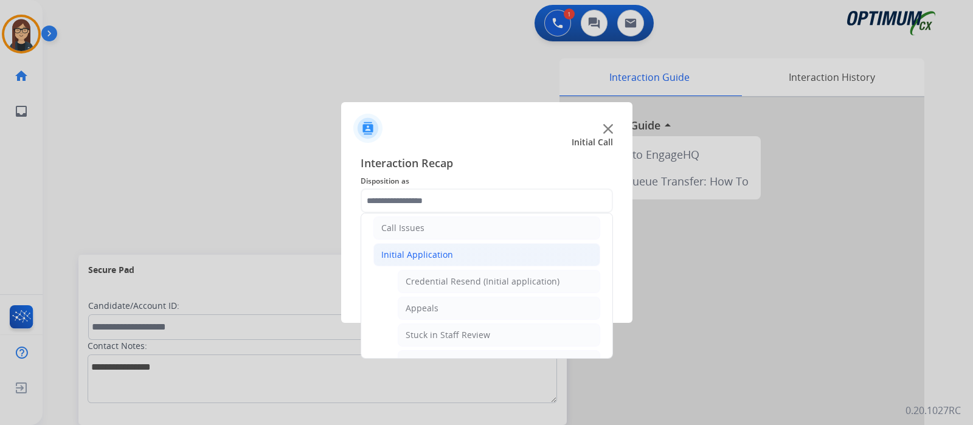
click at [518, 282] on div "Credential Resend (Initial application)" at bounding box center [483, 281] width 154 height 12
type input "**********"
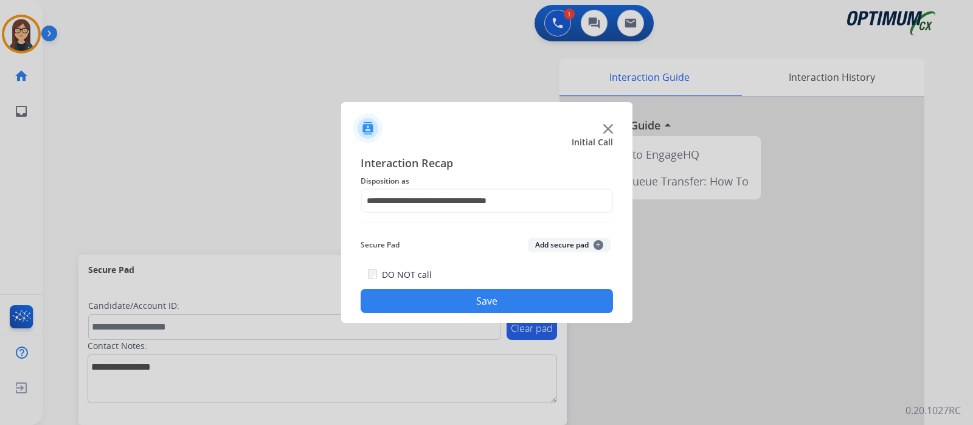
click at [492, 304] on button "Save" at bounding box center [487, 301] width 252 height 24
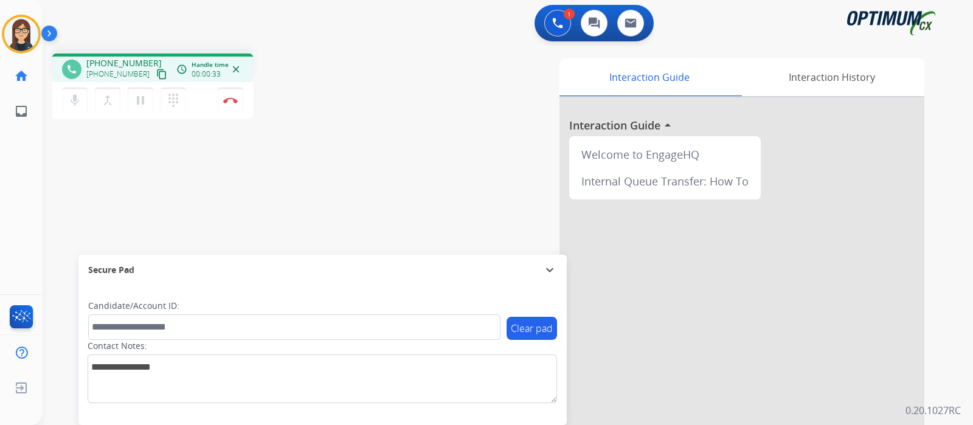
click at [156, 77] on mat-icon "content_copy" at bounding box center [161, 74] width 11 height 11
click at [140, 185] on div "phone [PHONE_NUMBER] [PHONE_NUMBER] content_copy access_time Call metrics Queue…" at bounding box center [493, 297] width 901 height 507
click at [364, 16] on div "1 Voice Interactions 0 Chat Interactions 0 Email Interactions" at bounding box center [500, 24] width 886 height 39
click at [237, 103] on img at bounding box center [230, 100] width 15 height 6
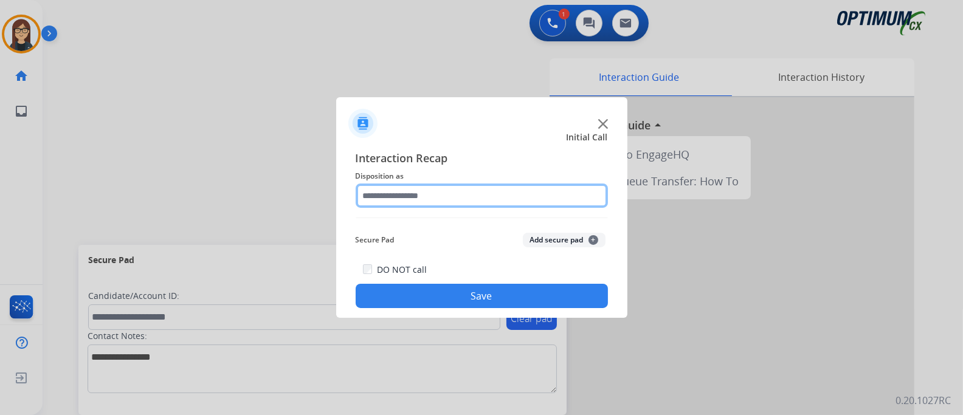
click at [452, 195] on input "text" at bounding box center [482, 196] width 252 height 24
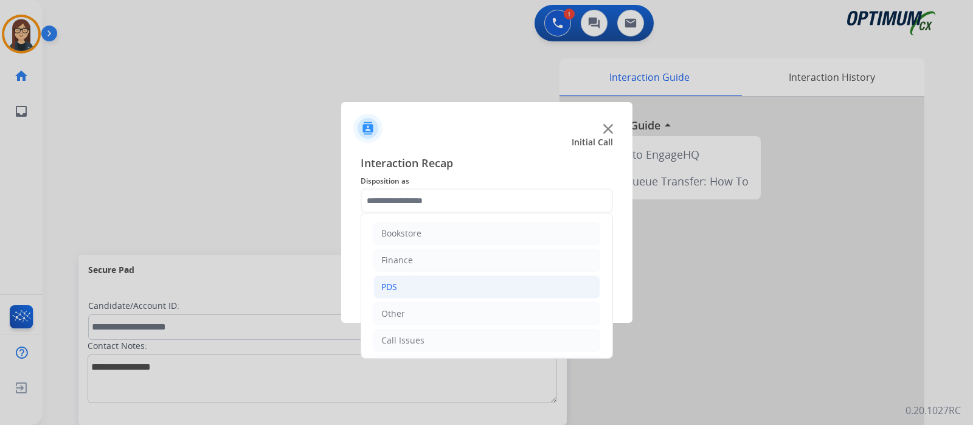
click at [403, 294] on li "PDS" at bounding box center [486, 286] width 227 height 23
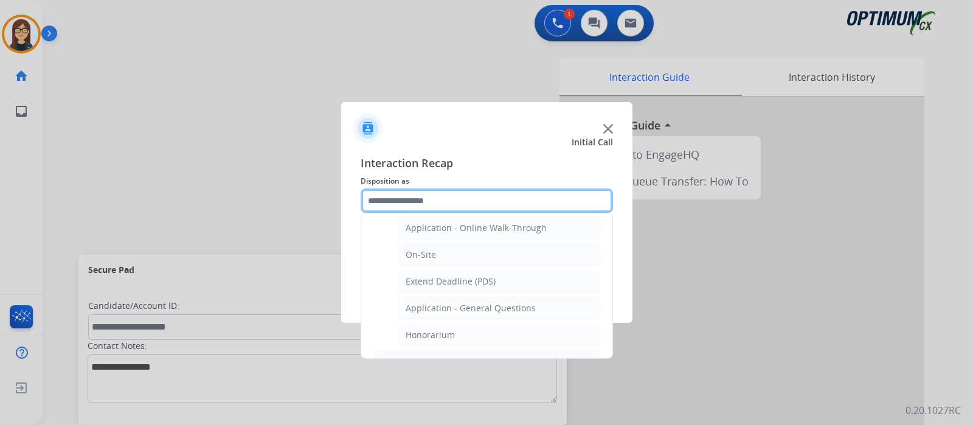
scroll to position [303, 0]
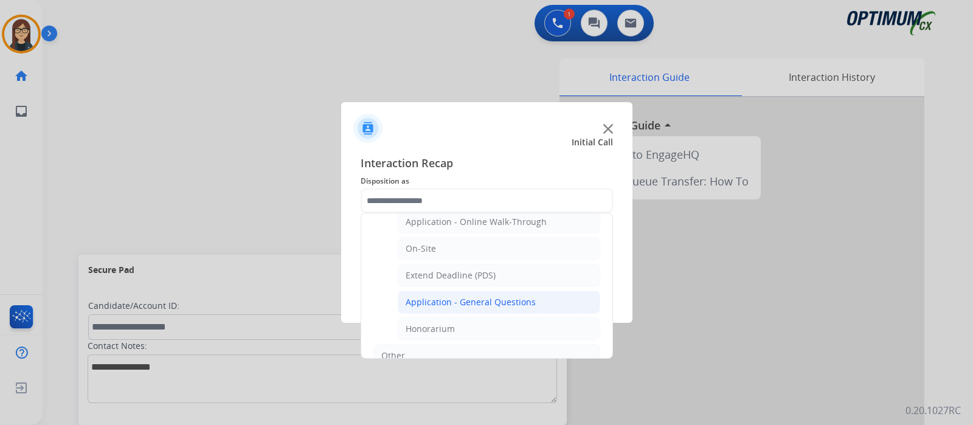
click at [480, 301] on div "Application - General Questions" at bounding box center [471, 302] width 130 height 12
type input "**********"
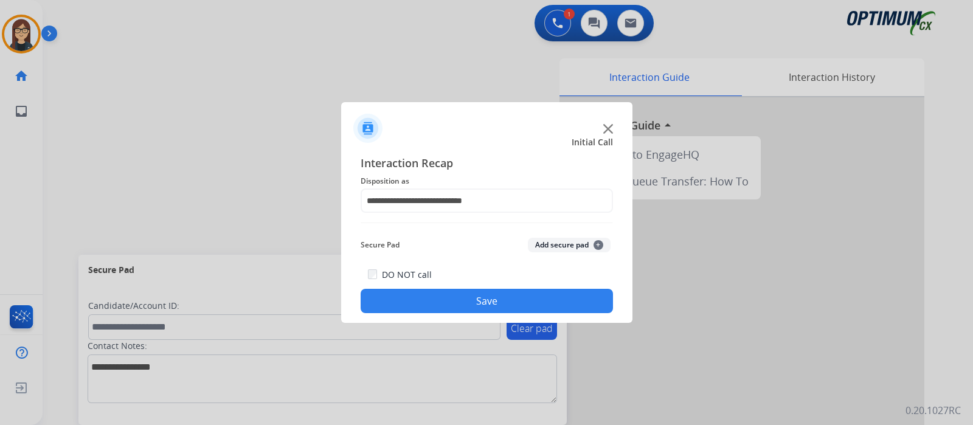
click at [464, 298] on button "Save" at bounding box center [487, 301] width 252 height 24
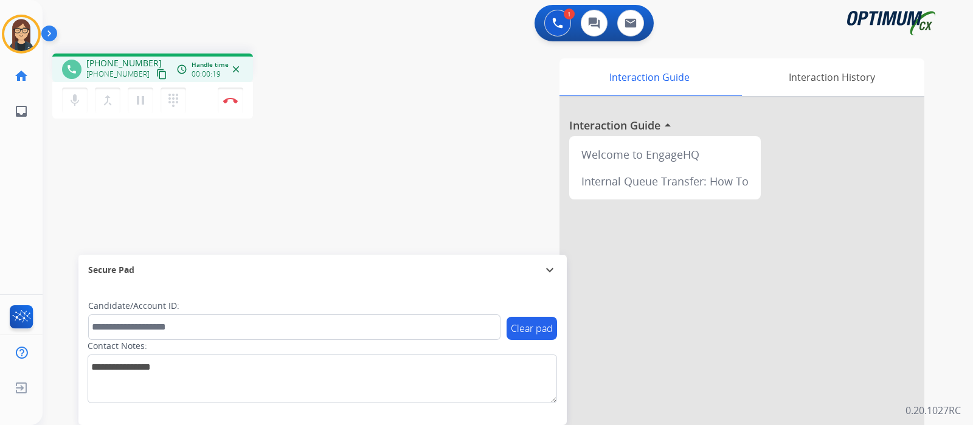
click at [156, 71] on mat-icon "content_copy" at bounding box center [161, 74] width 11 height 11
click at [362, 139] on div "phone [PHONE_NUMBER] [PHONE_NUMBER] content_copy access_time Call metrics Queue…" at bounding box center [493, 297] width 901 height 507
click at [229, 102] on img at bounding box center [230, 100] width 15 height 6
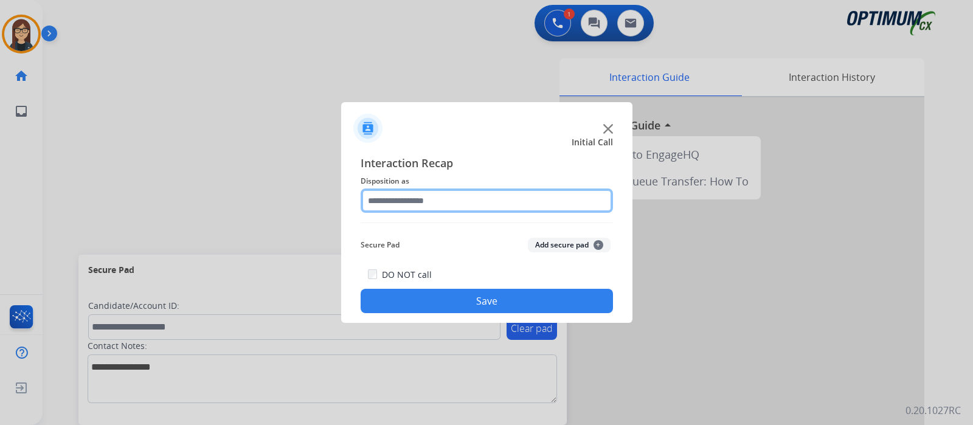
click at [398, 203] on input "text" at bounding box center [487, 200] width 252 height 24
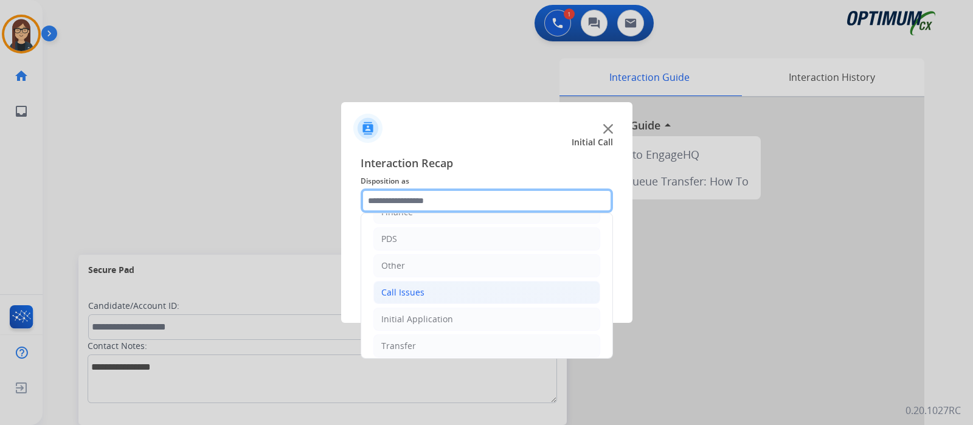
scroll to position [80, 0]
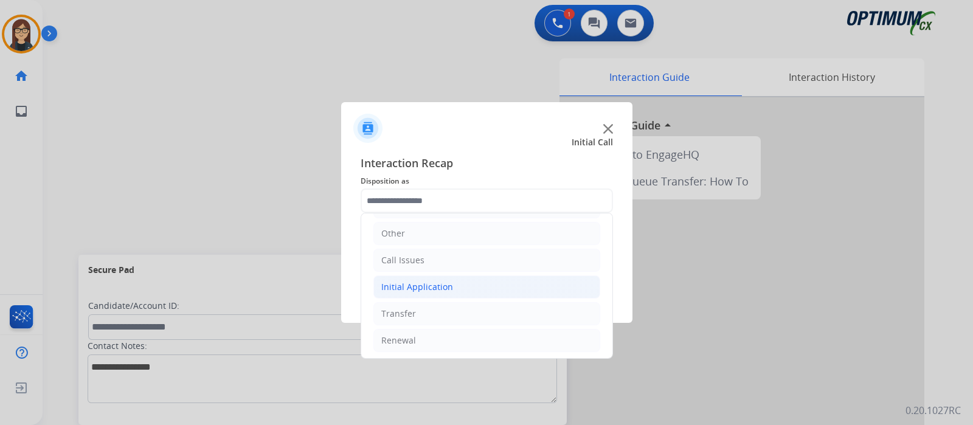
click at [466, 282] on li "Initial Application" at bounding box center [486, 286] width 227 height 23
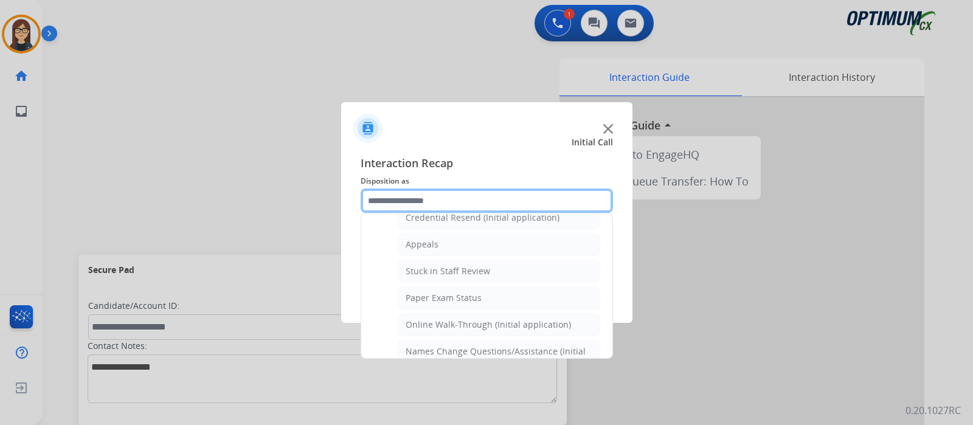
scroll to position [156, 0]
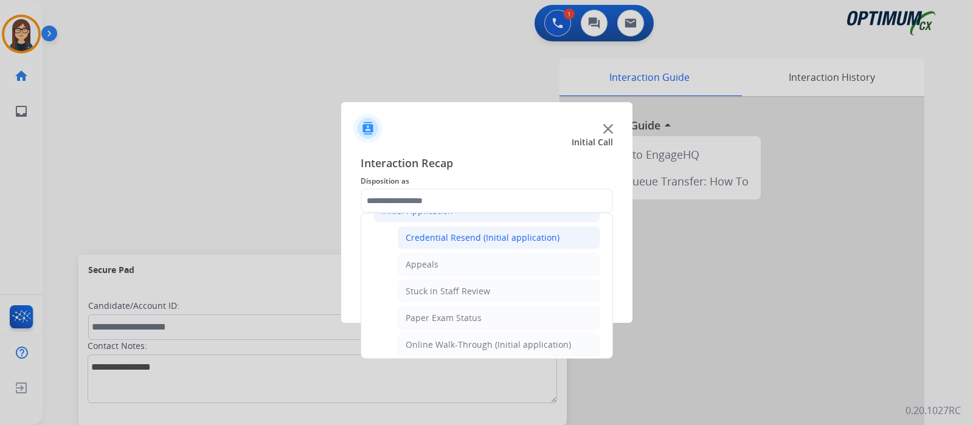
click at [502, 238] on div "Credential Resend (Initial application)" at bounding box center [483, 238] width 154 height 12
type input "**********"
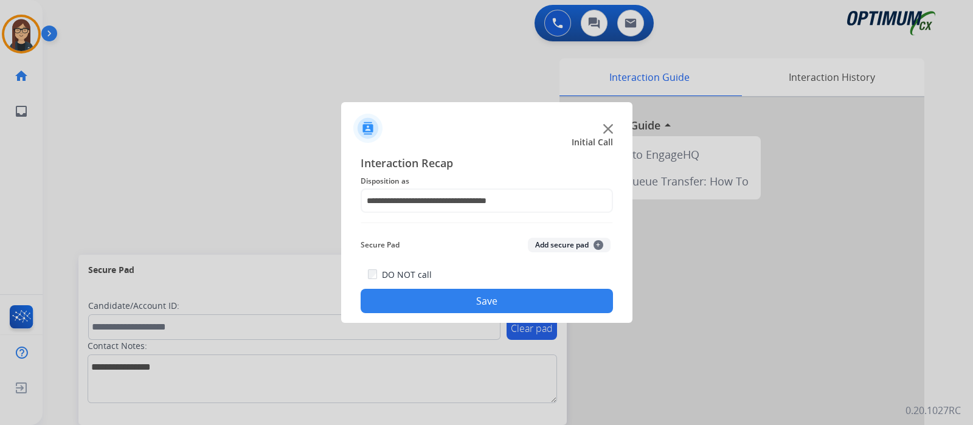
click at [480, 295] on button "Save" at bounding box center [487, 301] width 252 height 24
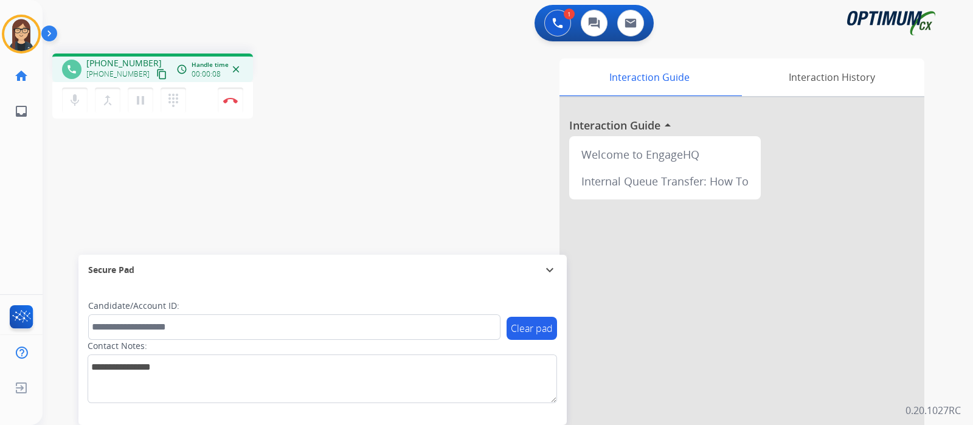
click at [156, 75] on mat-icon "content_copy" at bounding box center [161, 74] width 11 height 11
click at [314, 111] on div "phone [PHONE_NUMBER] [PHONE_NUMBER] content_copy access_time Call metrics Queue…" at bounding box center [213, 88] width 322 height 69
click at [320, 185] on div "phone [PHONE_NUMBER] [PHONE_NUMBER] content_copy access_time Call metrics Queue…" at bounding box center [493, 297] width 901 height 507
click at [231, 102] on img at bounding box center [230, 100] width 15 height 6
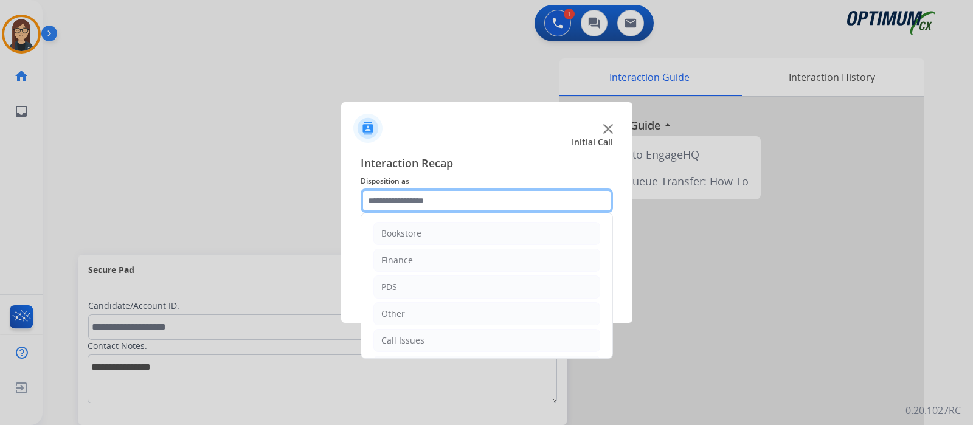
click at [426, 198] on input "text" at bounding box center [487, 200] width 252 height 24
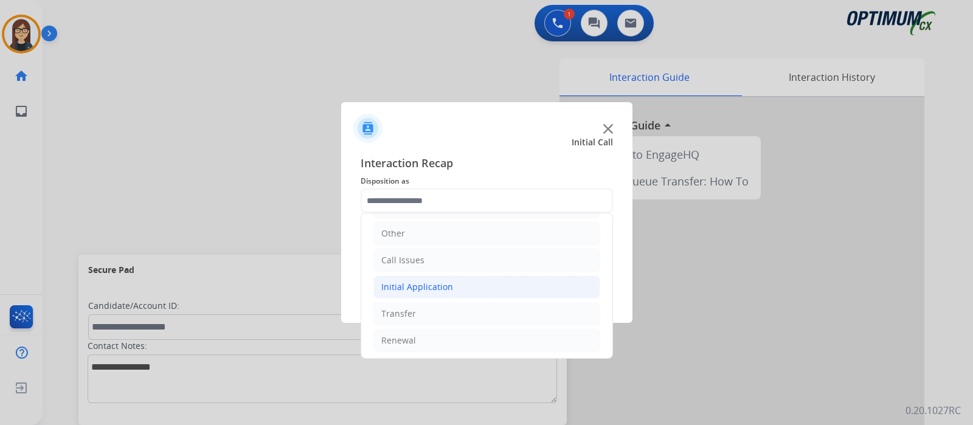
click at [397, 283] on div "Initial Application" at bounding box center [417, 287] width 72 height 12
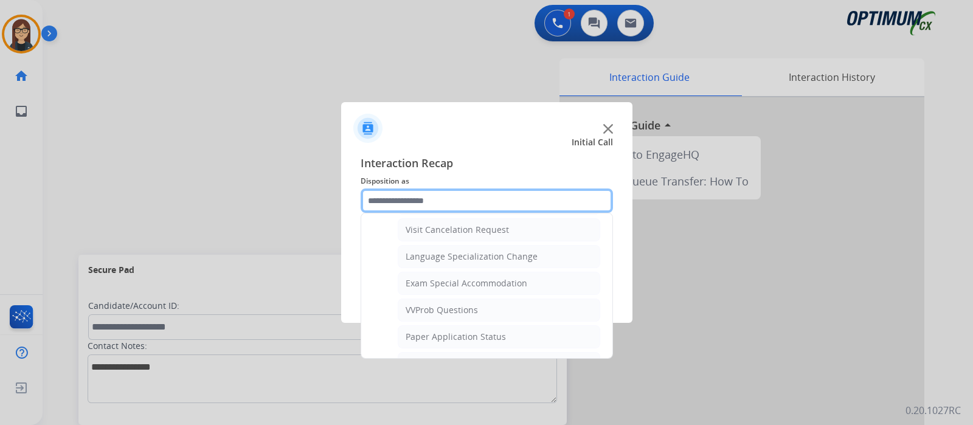
scroll to position [654, 0]
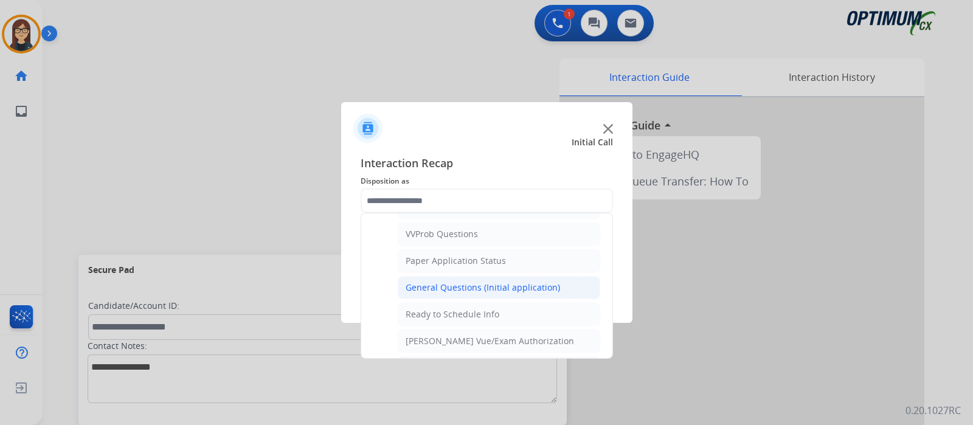
click at [446, 283] on div "General Questions (Initial application)" at bounding box center [483, 288] width 154 height 12
type input "**********"
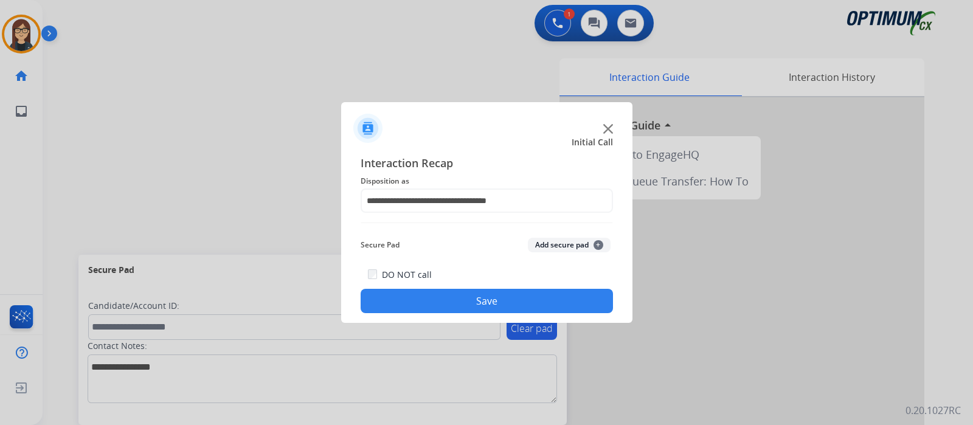
click at [441, 296] on button "Save" at bounding box center [487, 301] width 252 height 24
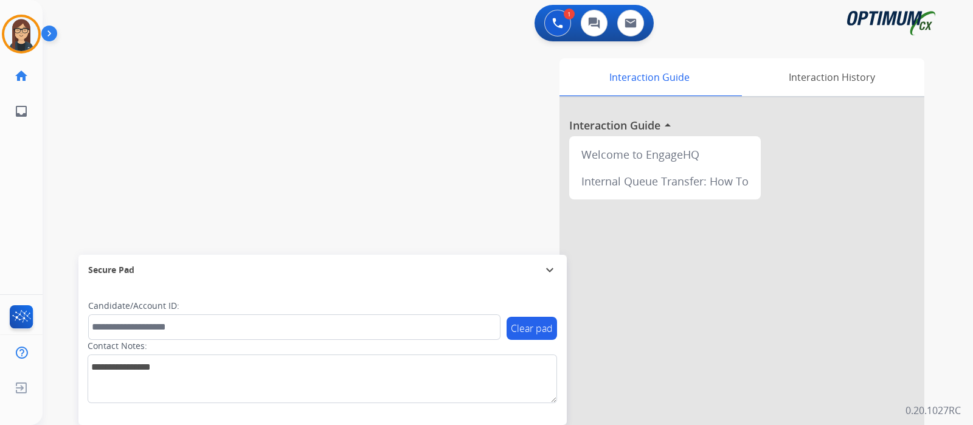
click at [143, 134] on div "swap_horiz Break voice bridge close_fullscreen Connect 3-Way Call merge_type Se…" at bounding box center [493, 297] width 901 height 507
click at [252, 180] on div "swap_horiz Break voice bridge close_fullscreen Connect 3-Way Call merge_type Se…" at bounding box center [493, 297] width 901 height 507
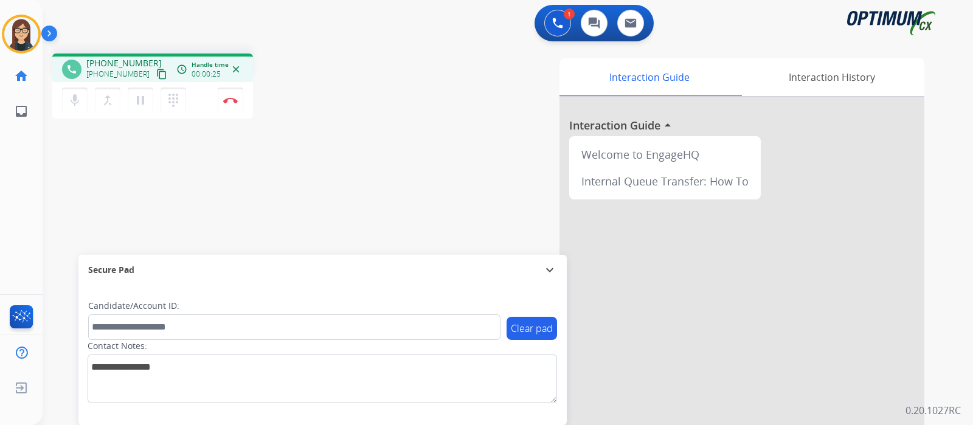
click at [156, 77] on mat-icon "content_copy" at bounding box center [161, 74] width 11 height 11
click at [122, 214] on div "phone [PHONE_NUMBER] [PHONE_NUMBER] content_copy access_time Call metrics Queue…" at bounding box center [493, 297] width 901 height 507
click at [229, 102] on img at bounding box center [230, 100] width 15 height 6
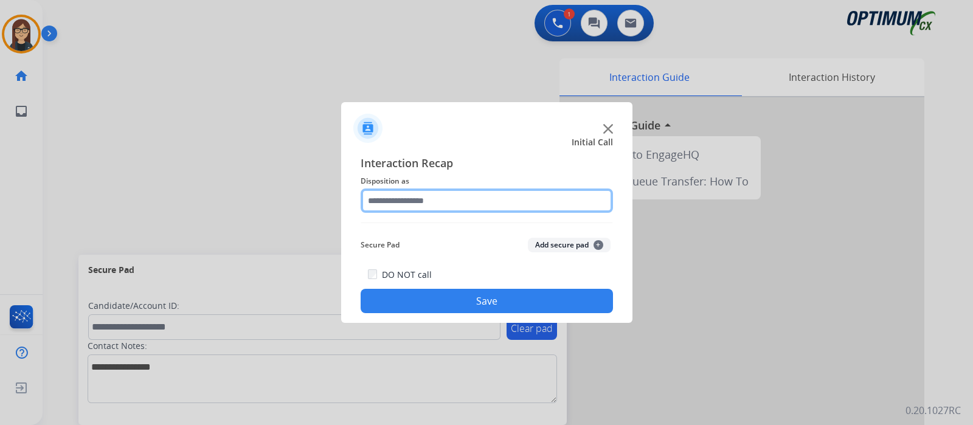
click at [399, 208] on input "text" at bounding box center [487, 200] width 252 height 24
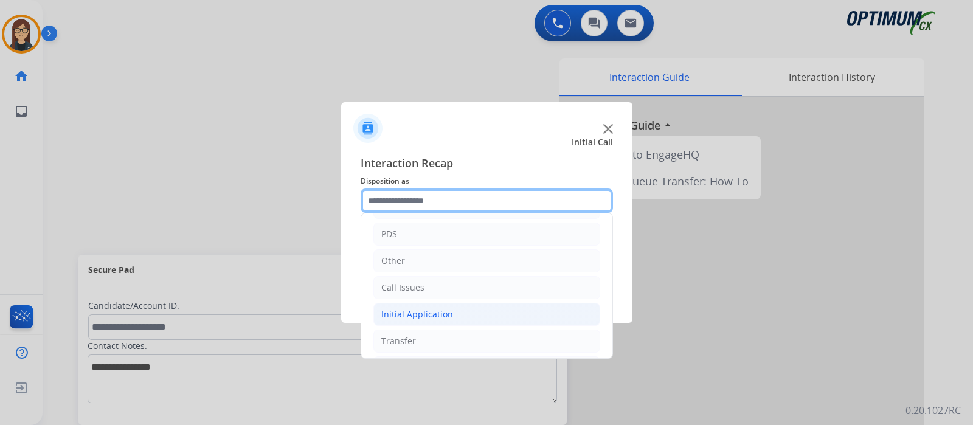
scroll to position [80, 0]
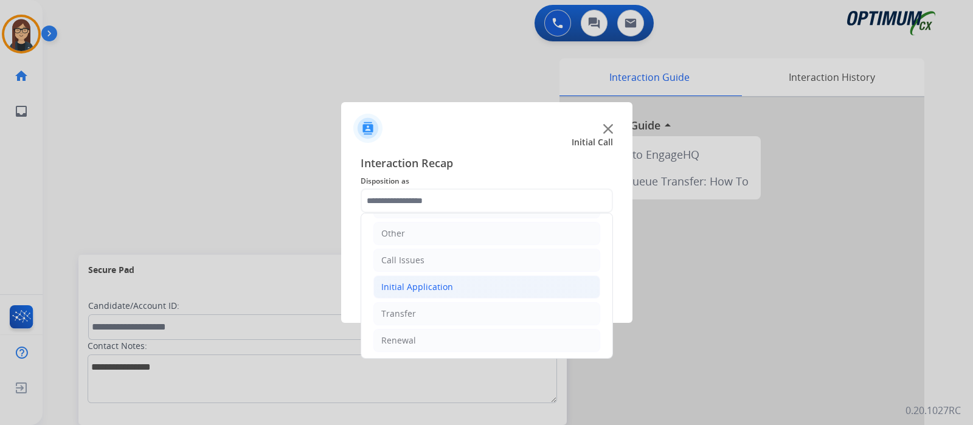
click at [431, 283] on div "Initial Application" at bounding box center [417, 287] width 72 height 12
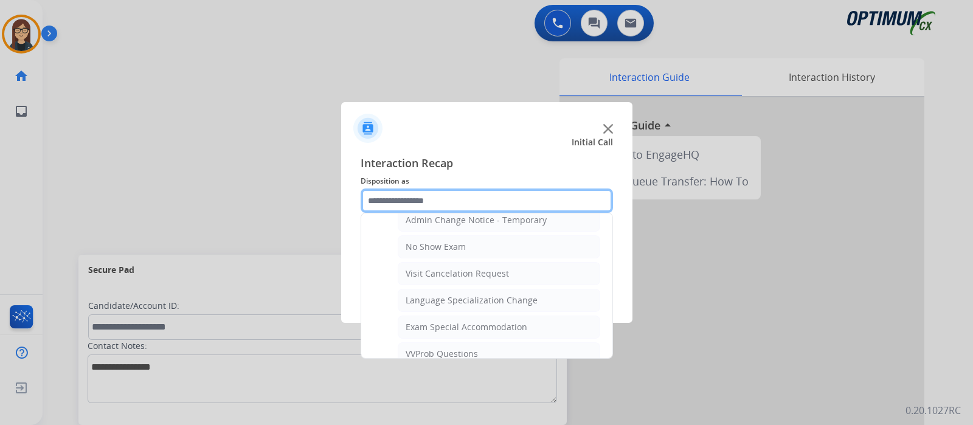
scroll to position [688, 0]
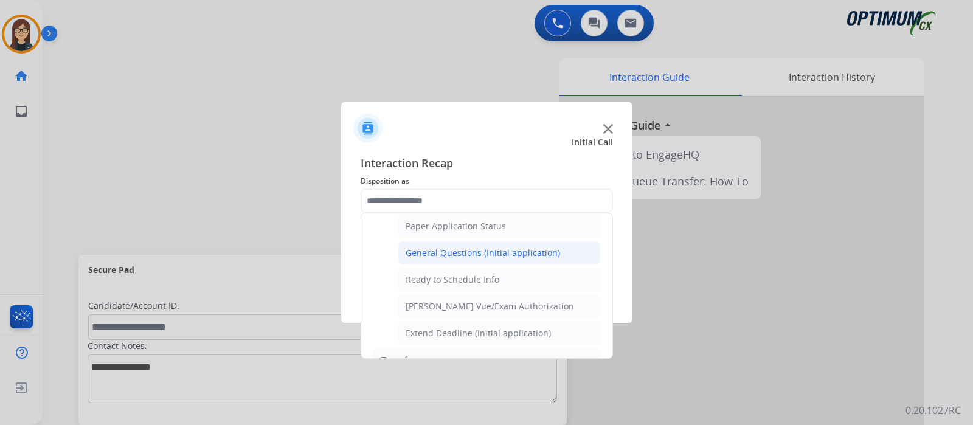
click at [438, 247] on div "General Questions (Initial application)" at bounding box center [483, 253] width 154 height 12
type input "**********"
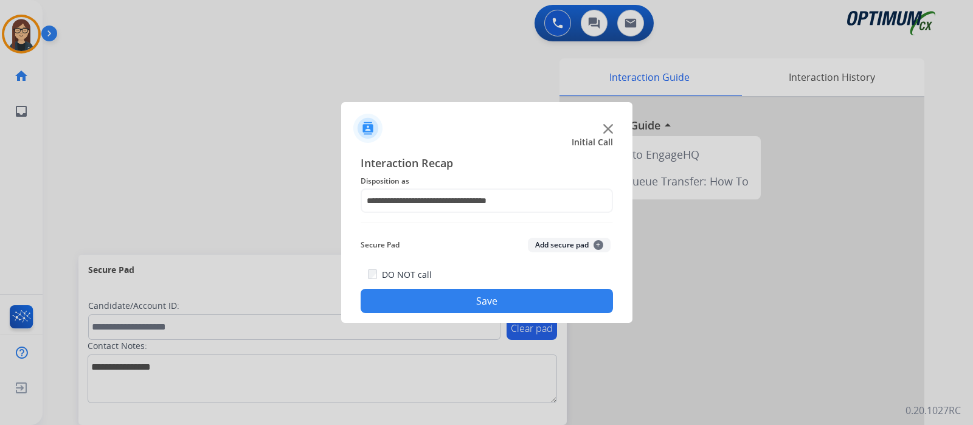
click at [414, 290] on button "Save" at bounding box center [487, 301] width 252 height 24
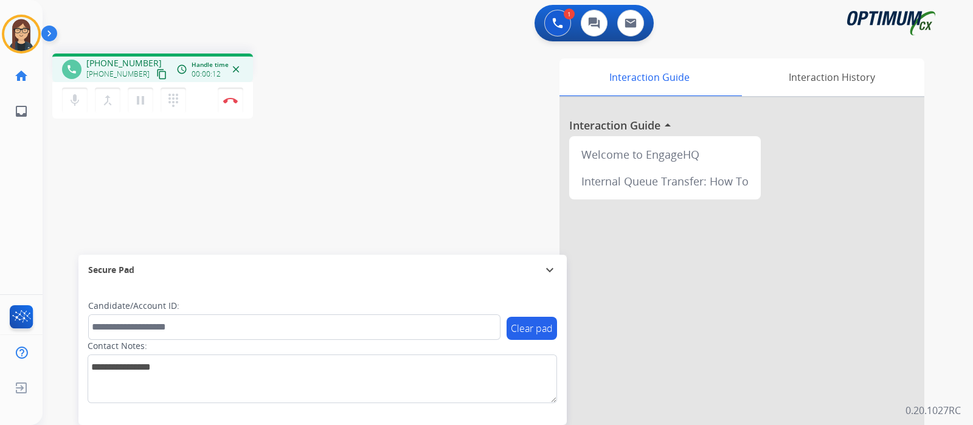
click at [156, 72] on mat-icon "content_copy" at bounding box center [161, 74] width 11 height 11
click at [125, 165] on div "phone [PHONE_NUMBER] [PHONE_NUMBER] content_copy access_time Call metrics Queue…" at bounding box center [493, 297] width 901 height 507
click at [400, 119] on div "Interaction Guide Interaction History Interaction Guide arrow_drop_up Welcome t…" at bounding box center [651, 304] width 545 height 492
click at [92, 196] on div "phone [PHONE_NUMBER] [PHONE_NUMBER] content_copy access_time Call metrics Queue…" at bounding box center [493, 297] width 901 height 507
click at [146, 199] on div "phone [PHONE_NUMBER] [PHONE_NUMBER] content_copy access_time Call metrics Queue…" at bounding box center [493, 297] width 901 height 507
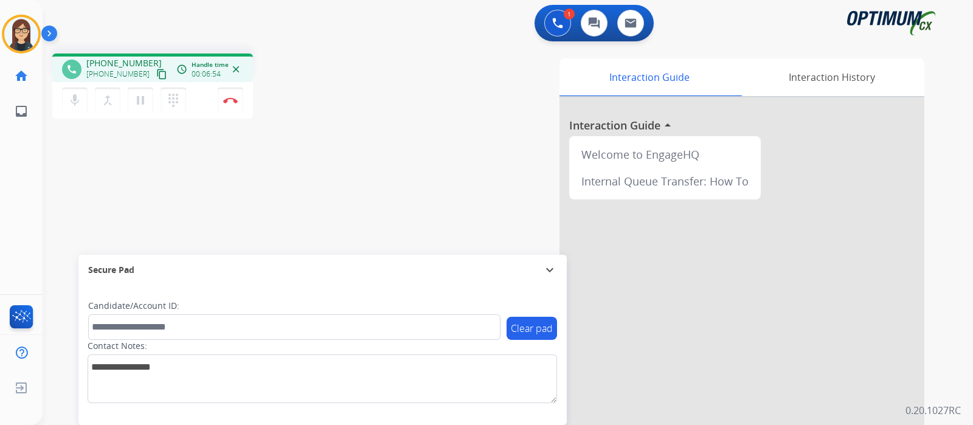
click at [384, 125] on div "Interaction Guide Interaction History Interaction Guide arrow_drop_up Welcome t…" at bounding box center [651, 304] width 545 height 492
click at [232, 105] on button "Disconnect" at bounding box center [231, 101] width 26 height 26
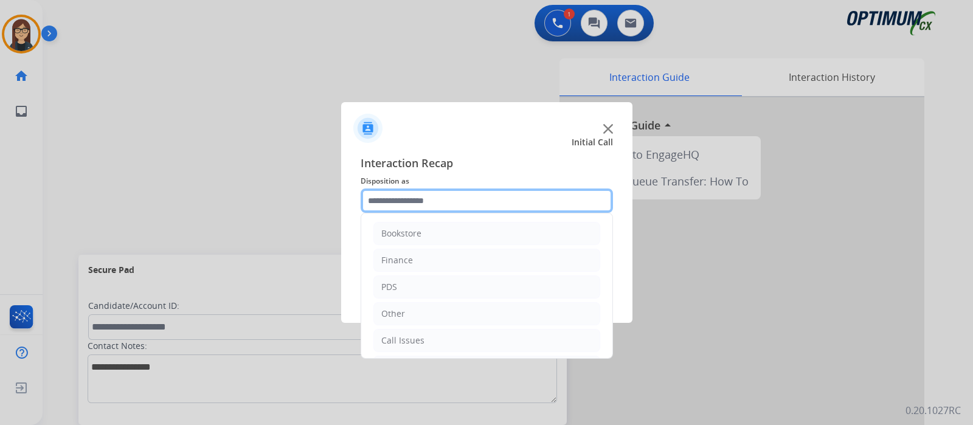
click at [392, 202] on input "text" at bounding box center [487, 200] width 252 height 24
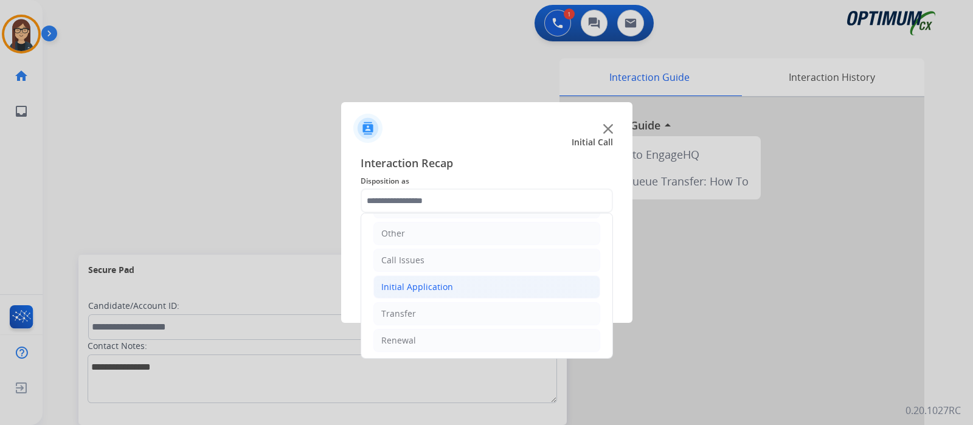
click at [428, 285] on div "Initial Application" at bounding box center [417, 287] width 72 height 12
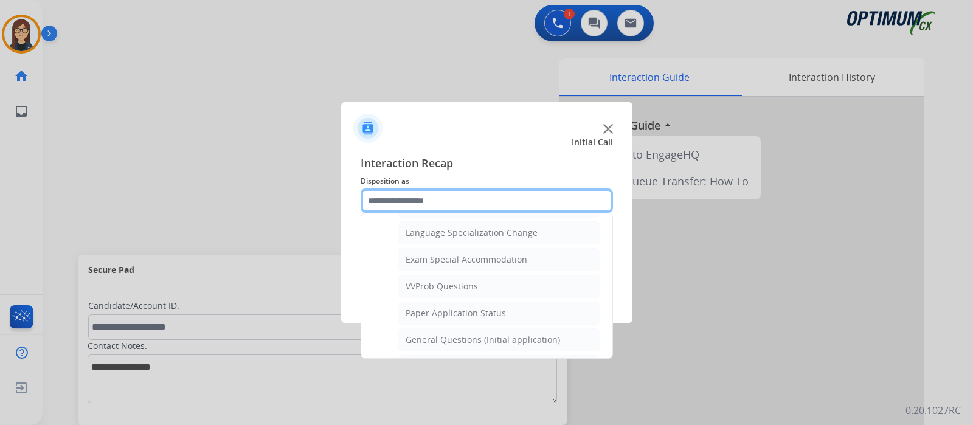
scroll to position [612, 0]
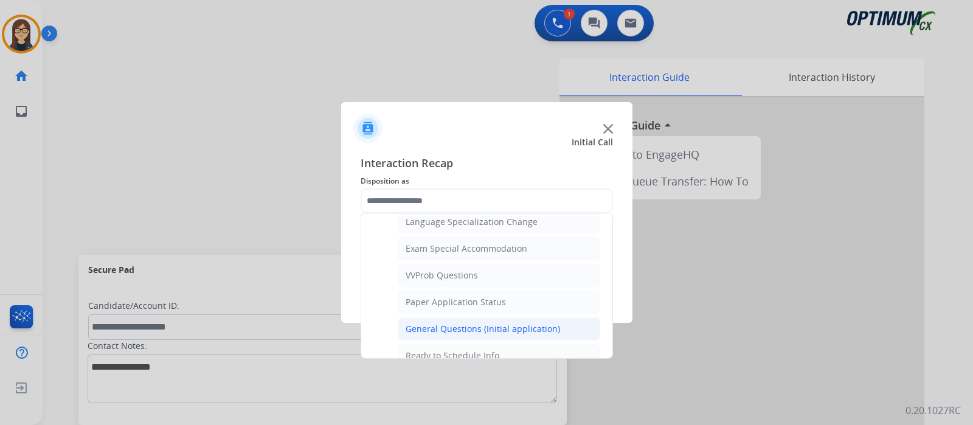
click at [484, 325] on div "General Questions (Initial application)" at bounding box center [483, 329] width 154 height 12
type input "**********"
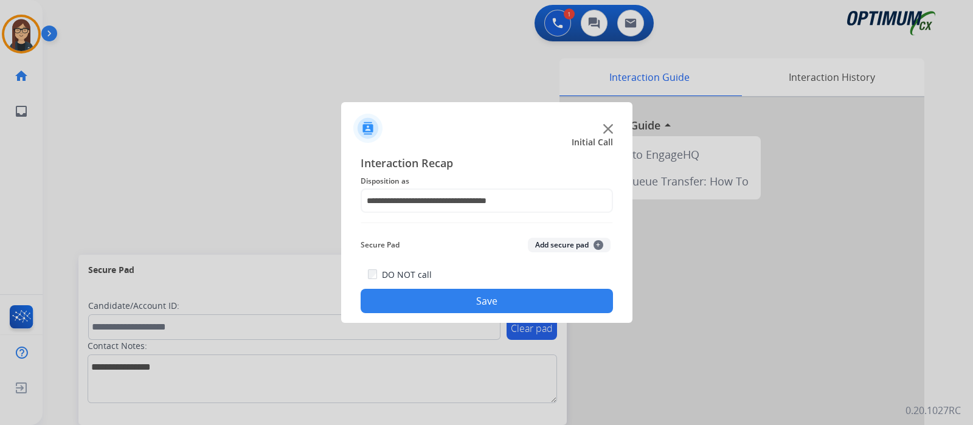
click at [449, 309] on button "Save" at bounding box center [487, 301] width 252 height 24
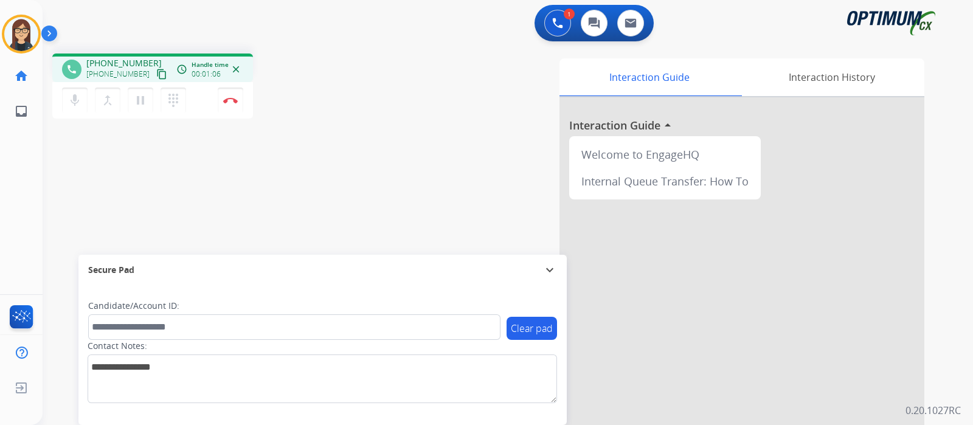
click at [357, 124] on div "phone [PHONE_NUMBER] [PHONE_NUMBER] content_copy access_time Call metrics Queue…" at bounding box center [493, 297] width 901 height 507
click at [232, 103] on button "Disconnect" at bounding box center [231, 101] width 26 height 26
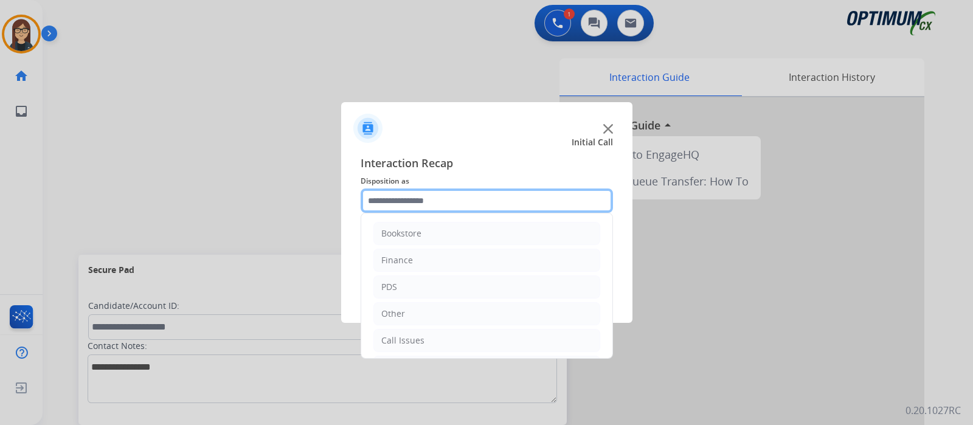
click at [407, 200] on input "text" at bounding box center [487, 200] width 252 height 24
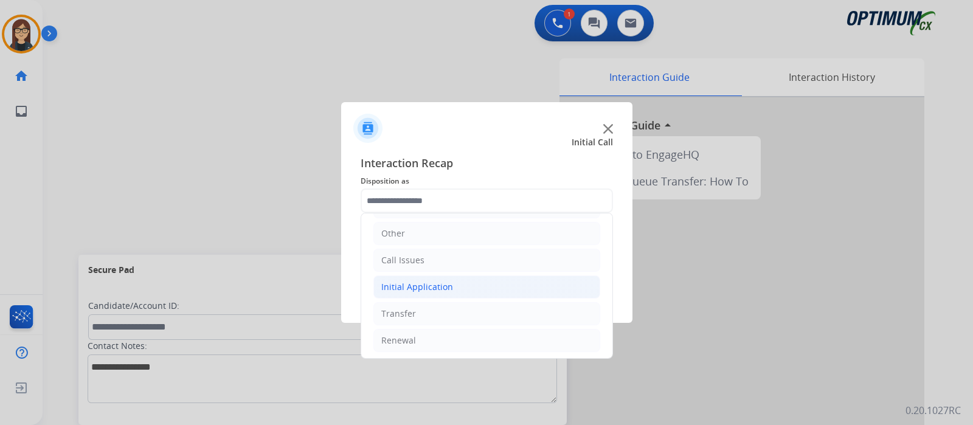
click at [414, 282] on div "Initial Application" at bounding box center [417, 287] width 72 height 12
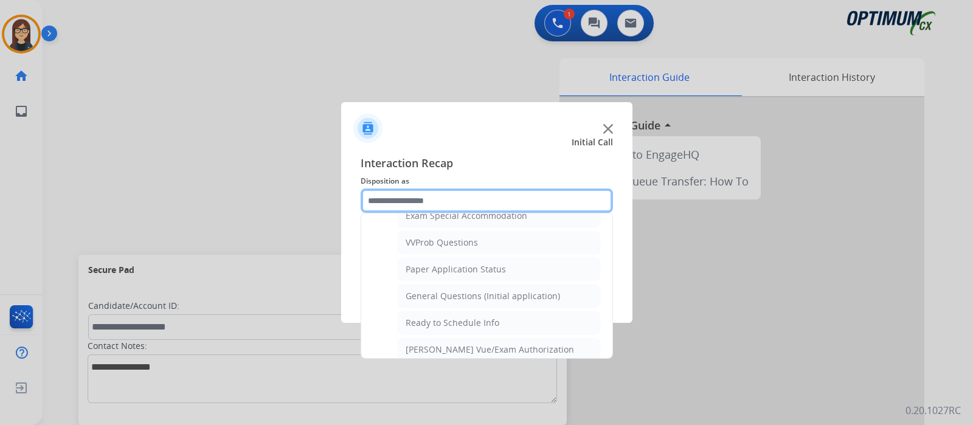
scroll to position [688, 0]
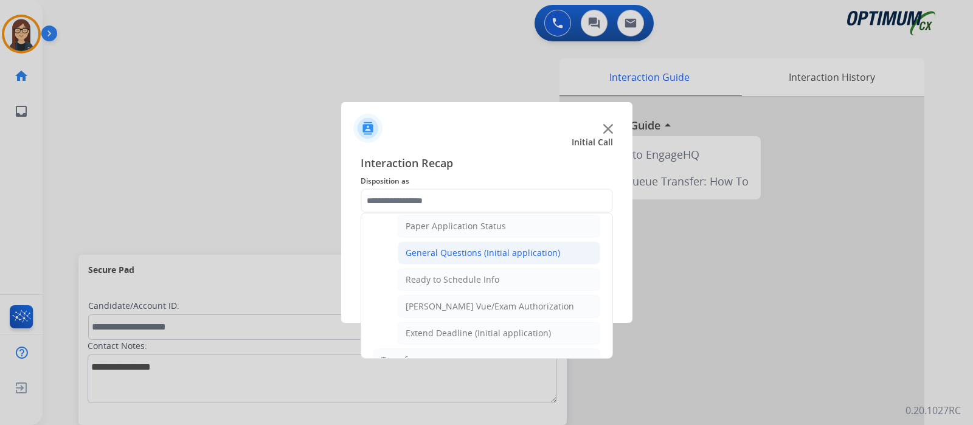
click at [438, 241] on li "General Questions (Initial application)" at bounding box center [499, 252] width 202 height 23
type input "**********"
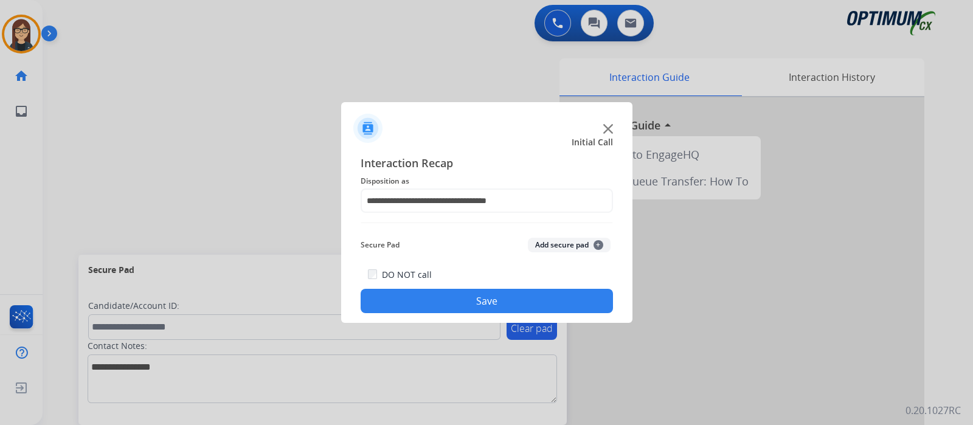
click at [428, 296] on button "Save" at bounding box center [487, 301] width 252 height 24
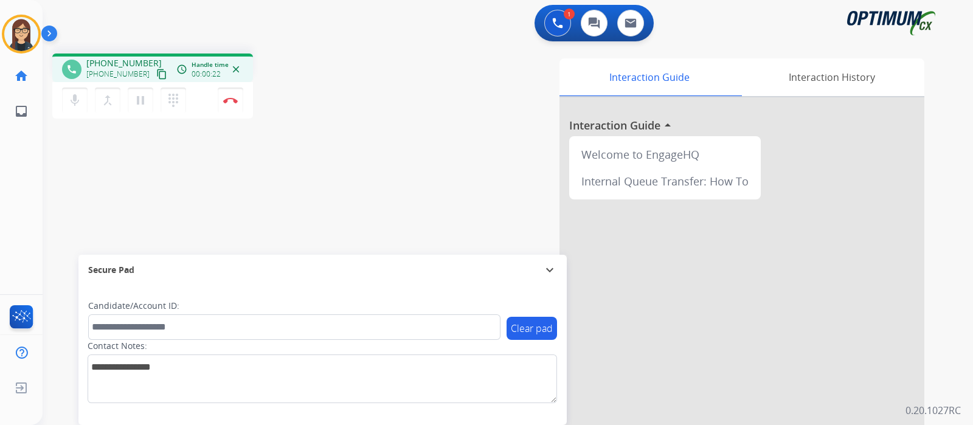
click at [156, 72] on mat-icon "content_copy" at bounding box center [161, 74] width 11 height 11
click at [227, 94] on button "Disconnect" at bounding box center [231, 101] width 26 height 26
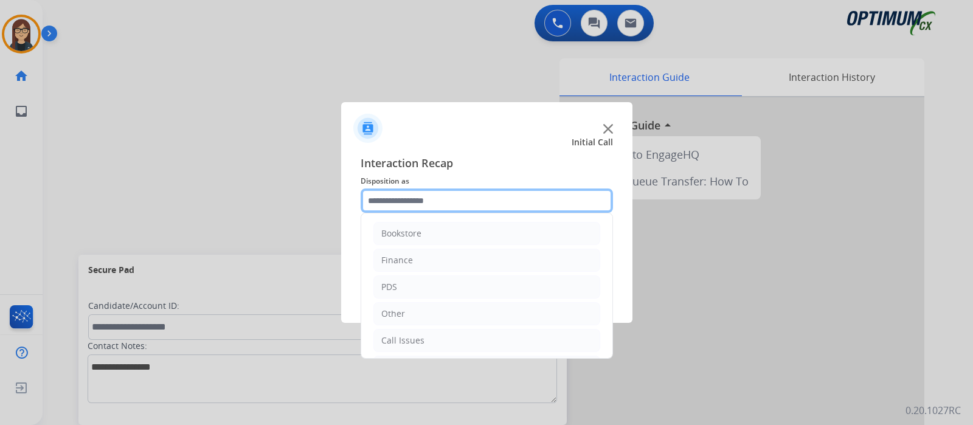
click at [420, 192] on input "text" at bounding box center [487, 200] width 252 height 24
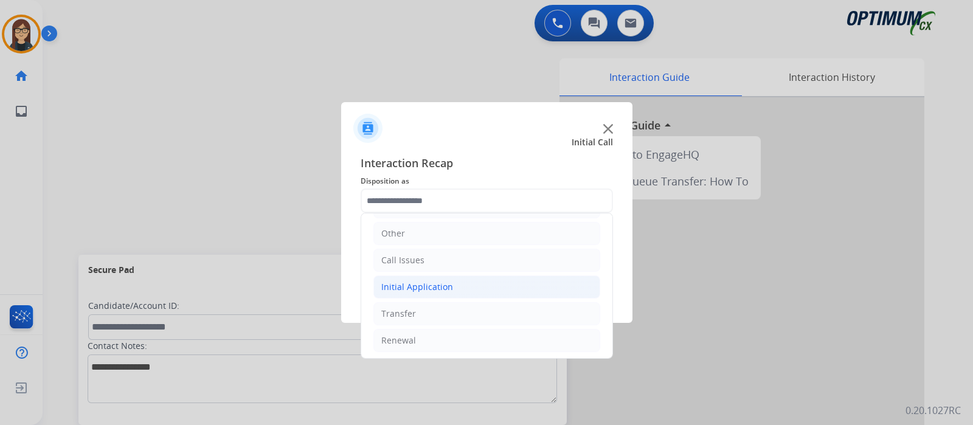
click at [420, 288] on div "Initial Application" at bounding box center [417, 287] width 72 height 12
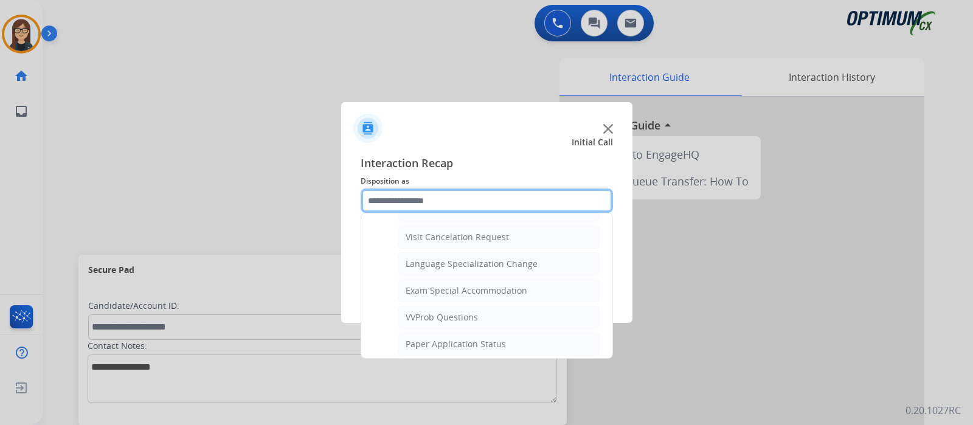
scroll to position [730, 0]
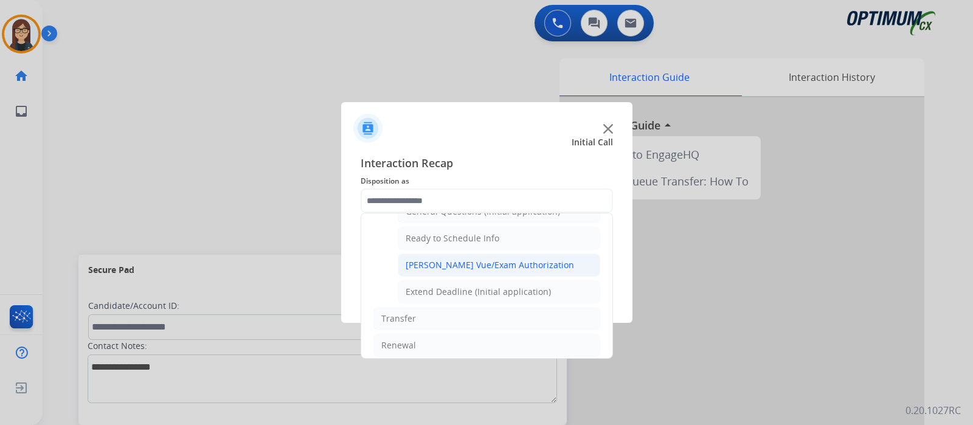
click at [479, 254] on li "[PERSON_NAME] Vue/Exam Authorization" at bounding box center [499, 265] width 202 height 23
type input "**********"
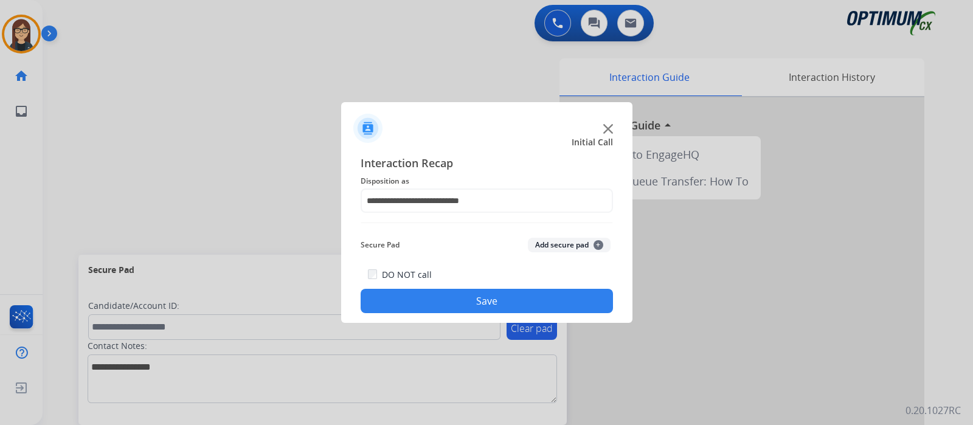
click at [406, 295] on button "Save" at bounding box center [487, 301] width 252 height 24
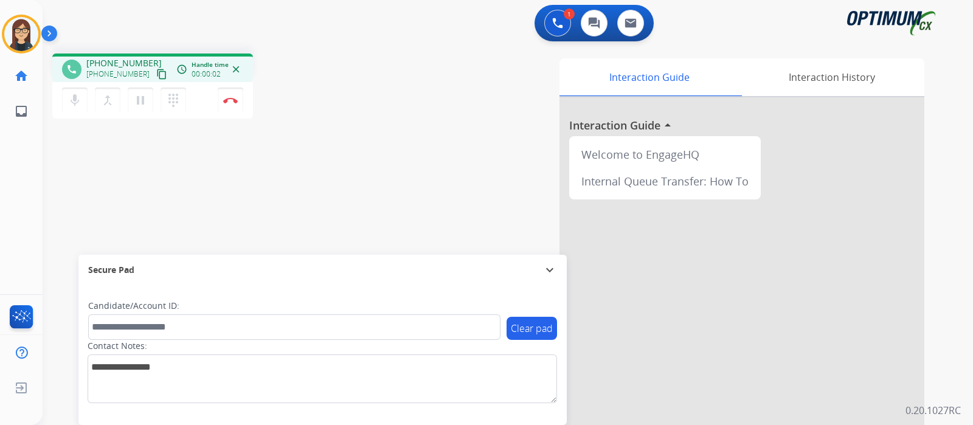
click at [156, 71] on mat-icon "content_copy" at bounding box center [161, 74] width 11 height 11
click at [410, 167] on div "Interaction Guide Interaction History Interaction Guide arrow_drop_up Welcome t…" at bounding box center [651, 304] width 545 height 492
click at [351, 181] on div "phone [PHONE_NUMBER] [PHONE_NUMBER] content_copy access_time Call metrics Queue…" at bounding box center [493, 297] width 901 height 507
click at [232, 105] on button "Disconnect" at bounding box center [231, 101] width 26 height 26
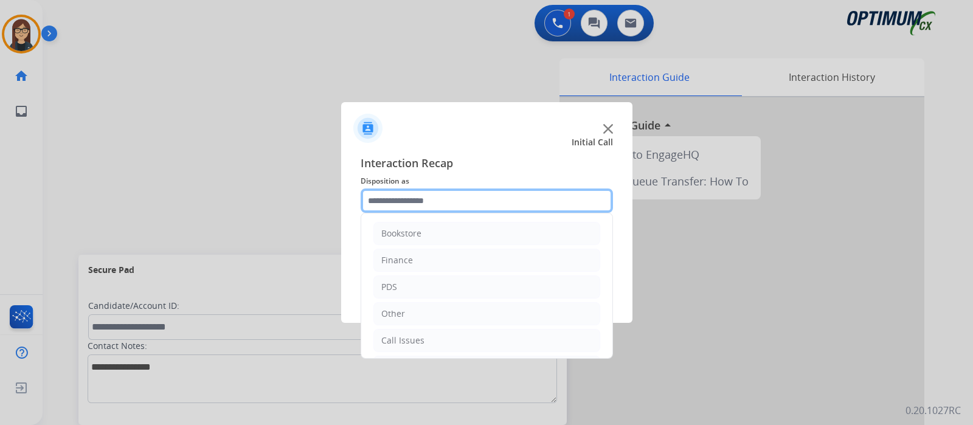
click at [437, 199] on input "text" at bounding box center [487, 200] width 252 height 24
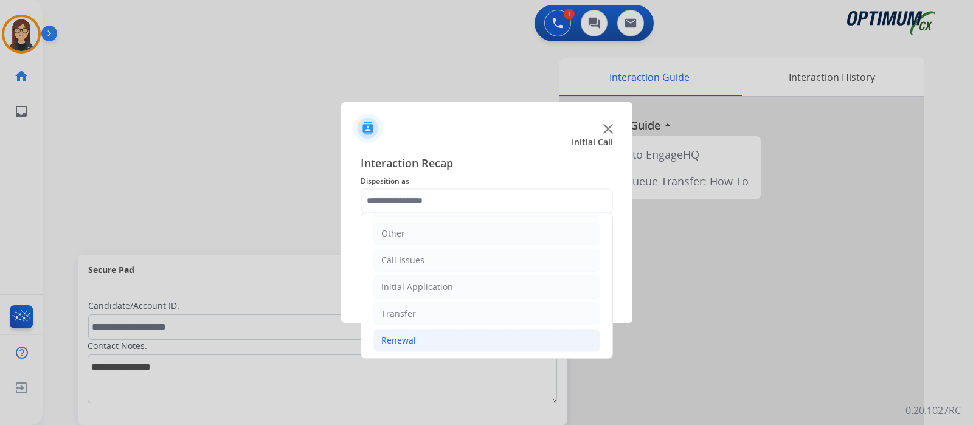
click at [409, 336] on div "Renewal" at bounding box center [398, 340] width 35 height 12
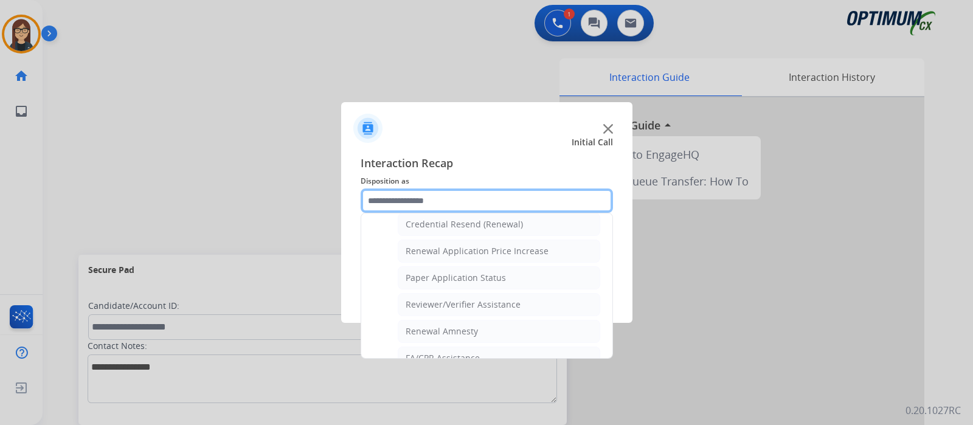
scroll to position [313, 0]
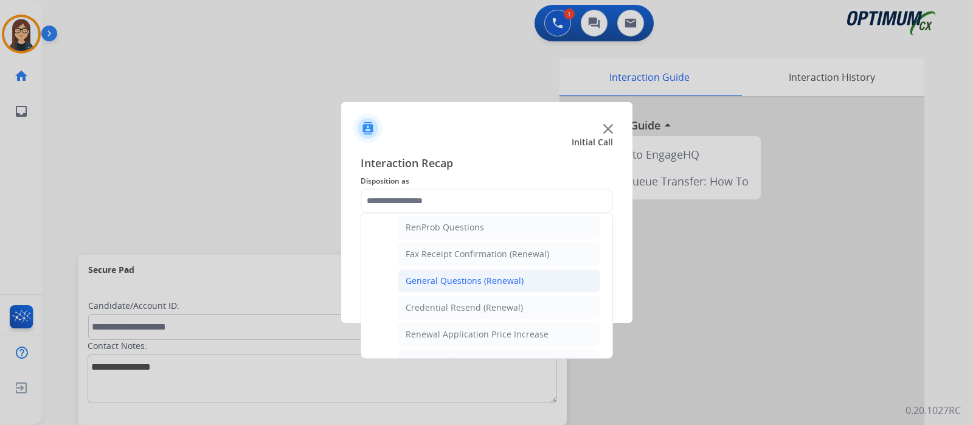
click at [444, 276] on div "General Questions (Renewal)" at bounding box center [465, 281] width 118 height 12
type input "**********"
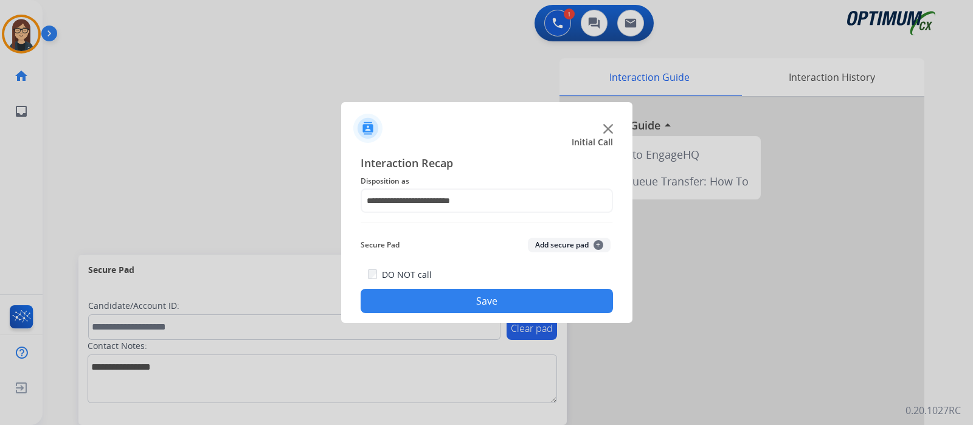
click at [418, 290] on button "Save" at bounding box center [487, 301] width 252 height 24
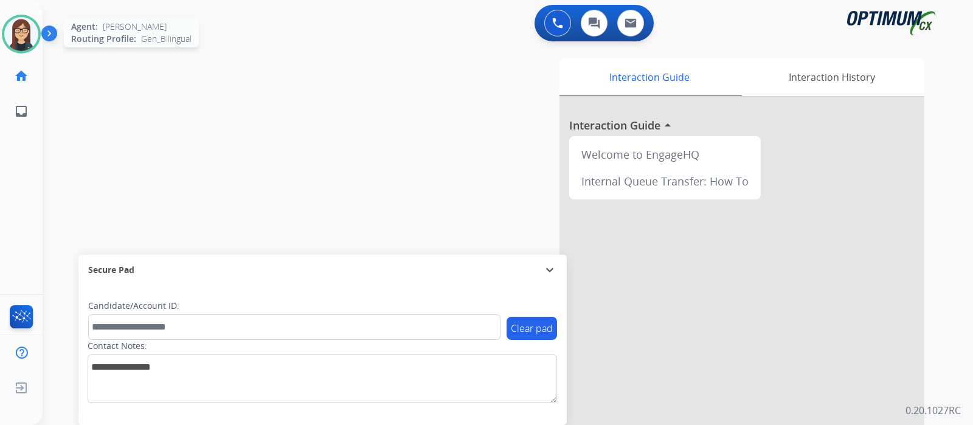
click at [22, 35] on img at bounding box center [21, 34] width 34 height 34
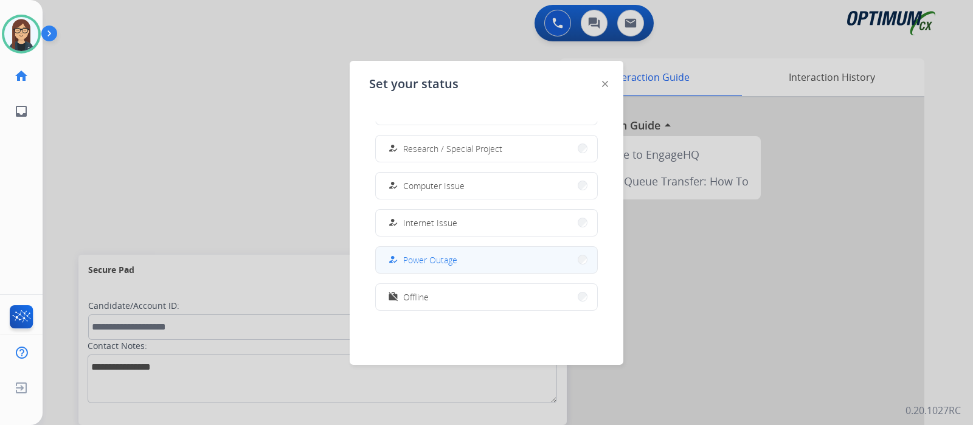
scroll to position [303, 0]
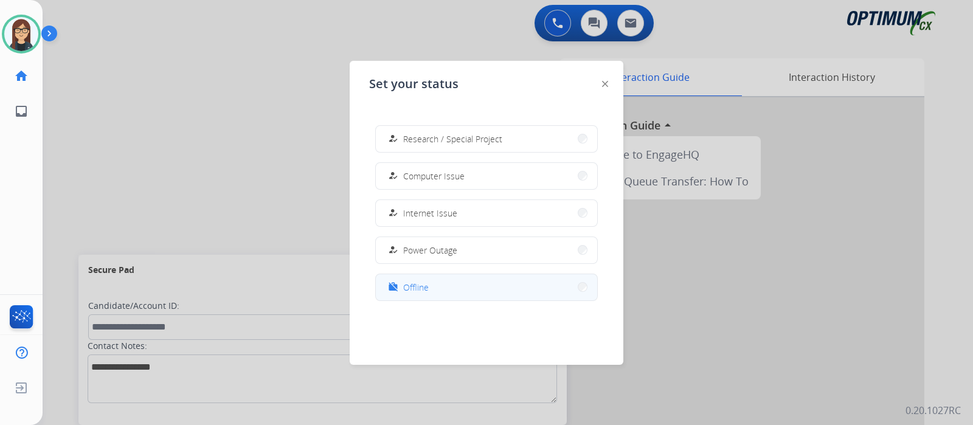
click at [418, 290] on span "Offline" at bounding box center [416, 287] width 26 height 13
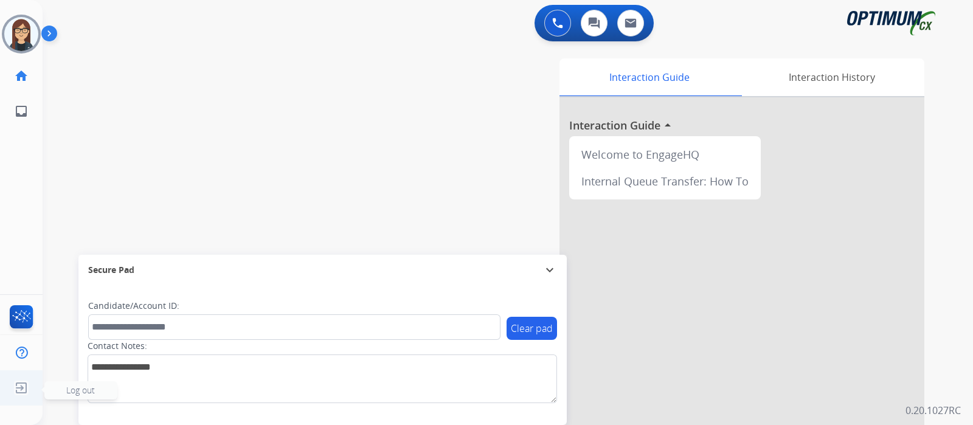
click at [18, 394] on img at bounding box center [21, 387] width 22 height 23
click at [67, 390] on span "Log out" at bounding box center [80, 390] width 29 height 12
